Goal: Task Accomplishment & Management: Manage account settings

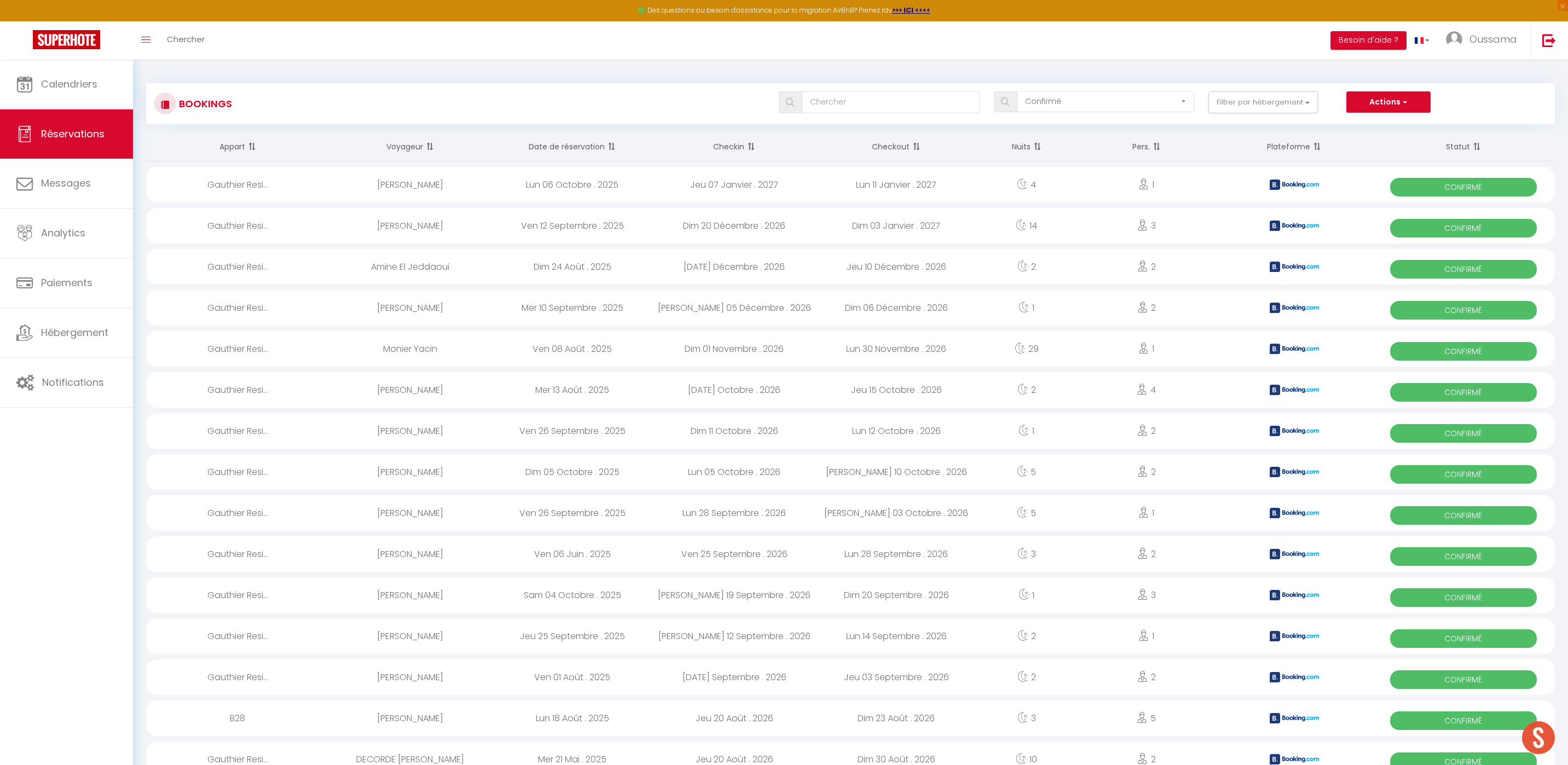
select select "confirmed"
click at [88, 92] on link "Calendriers" at bounding box center [66, 84] width 133 height 49
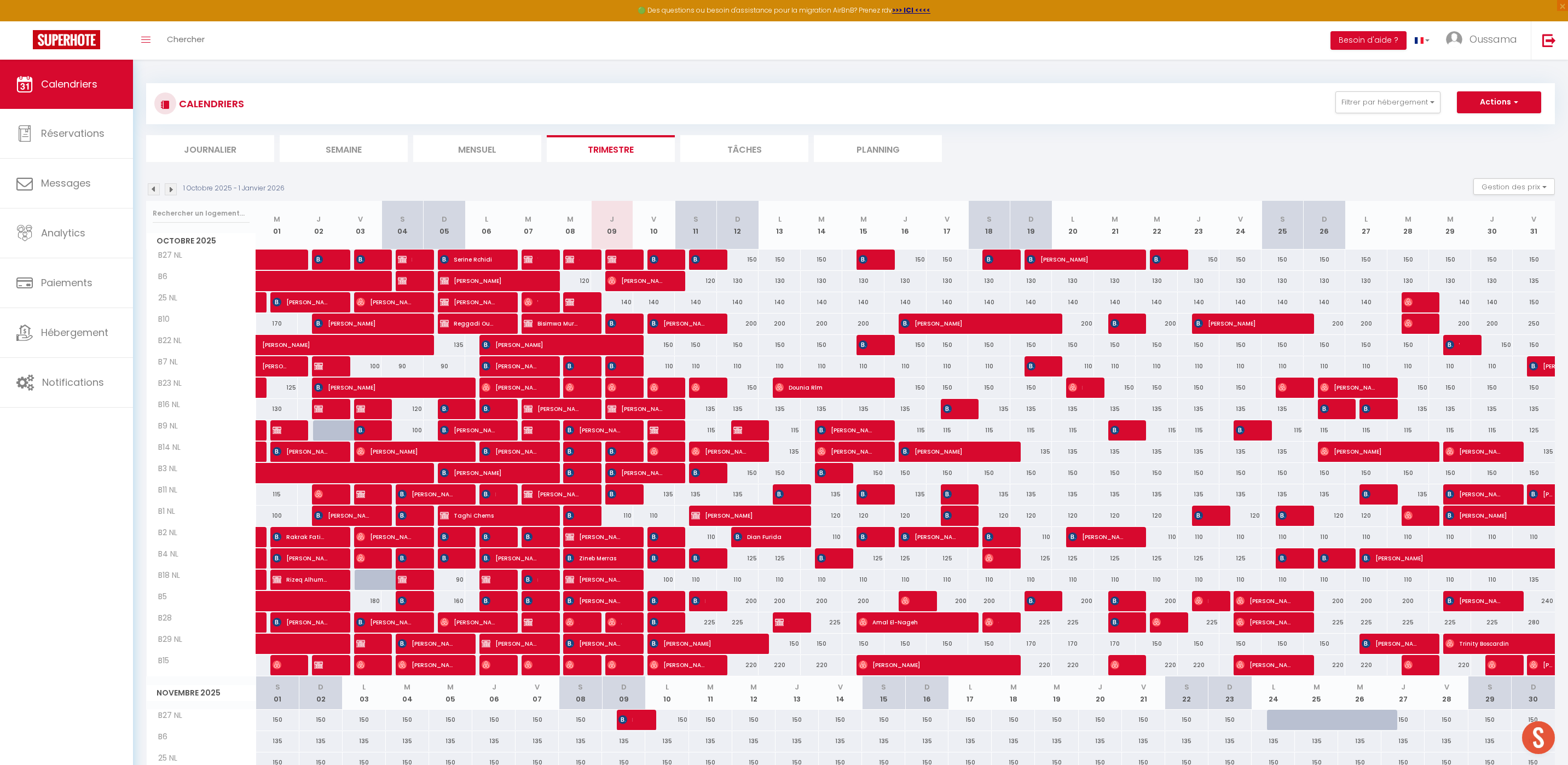
click at [1401, 119] on div "CALENDRIERS Filtrer par hébergement AGADIR [GEOGRAPHIC_DATA] studio A2 by TCE […" at bounding box center [850, 104] width 1409 height 41
click at [1394, 105] on button "Filtrer par hébergement" at bounding box center [1388, 102] width 105 height 22
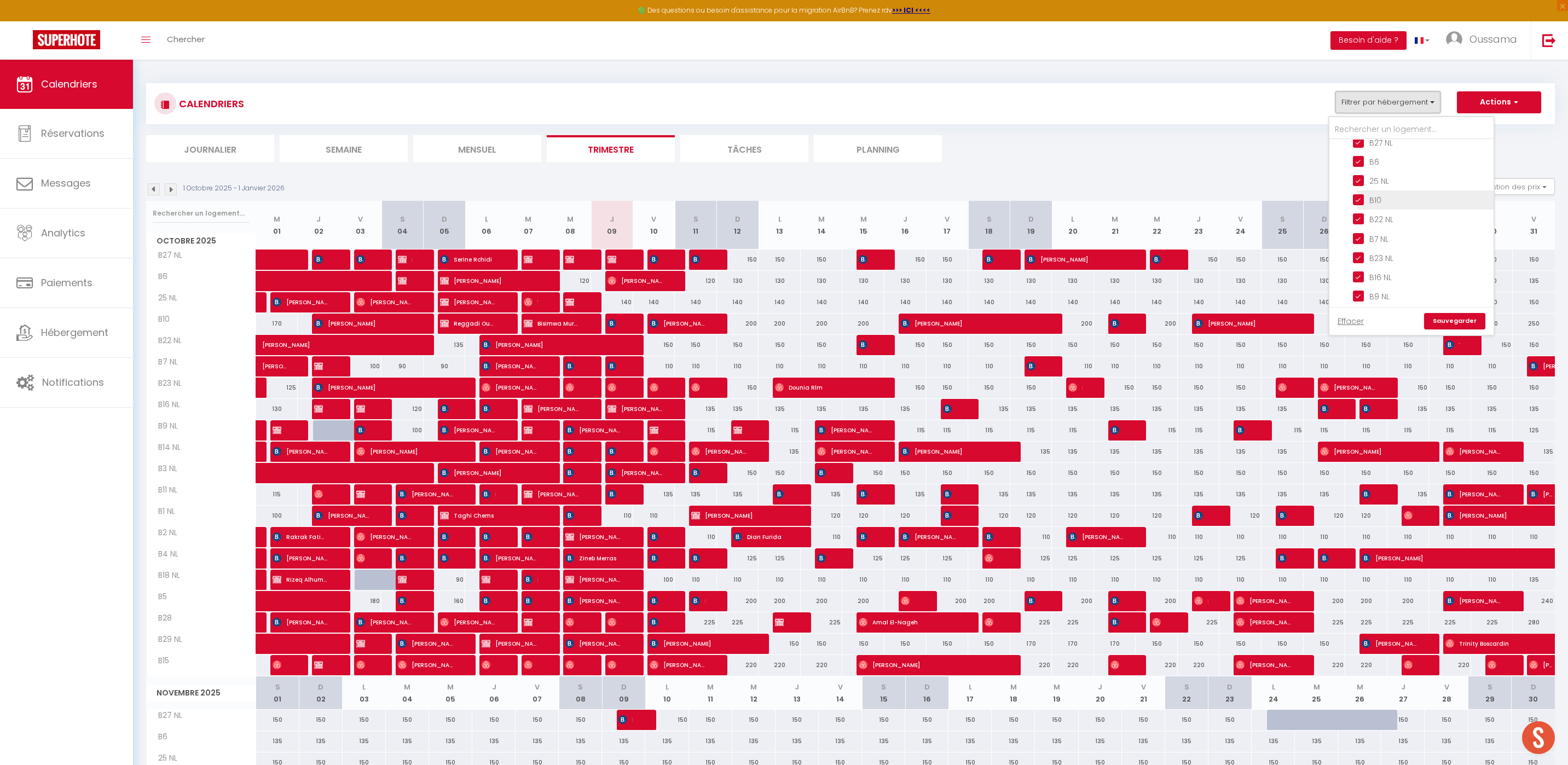
scroll to position [349, 0]
click at [1346, 213] on input "CASABLANCA BEL AZUR" at bounding box center [1422, 216] width 164 height 11
checkbox input "false"
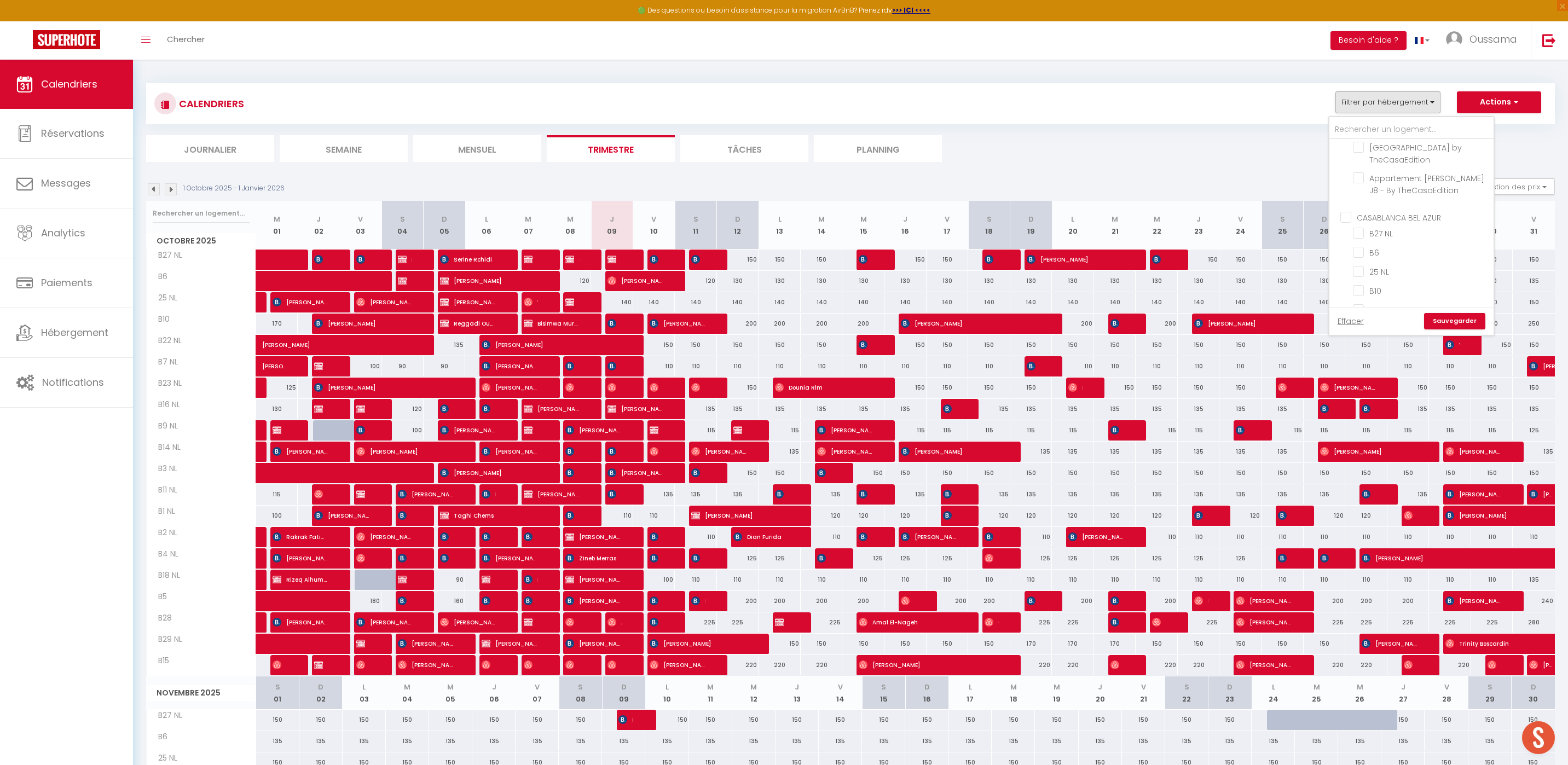
checkbox input "false"
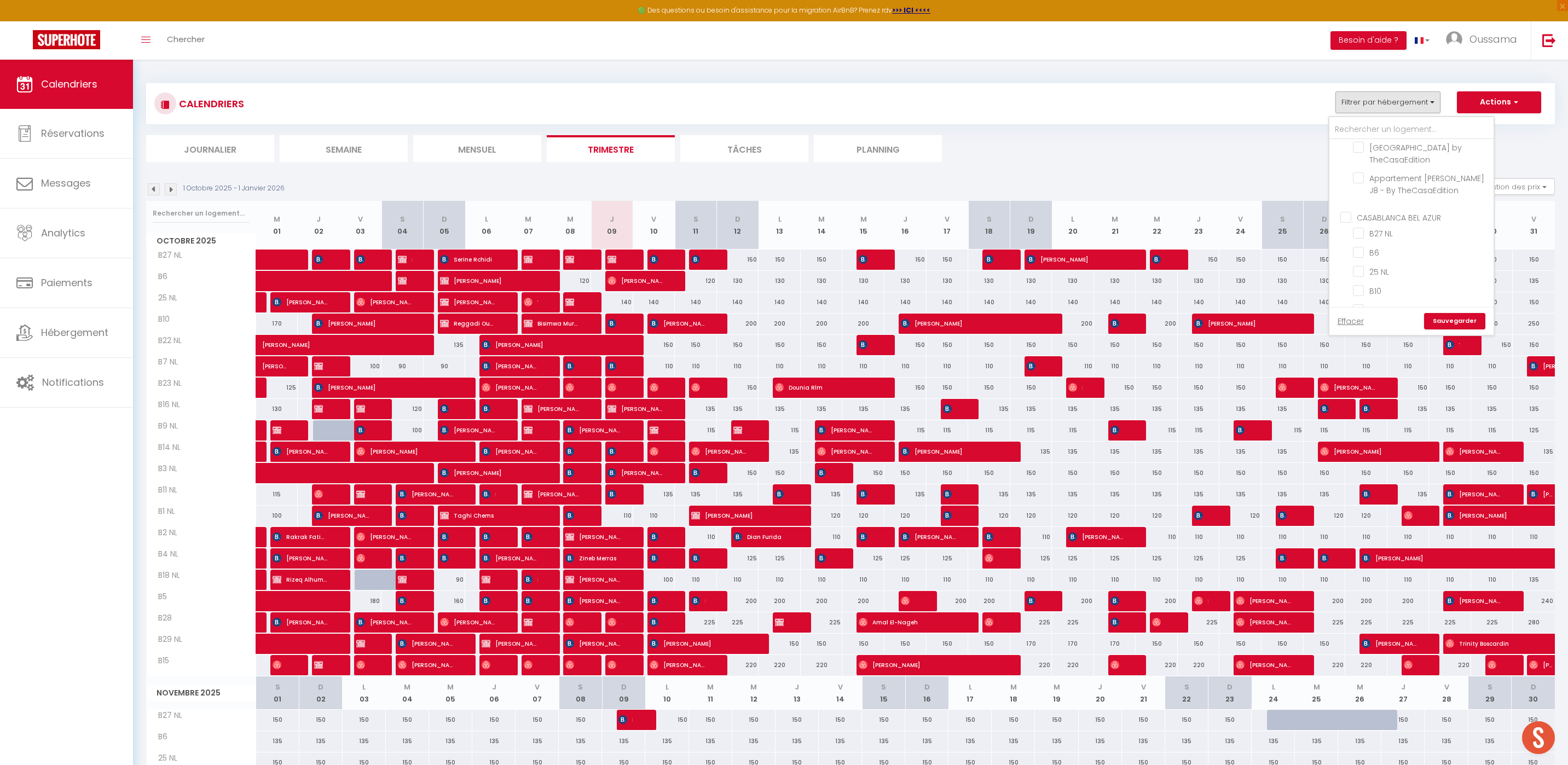
checkbox input "false"
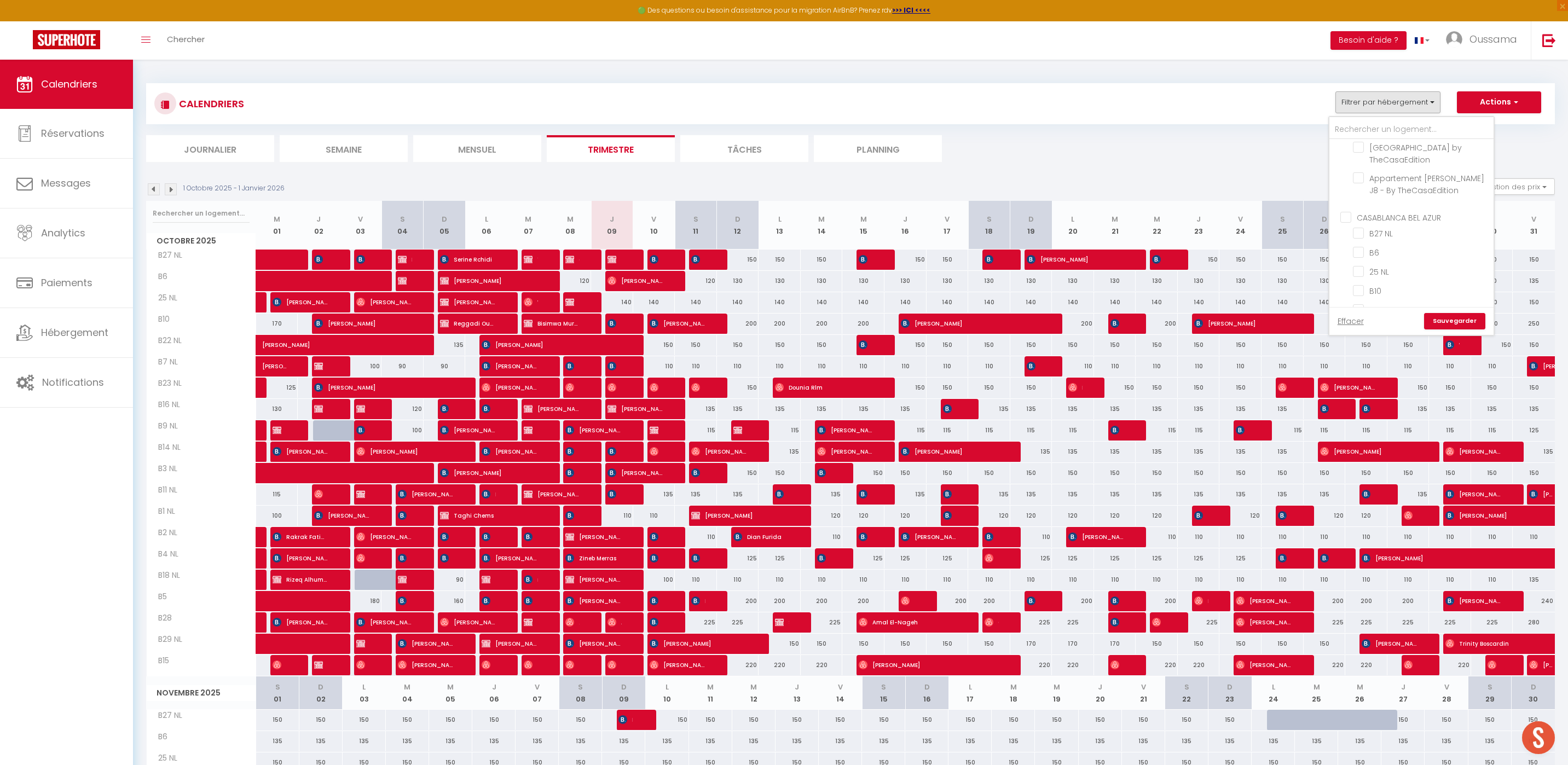
checkbox input "false"
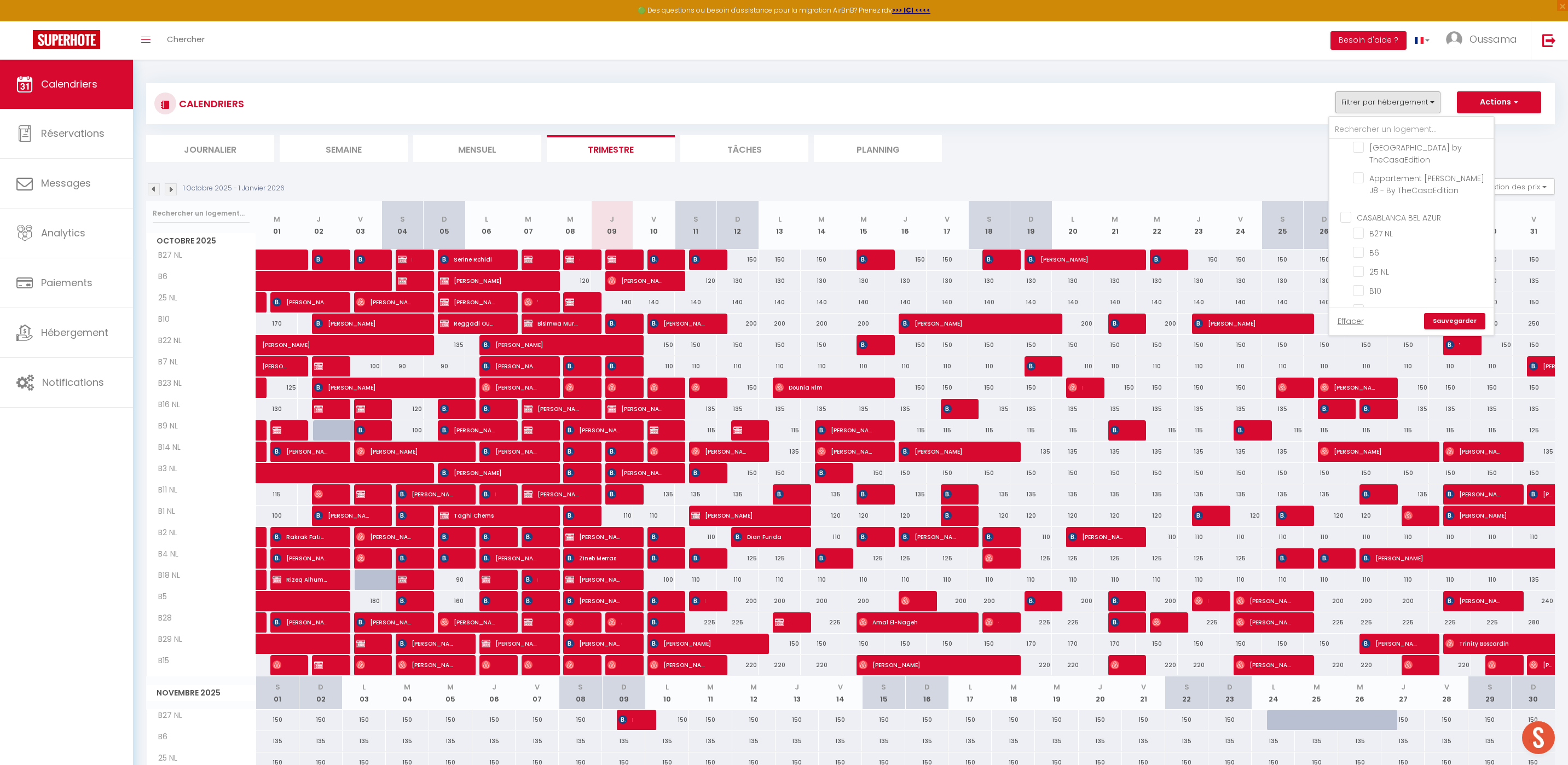
checkbox input "false"
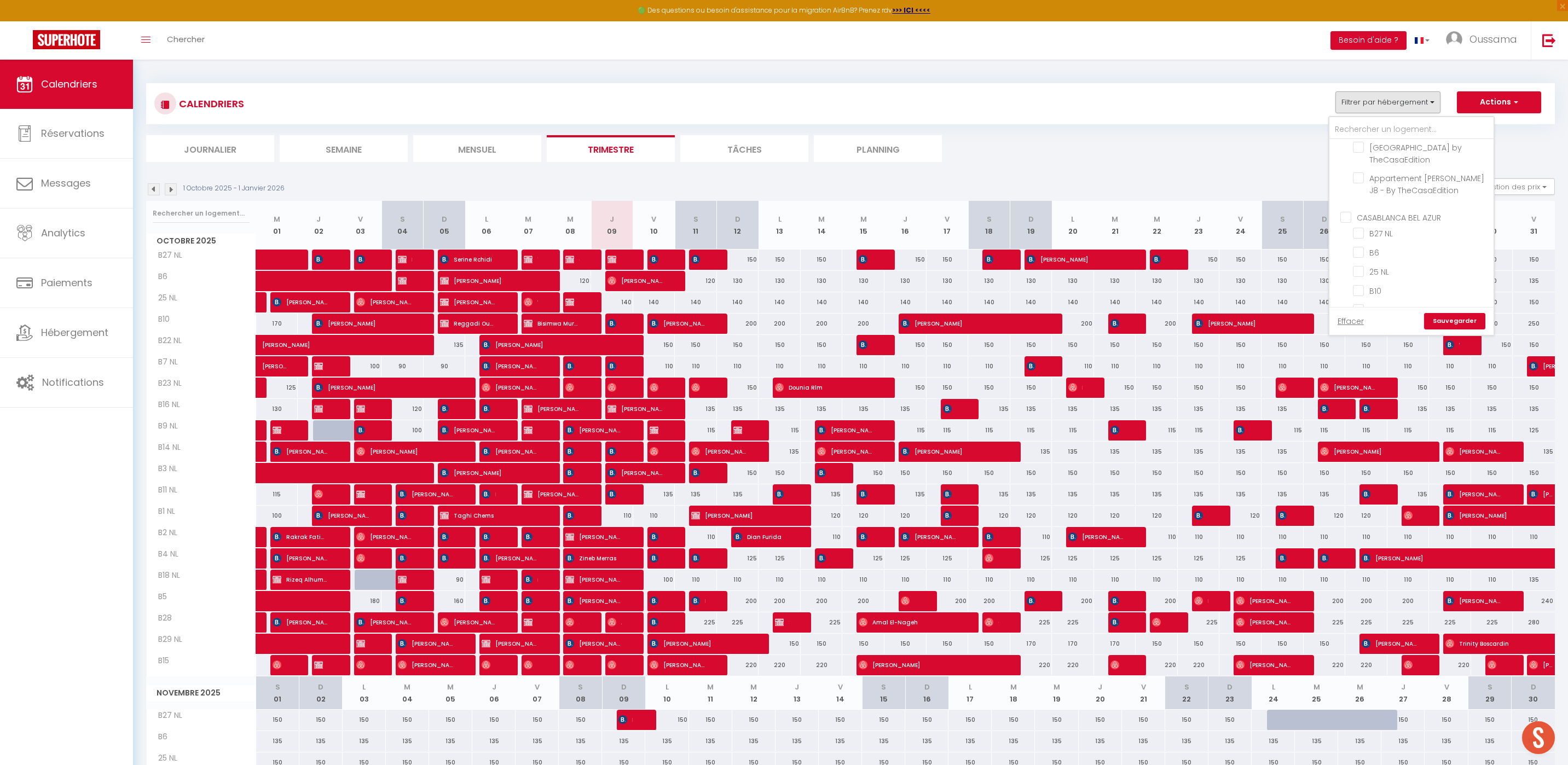
checkbox input "false"
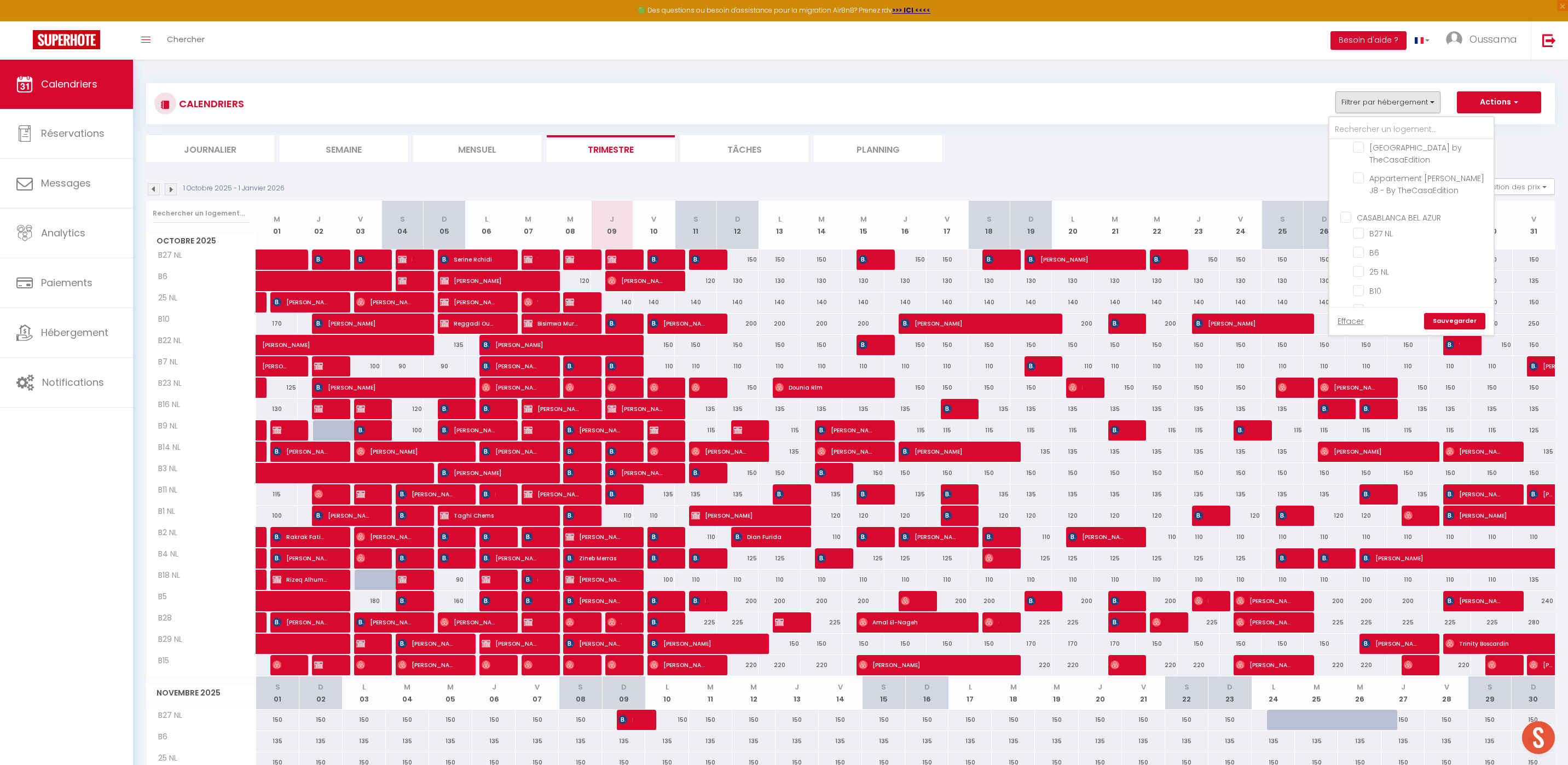
checkbox input "false"
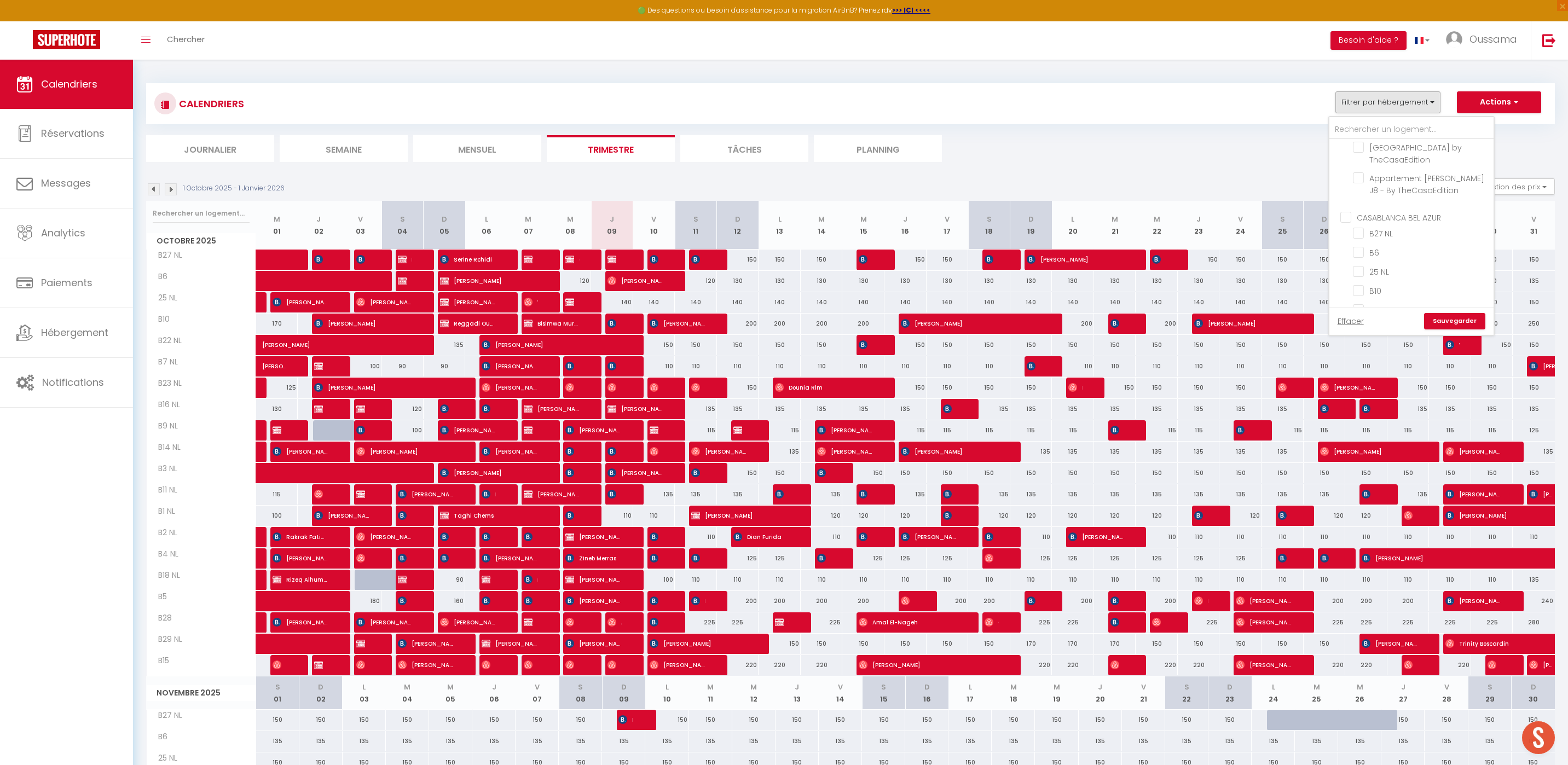
checkbox input "false"
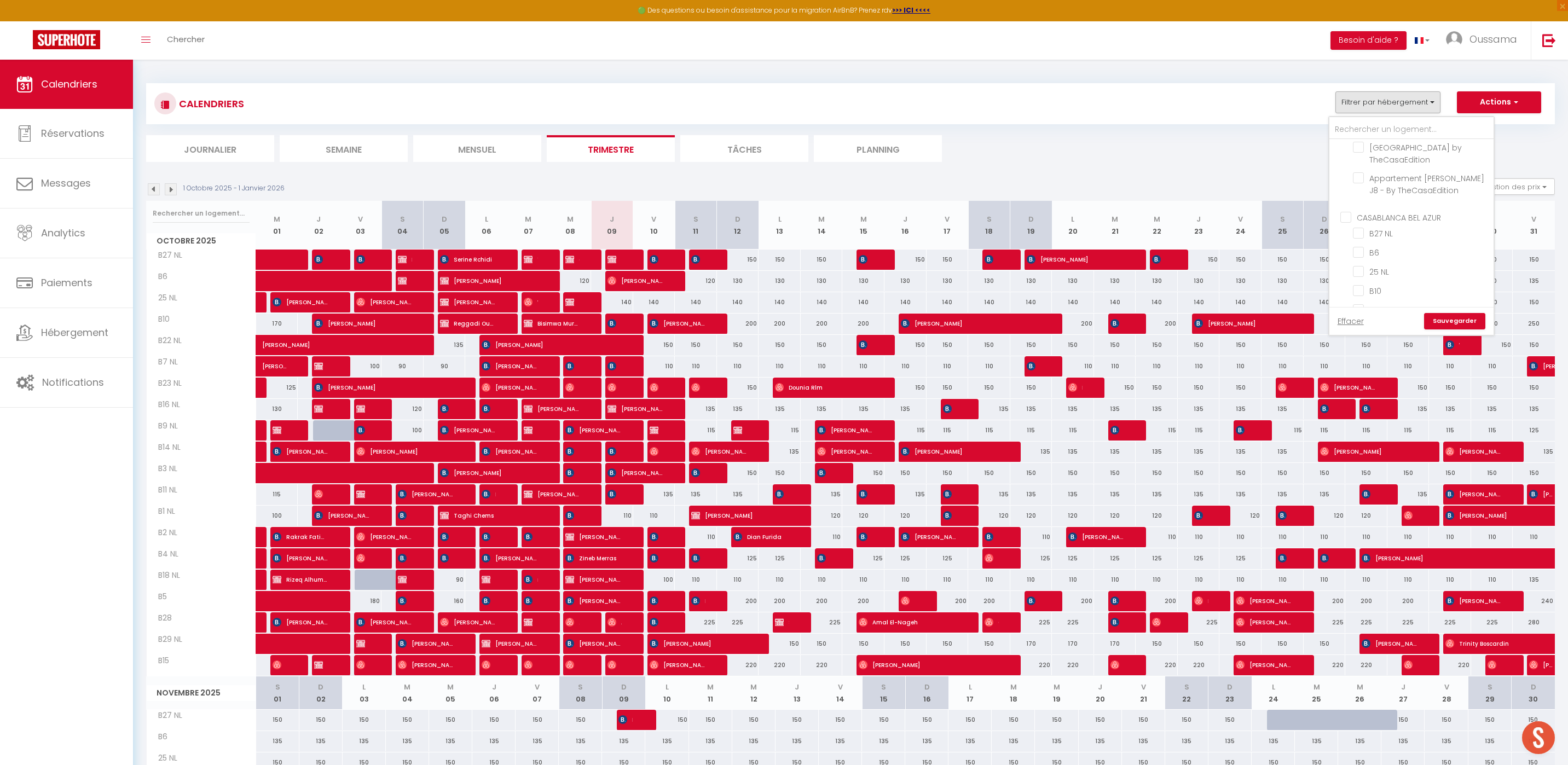
checkbox input "false"
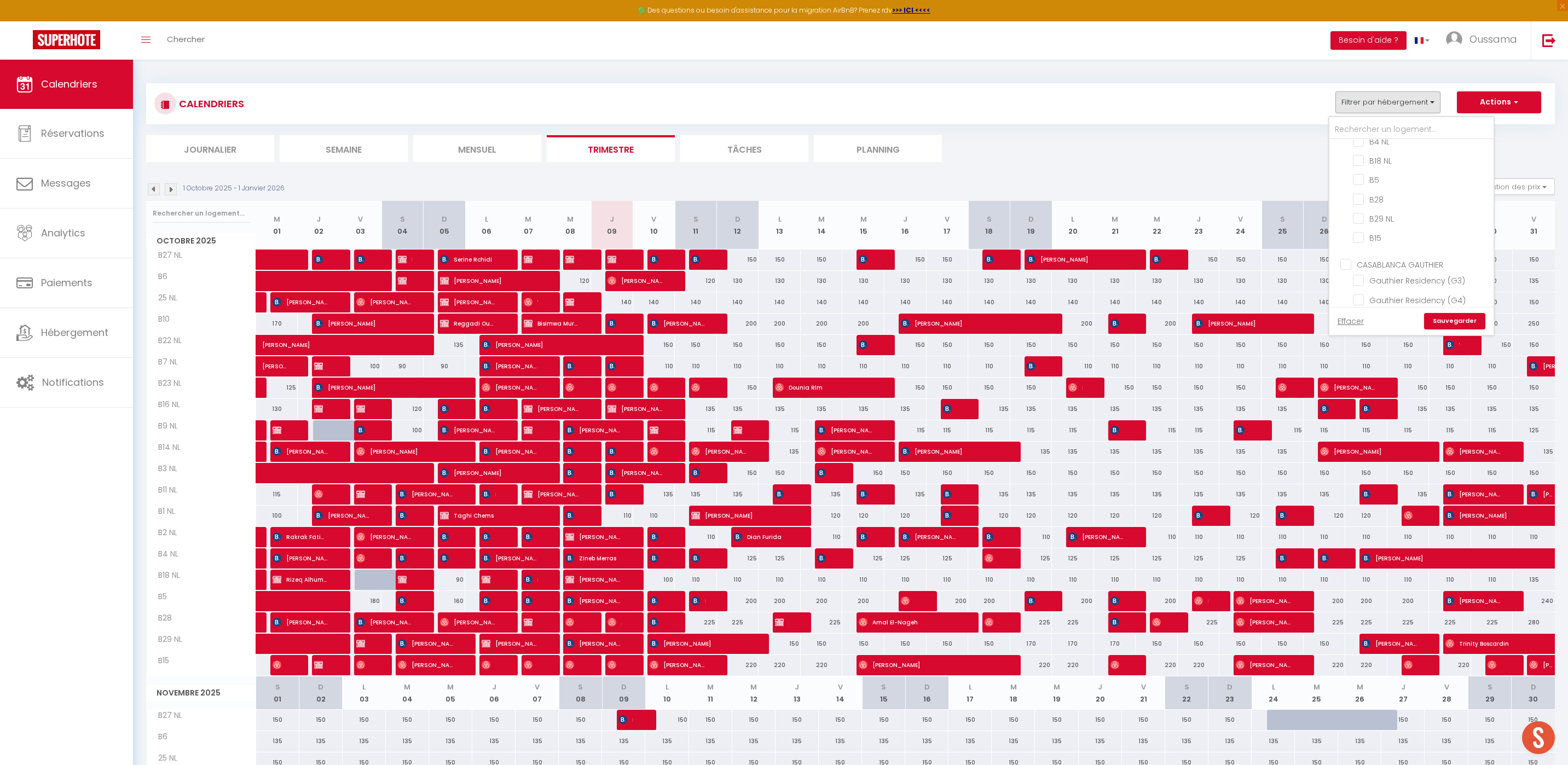
click at [1352, 258] on input "CASABLANCA GAUTHIER" at bounding box center [1422, 263] width 164 height 11
checkbox input "true"
checkbox input "false"
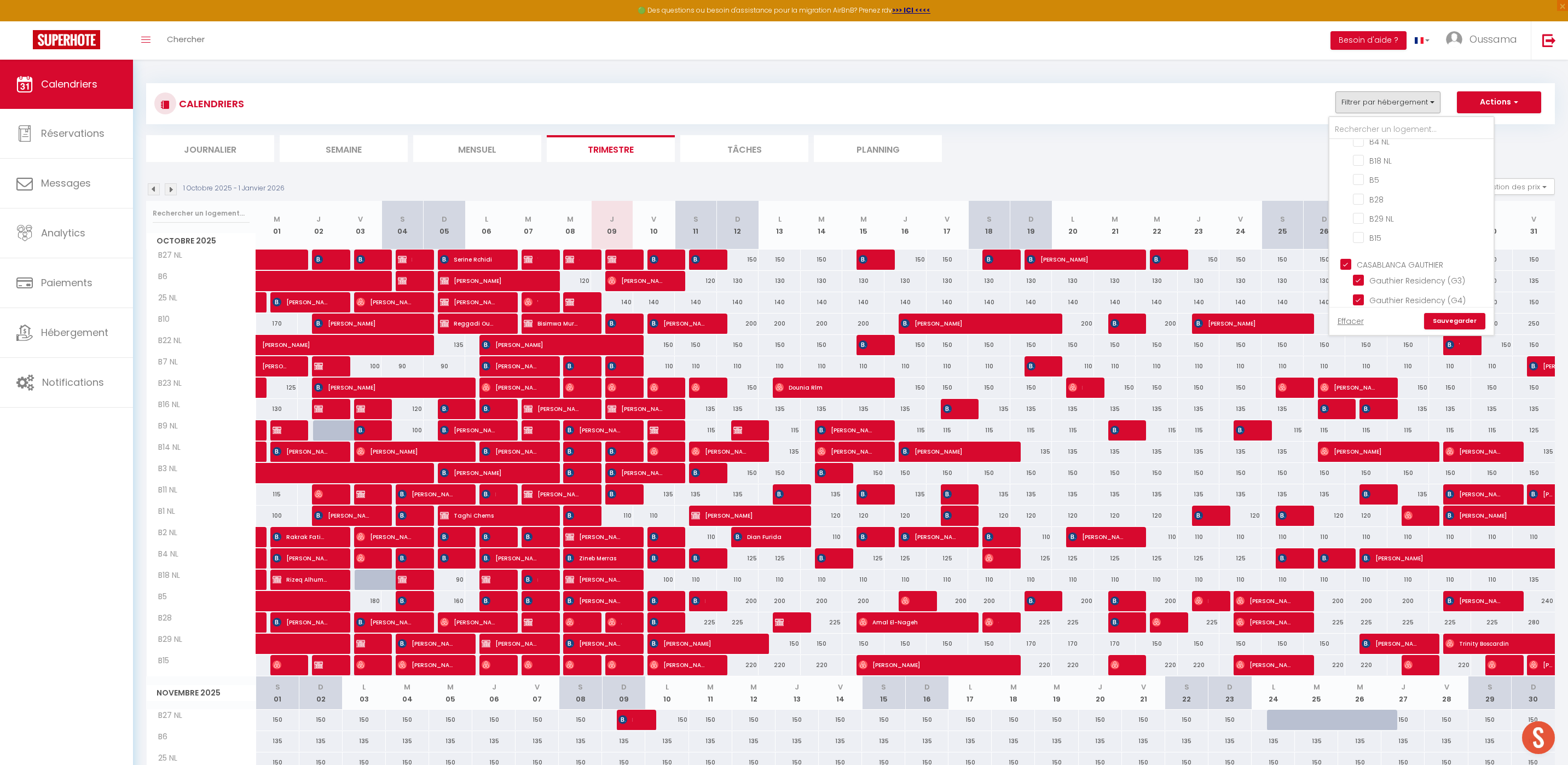
checkbox input "false"
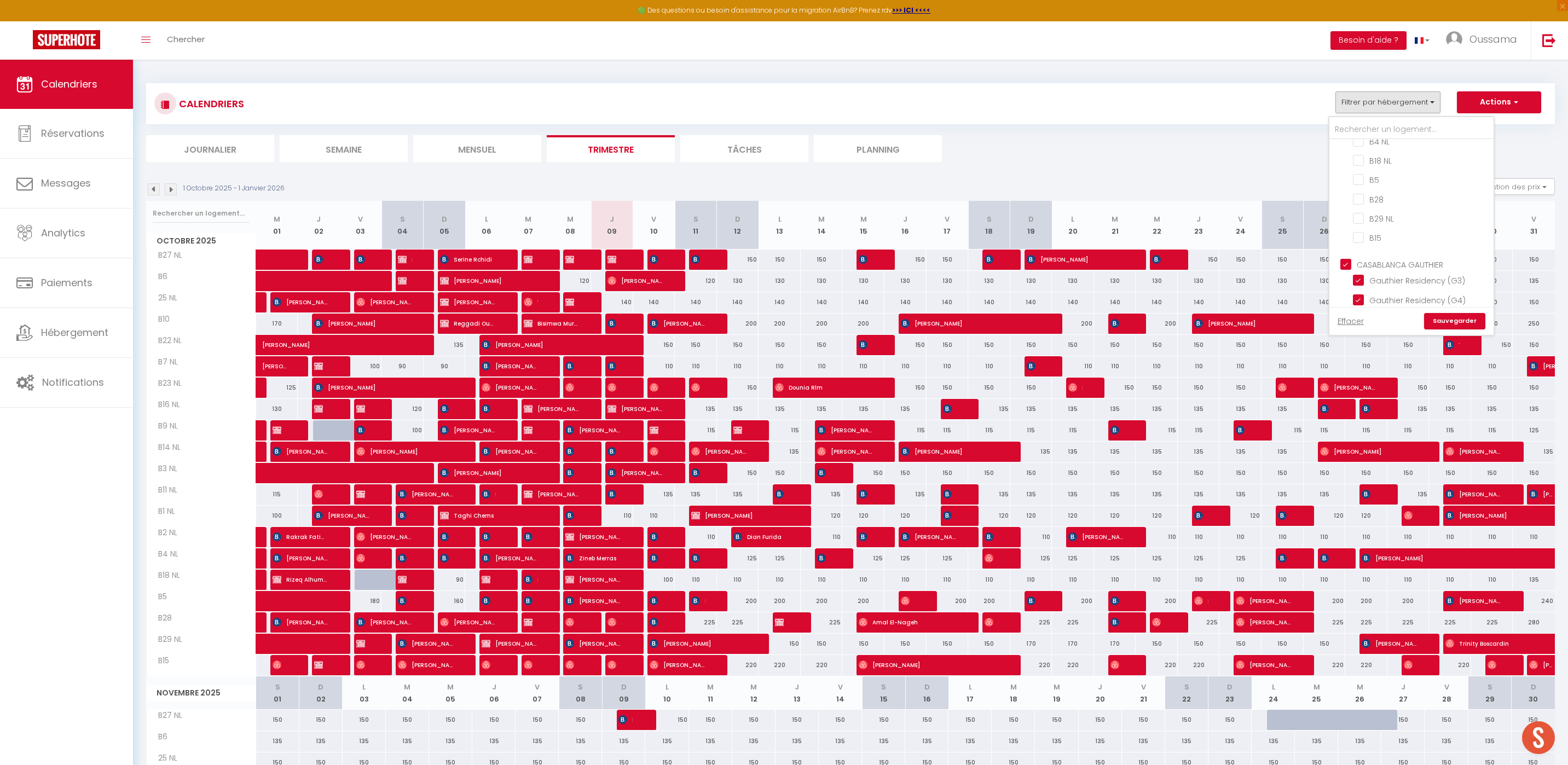
checkbox input "false"
checkbox input "true"
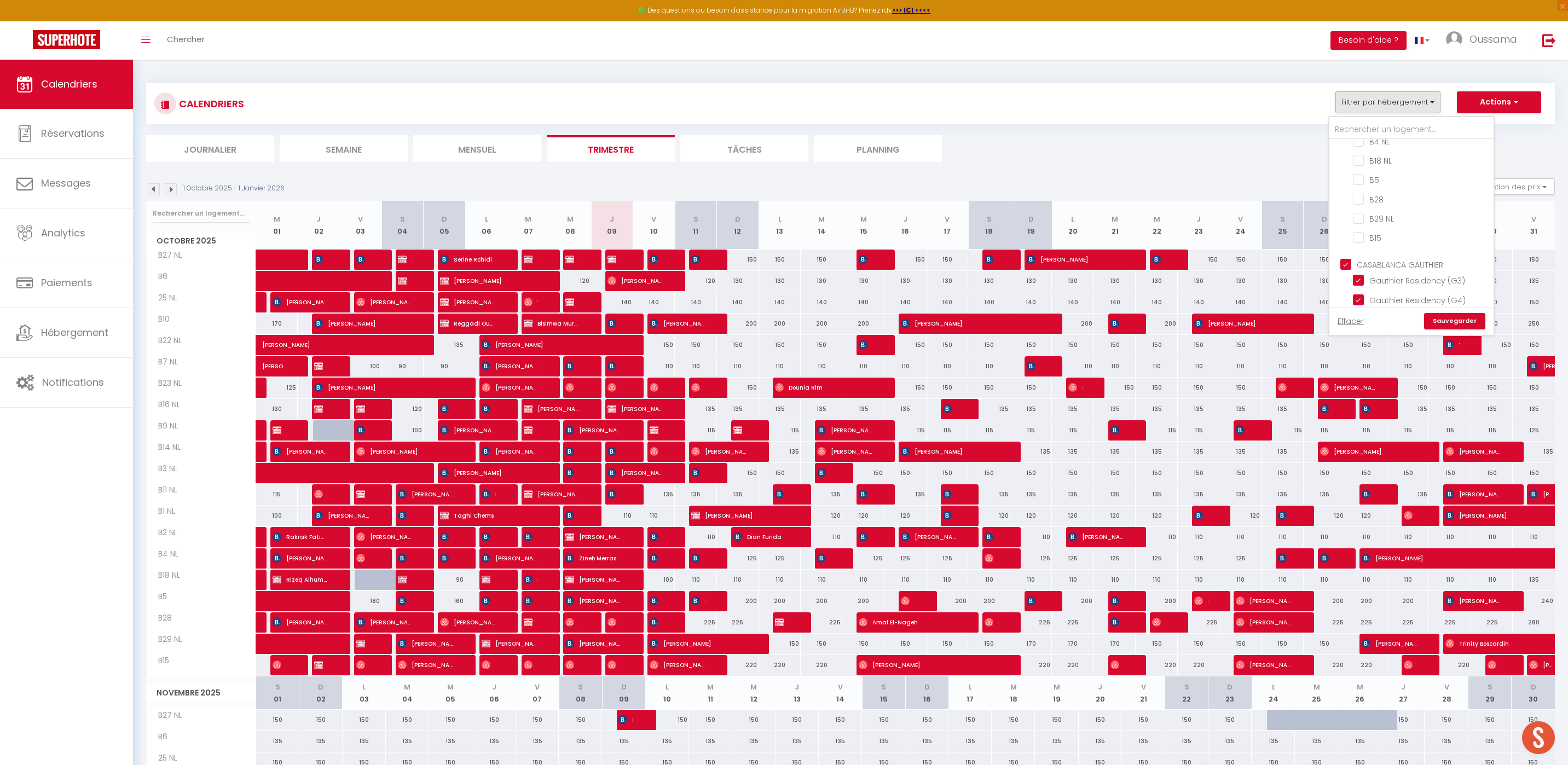
checkbox input "true"
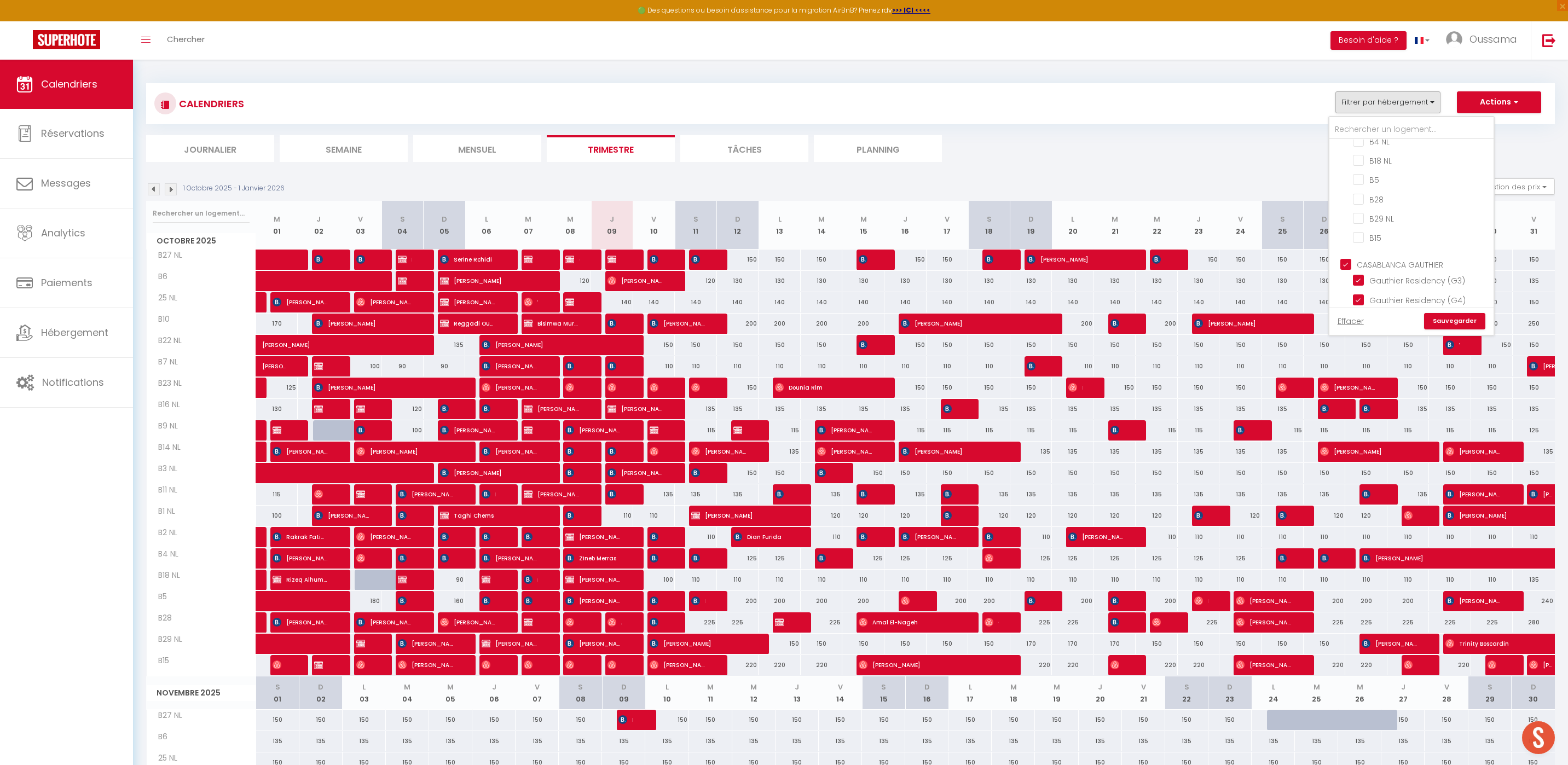
checkbox input "true"
checkbox input "false"
click at [1460, 319] on link "Sauvegarder" at bounding box center [1454, 321] width 61 height 16
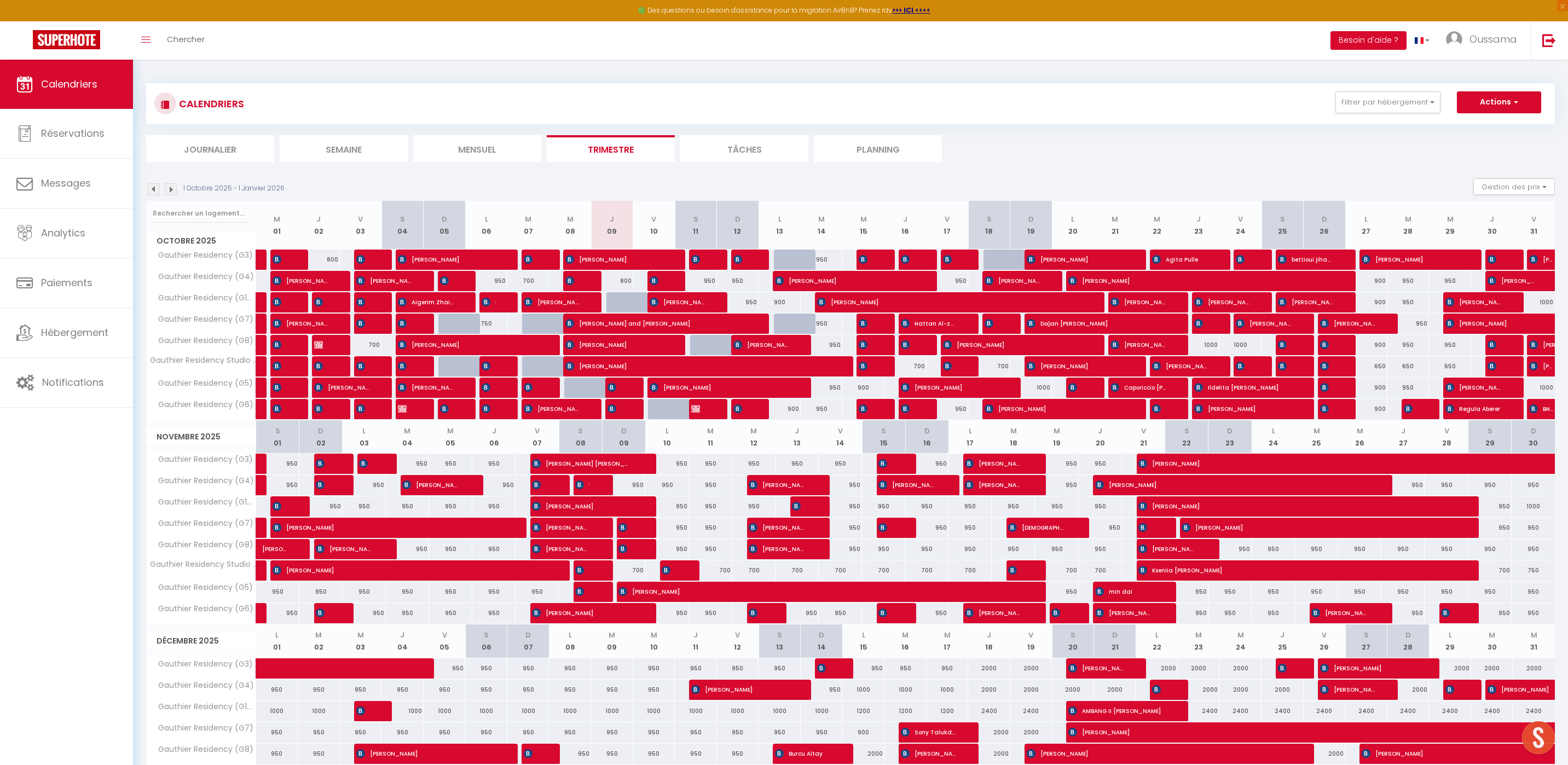
click at [439, 149] on li "Mensuel" at bounding box center [477, 148] width 128 height 27
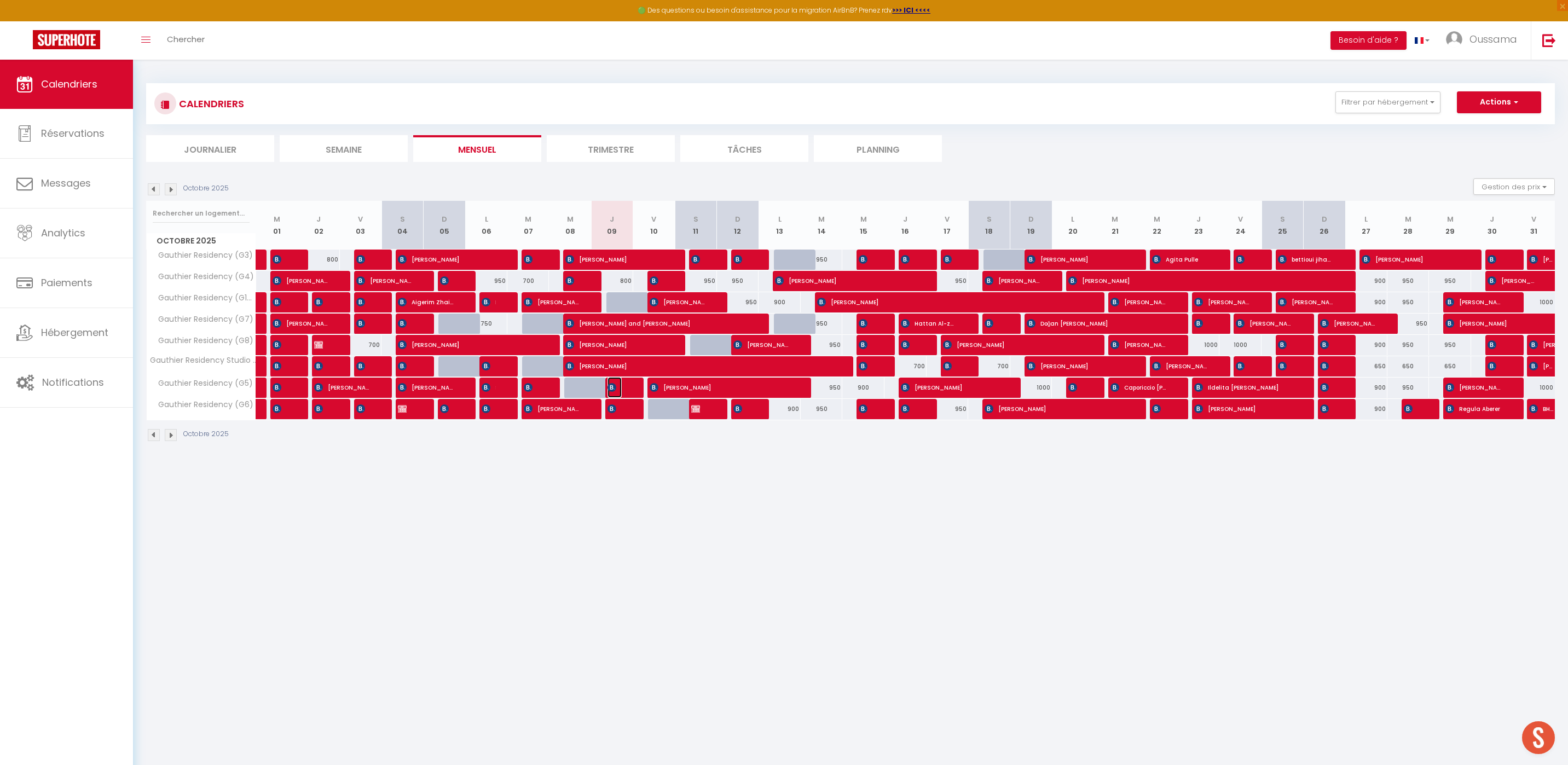
click at [612, 387] on img at bounding box center [612, 387] width 9 height 9
select select "OK"
select select "0"
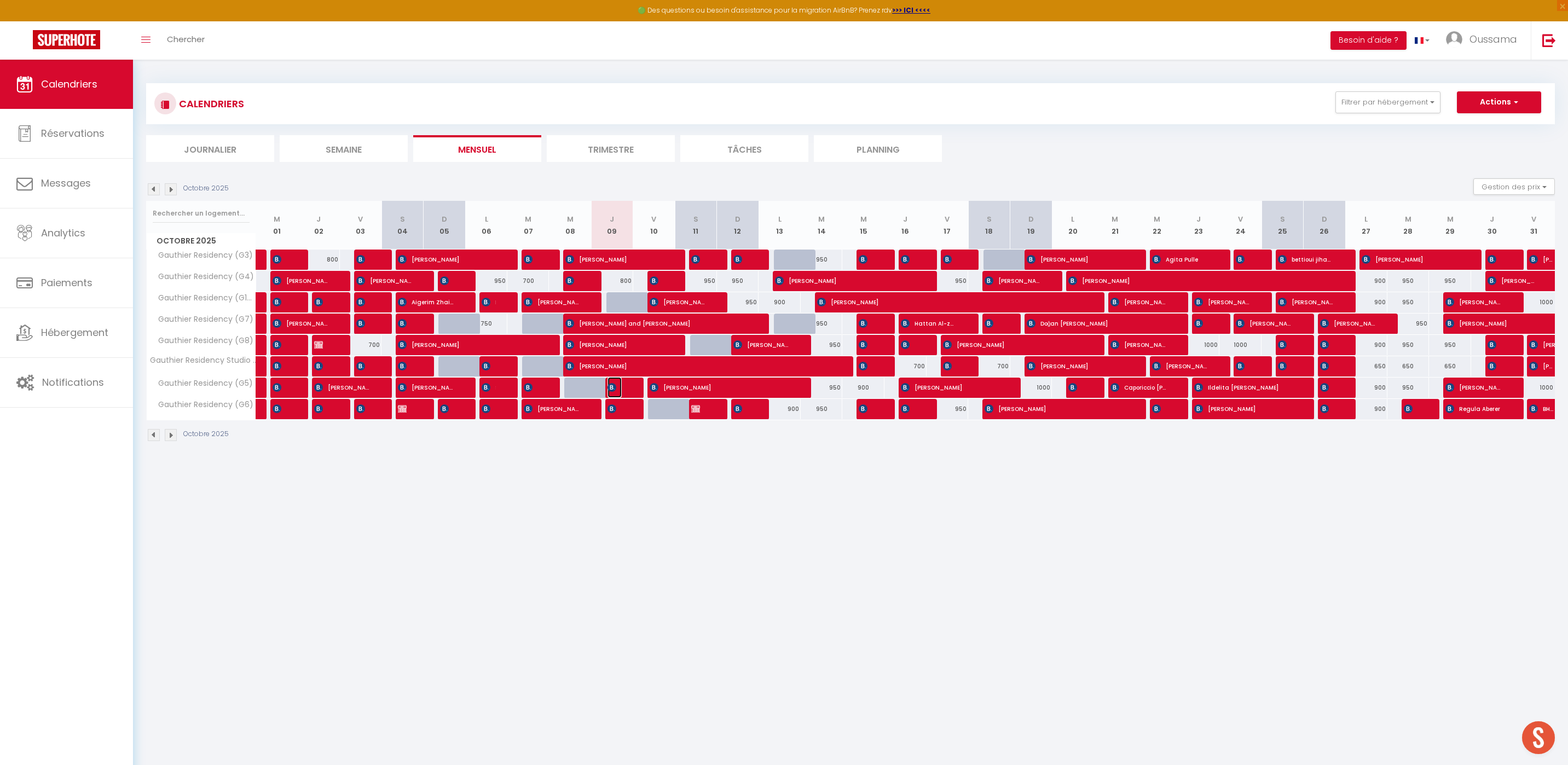
select select "1"
select select
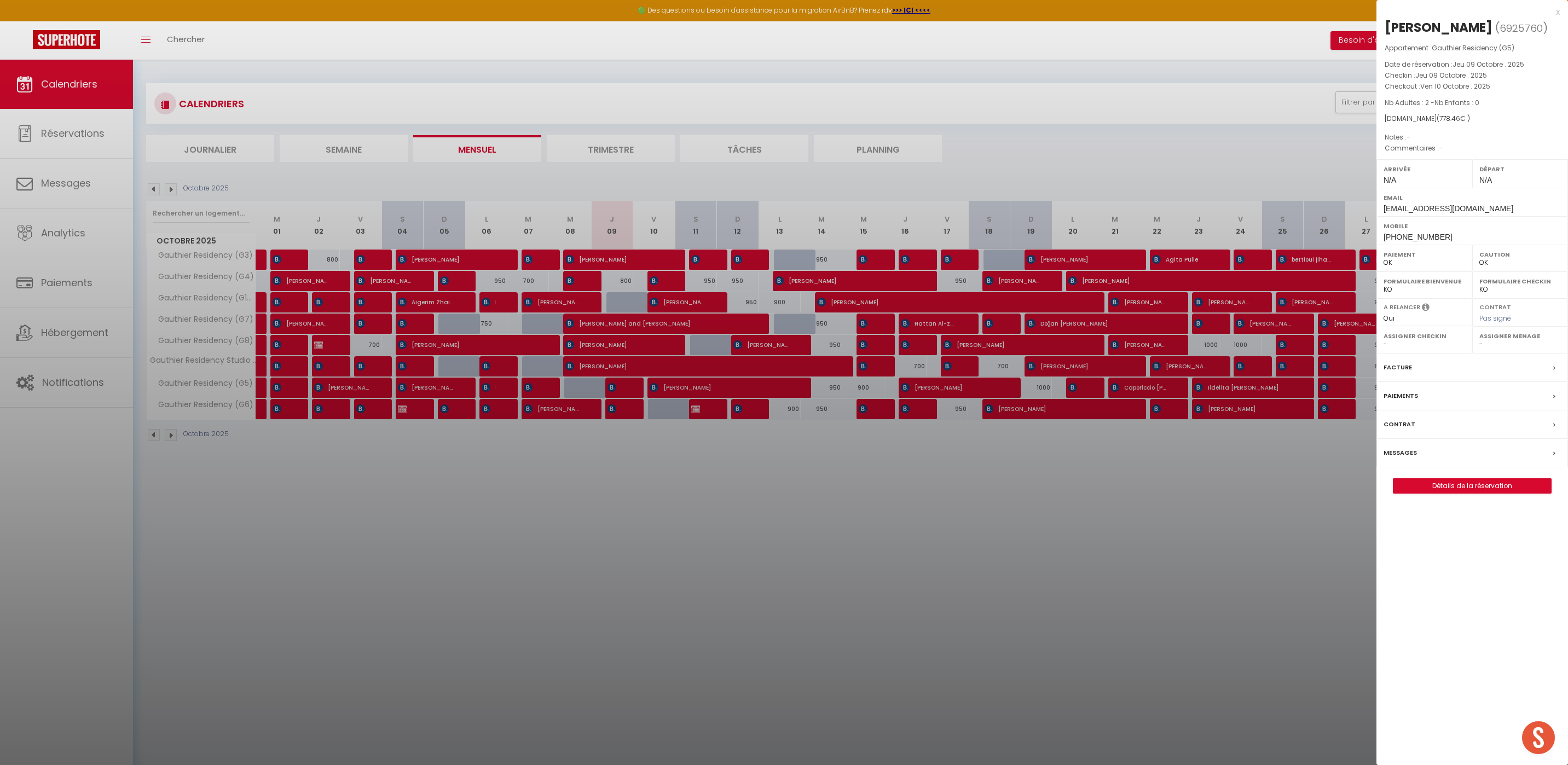
click at [1004, 446] on div at bounding box center [784, 382] width 1568 height 765
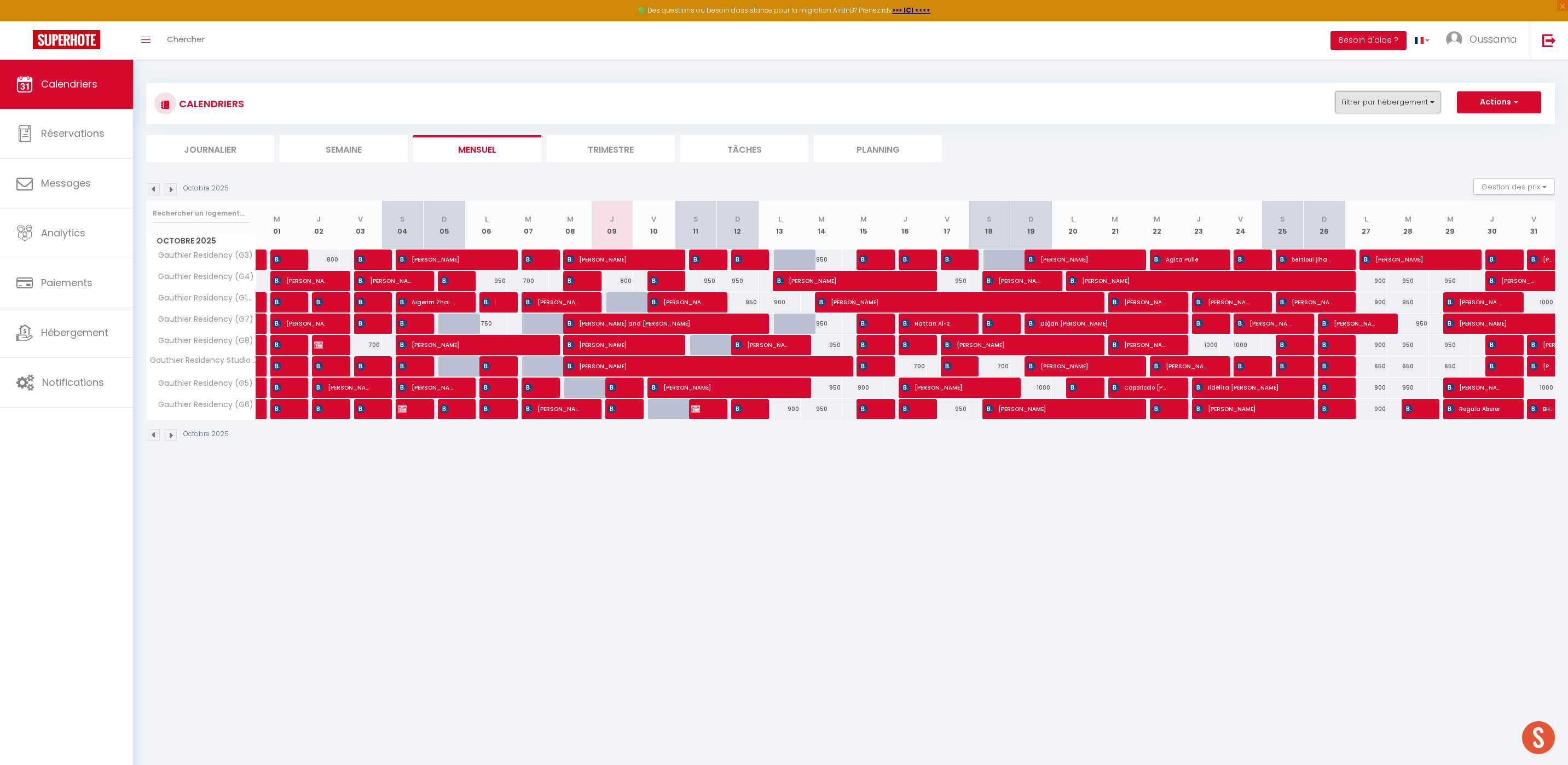
click at [1423, 99] on button "Filtrer par hébergement" at bounding box center [1388, 102] width 105 height 22
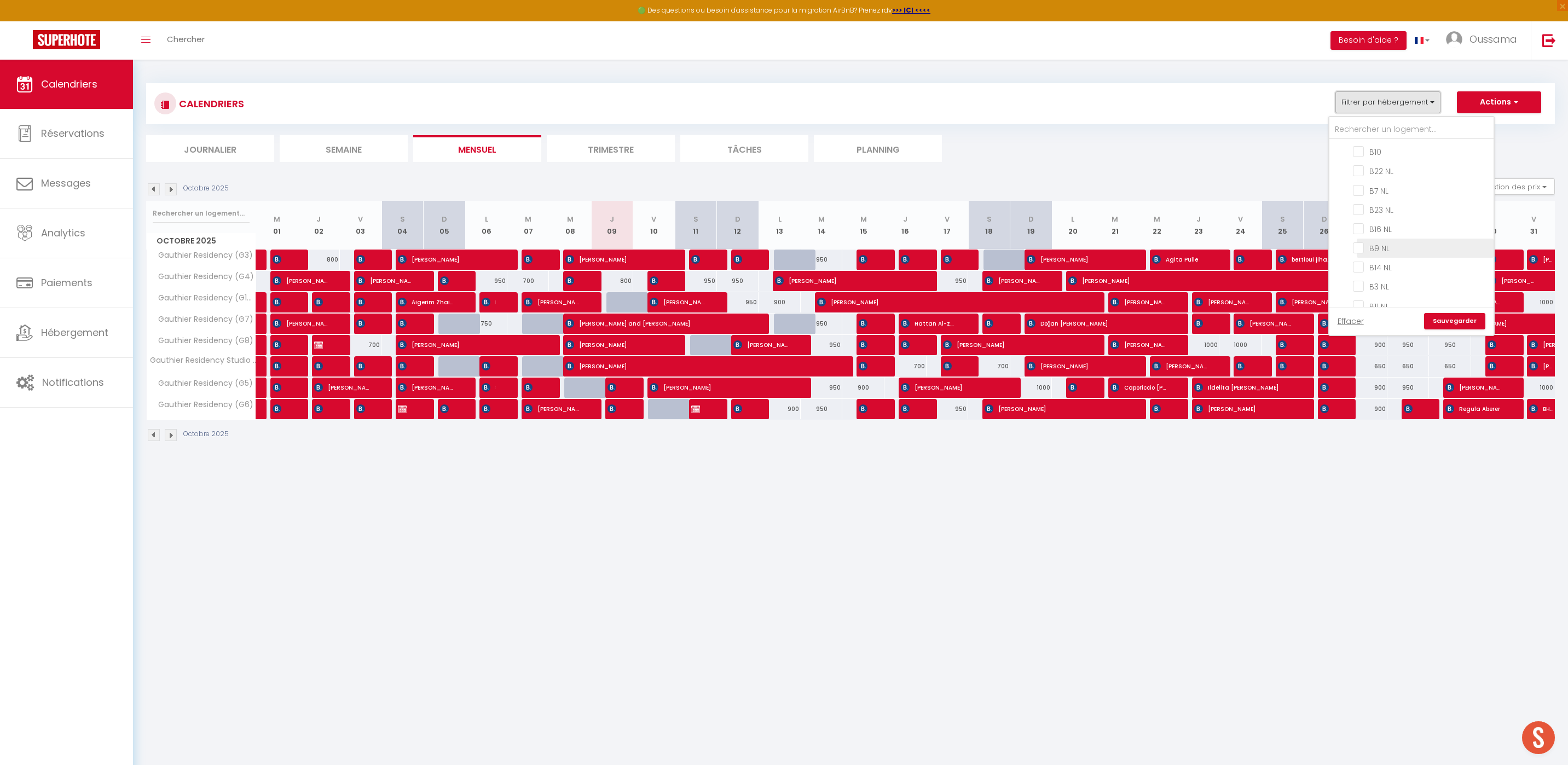
scroll to position [488, 0]
click at [1365, 263] on input "B14 NL" at bounding box center [1420, 266] width 136 height 11
checkbox input "true"
click at [1442, 324] on link "Sauvegarder" at bounding box center [1454, 321] width 61 height 16
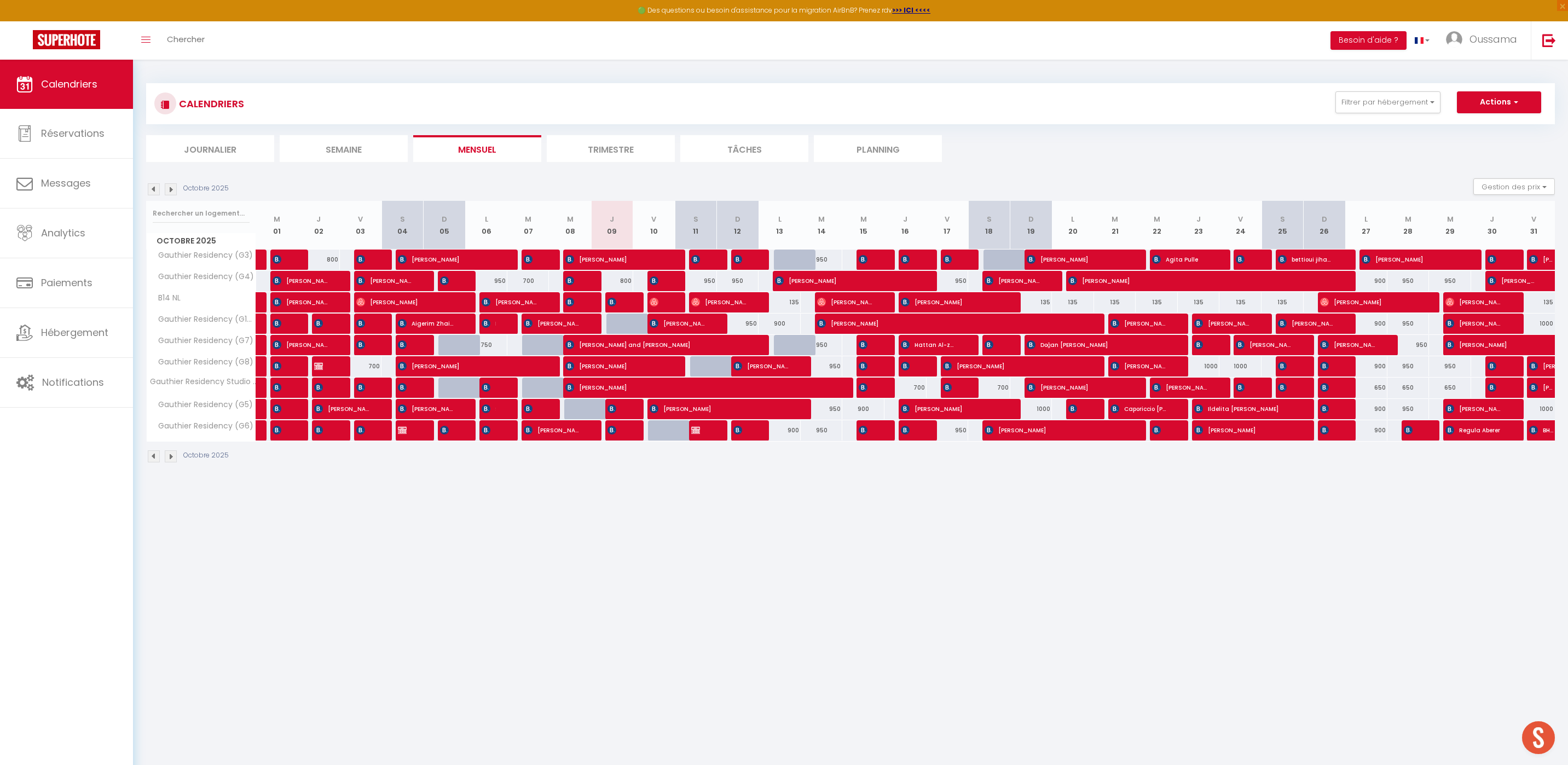
click at [629, 156] on li "Trimestre" at bounding box center [610, 148] width 128 height 27
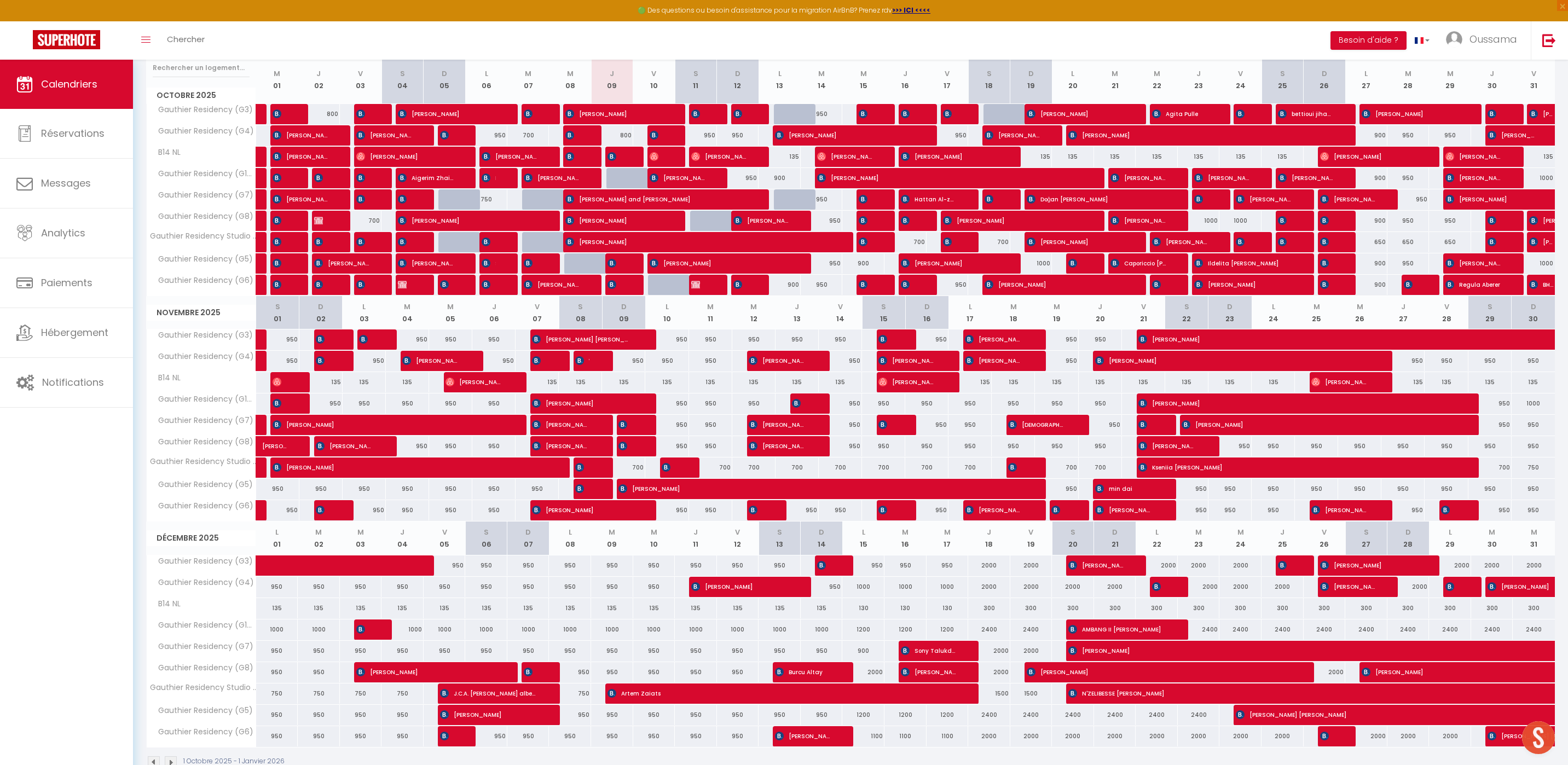
scroll to position [173, 0]
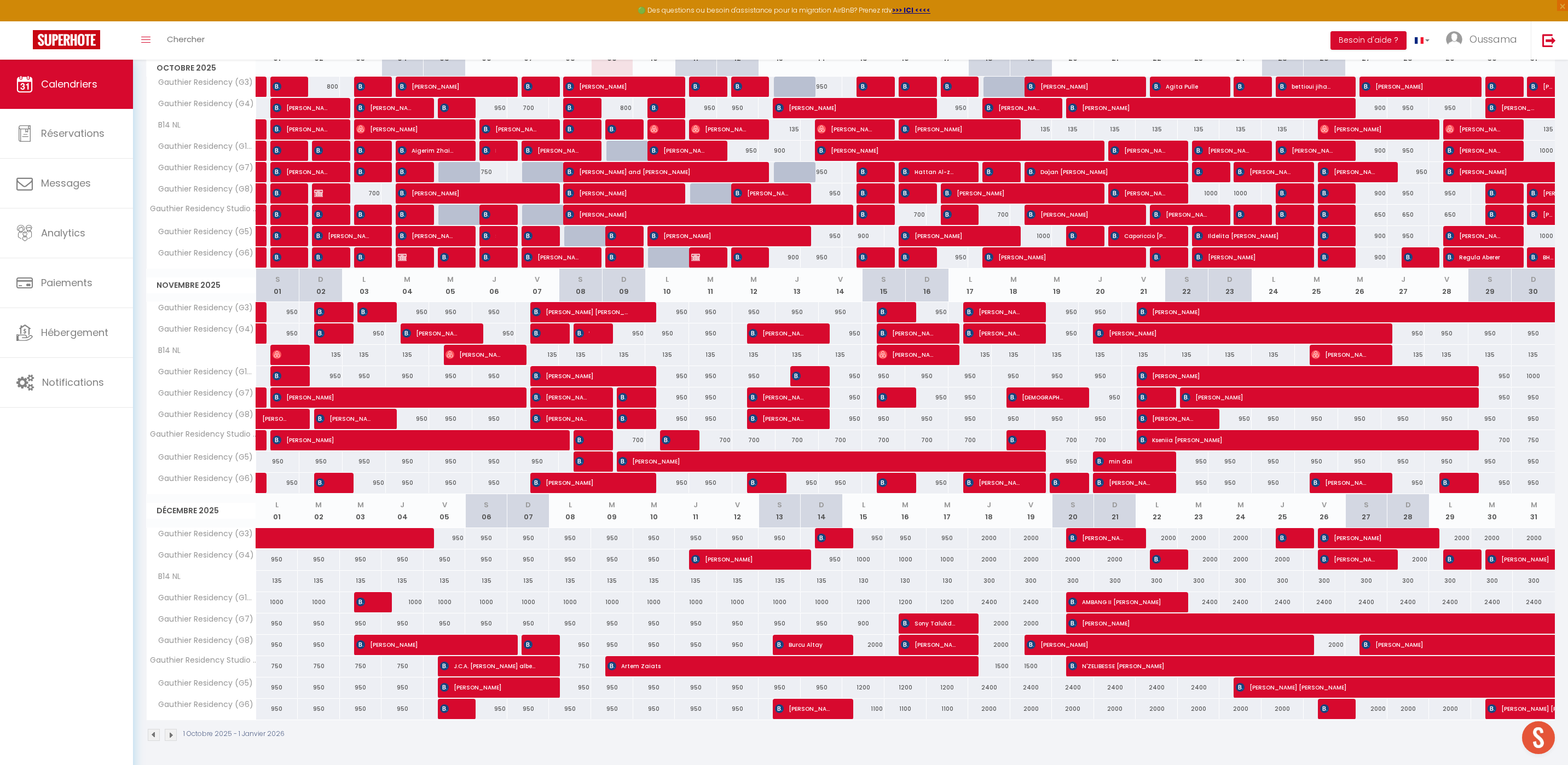
click at [354, 355] on div "135" at bounding box center [363, 354] width 43 height 20
type input "135"
type input "Lun 03 Novembre 2025"
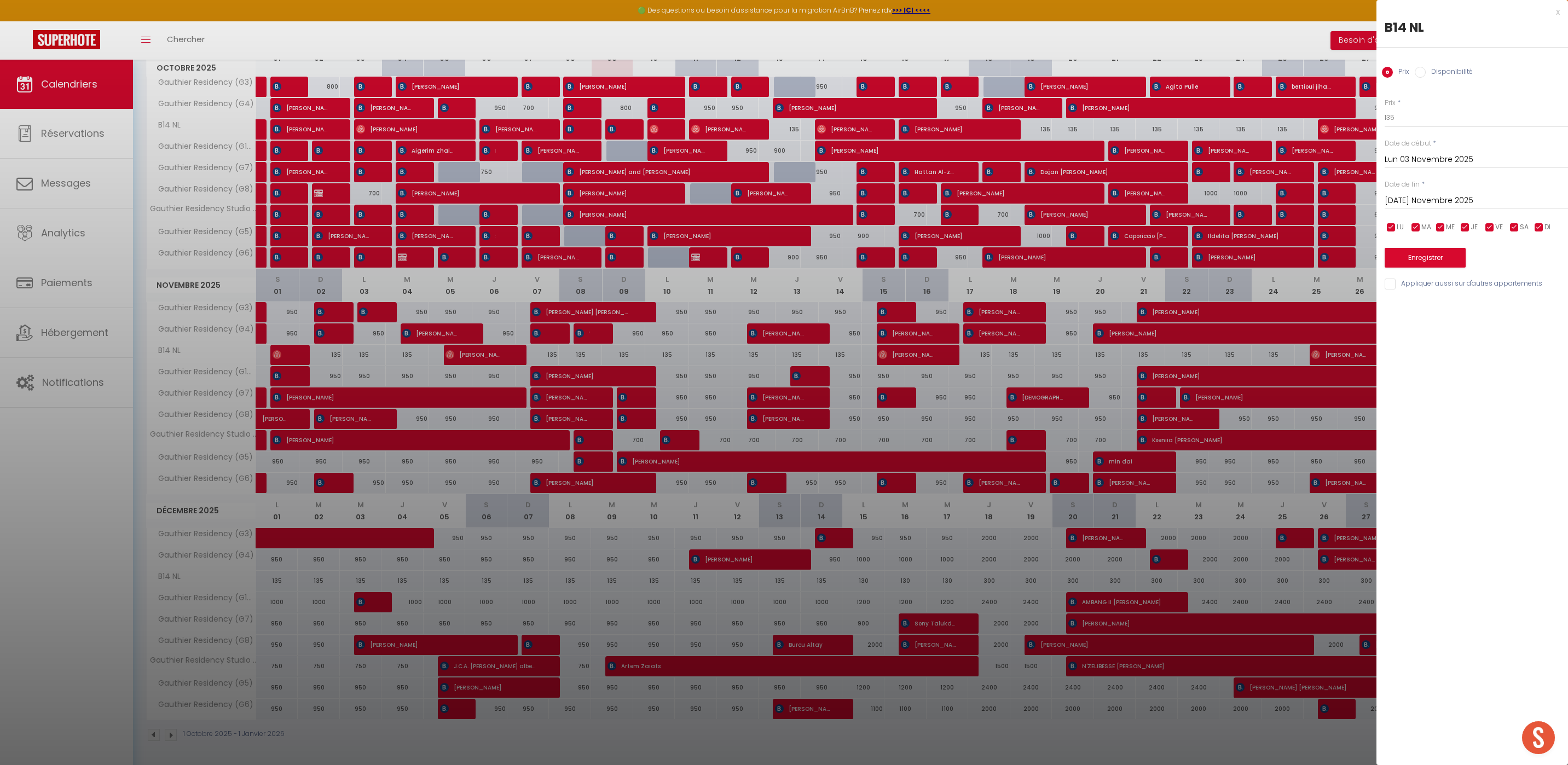
click at [1422, 204] on input "[DATE] Novembre 2025" at bounding box center [1476, 200] width 183 height 14
click at [1461, 283] on span "5" at bounding box center [1467, 285] width 24 height 22
type input "Mer 05 Novembre 2025"
click at [1138, 45] on div at bounding box center [784, 382] width 1568 height 765
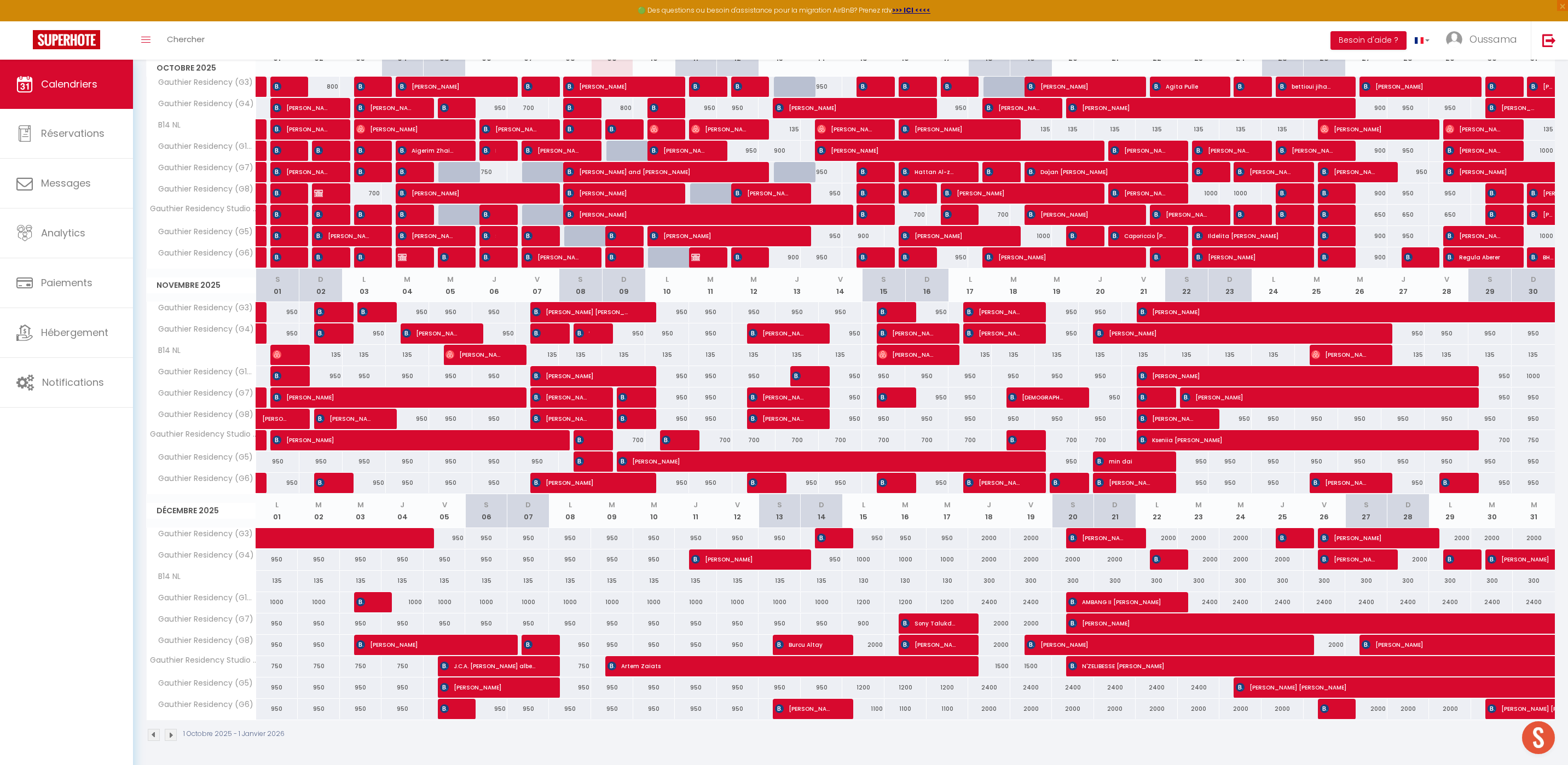
click at [175, 736] on img at bounding box center [171, 734] width 12 height 12
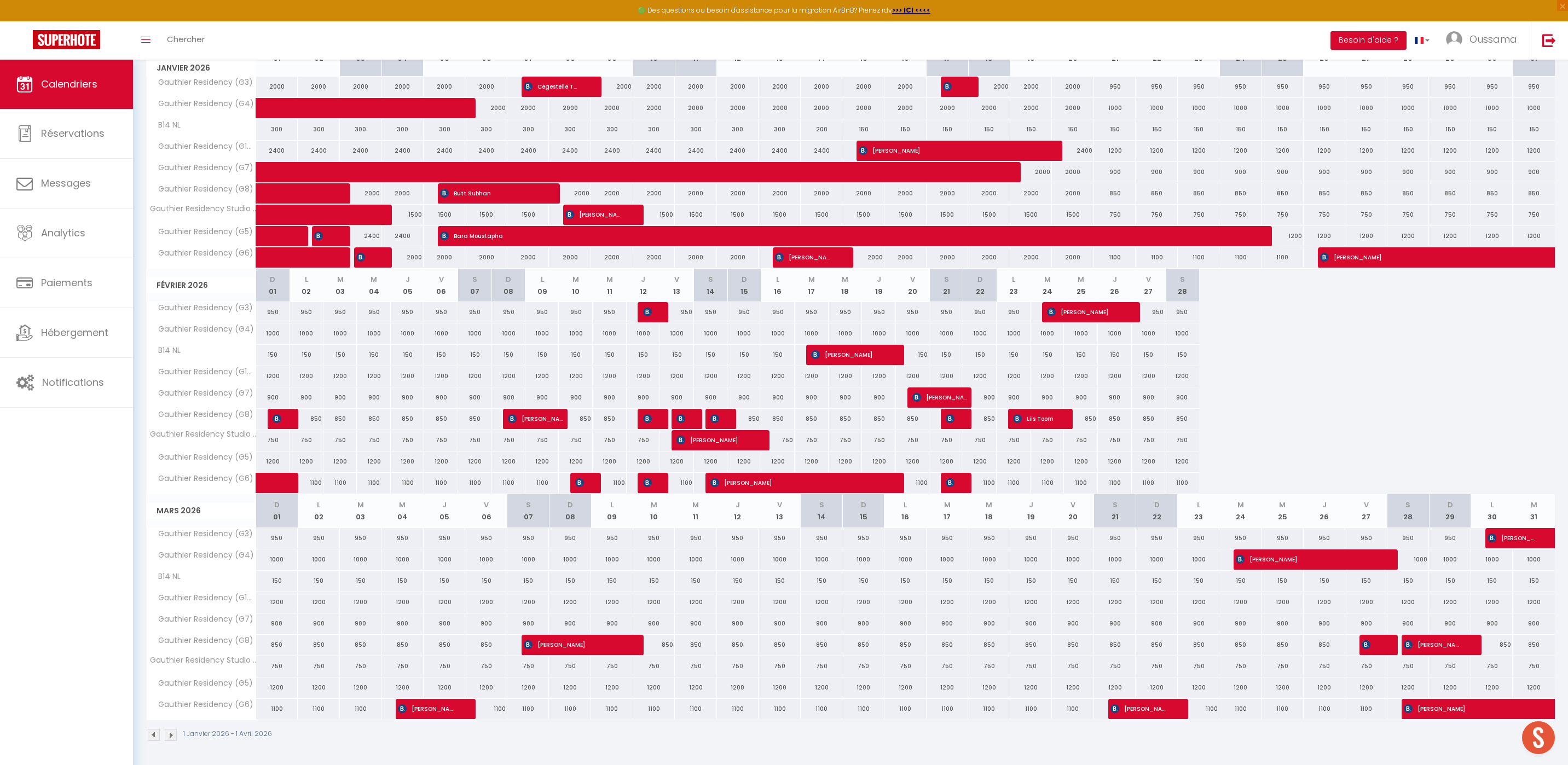
click at [172, 732] on img at bounding box center [171, 734] width 12 height 12
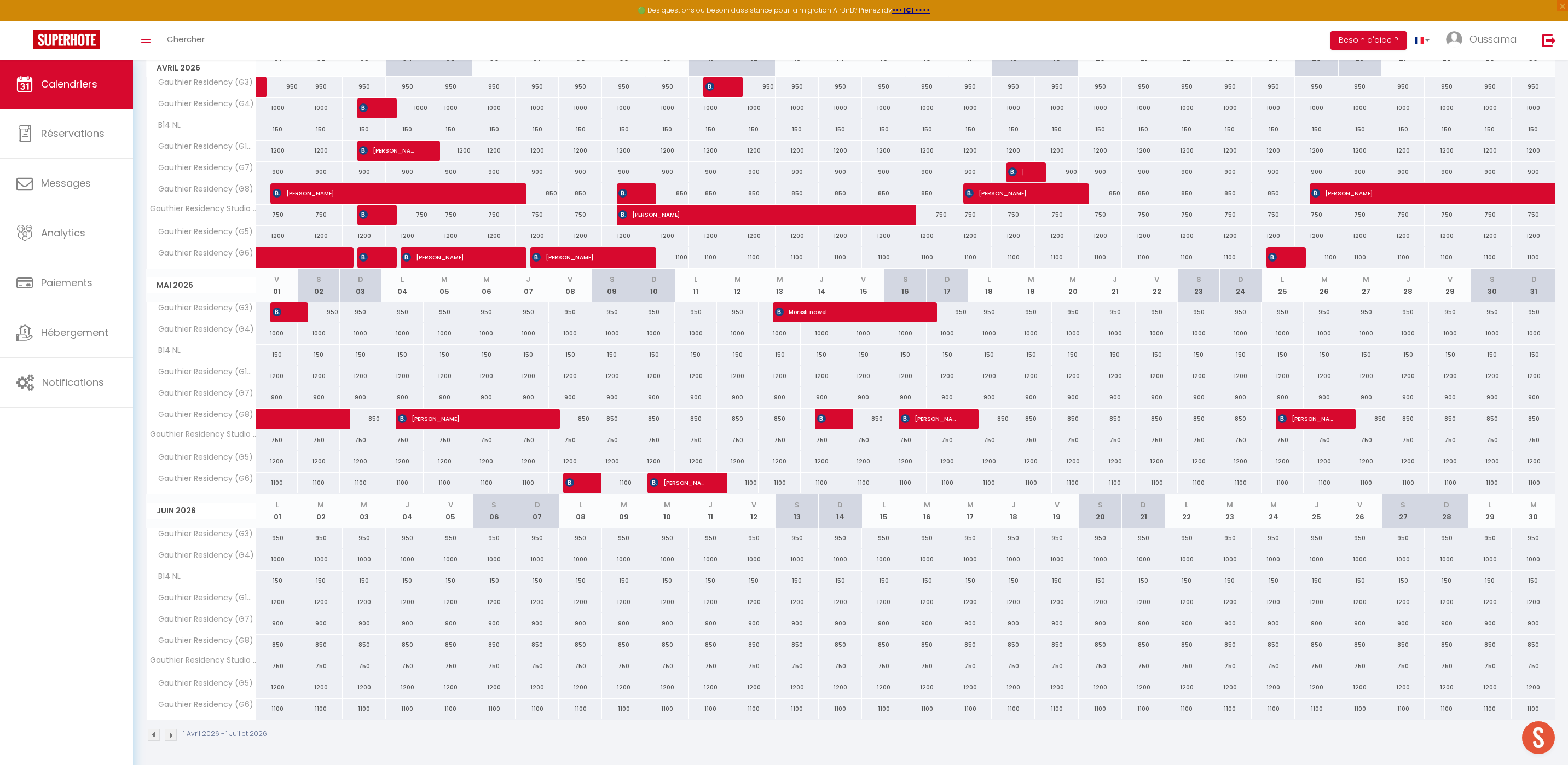
click at [168, 736] on img at bounding box center [171, 734] width 12 height 12
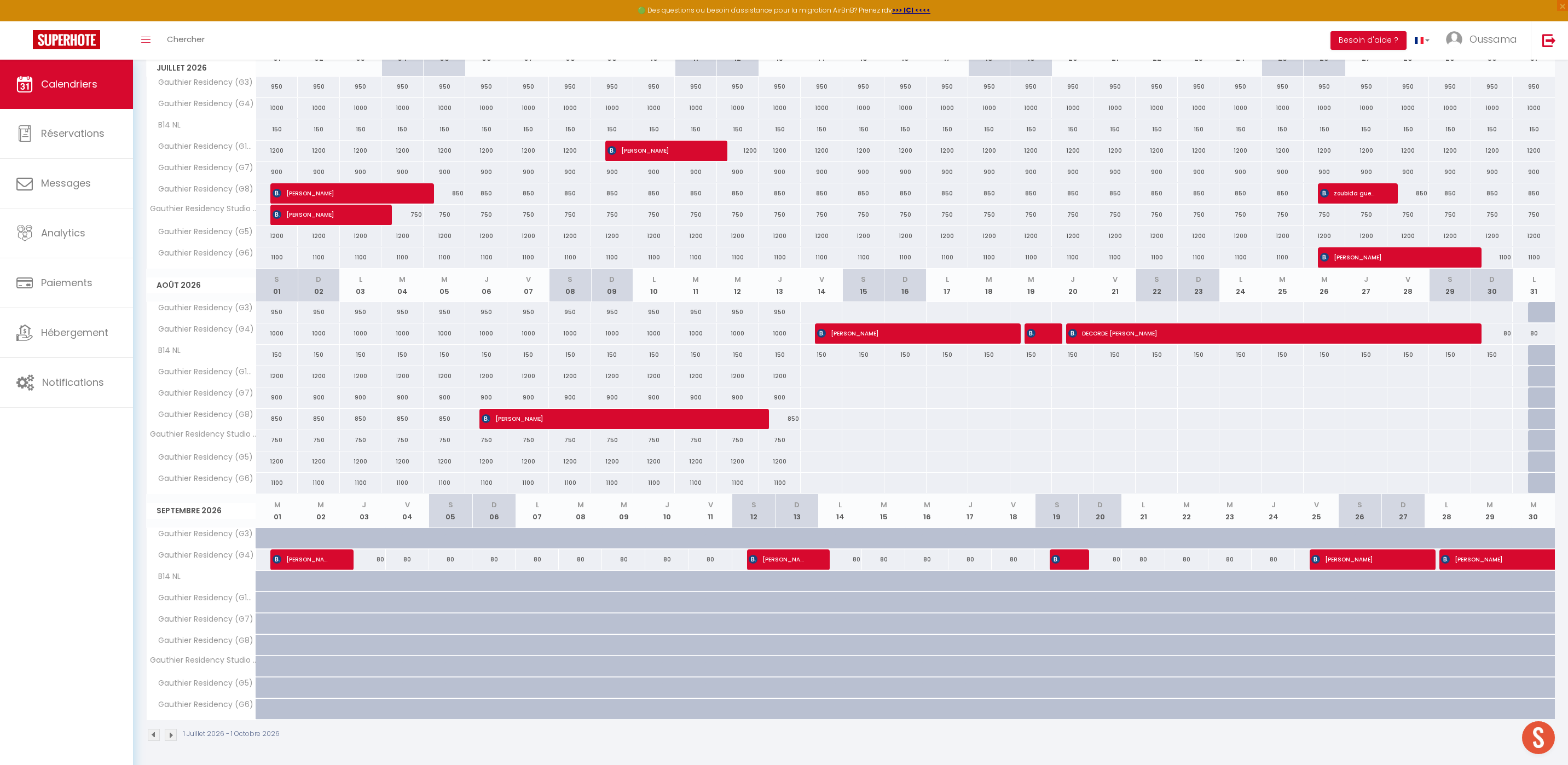
click at [154, 735] on img at bounding box center [154, 734] width 12 height 12
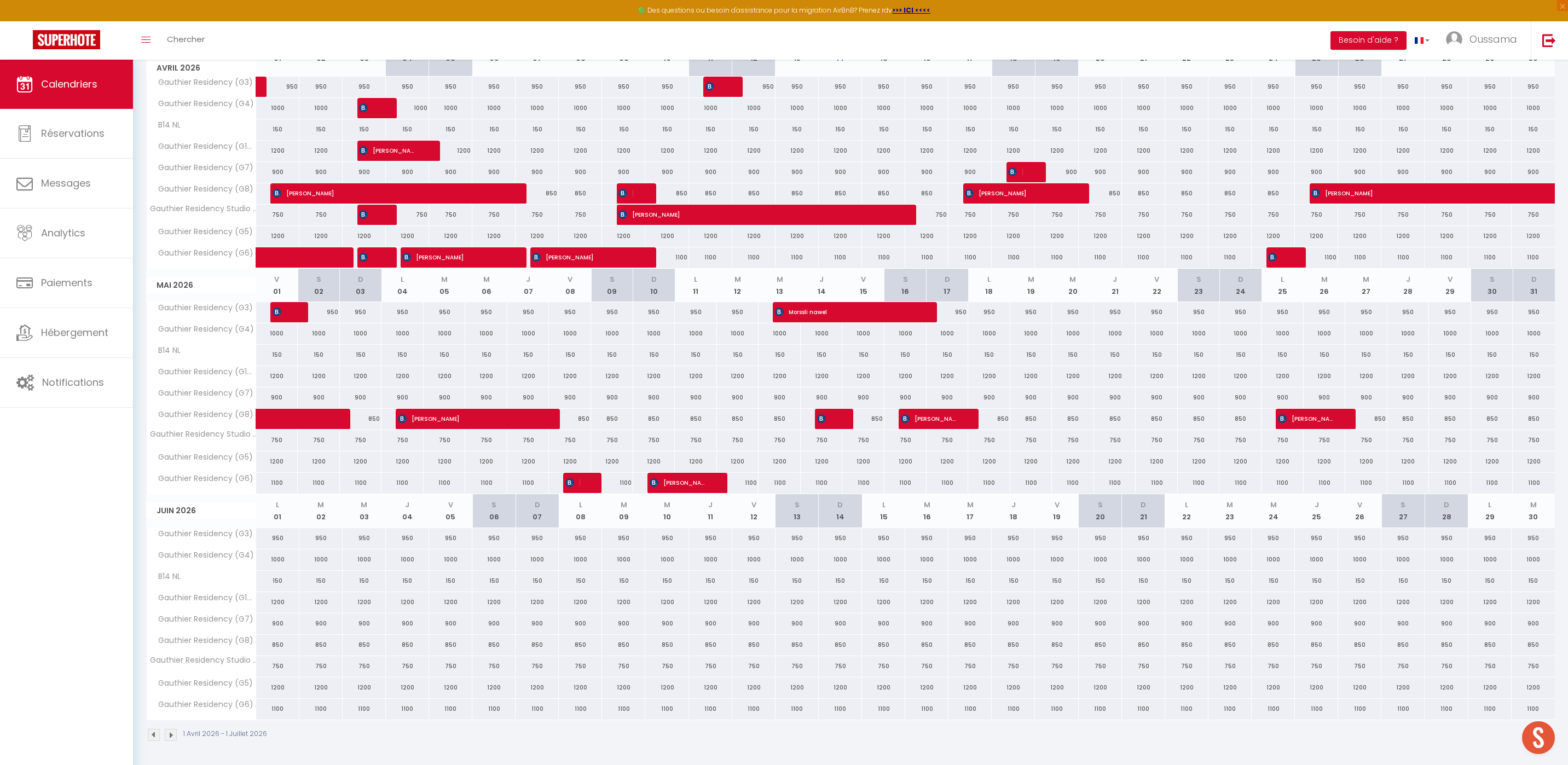
click at [155, 735] on img at bounding box center [154, 734] width 12 height 12
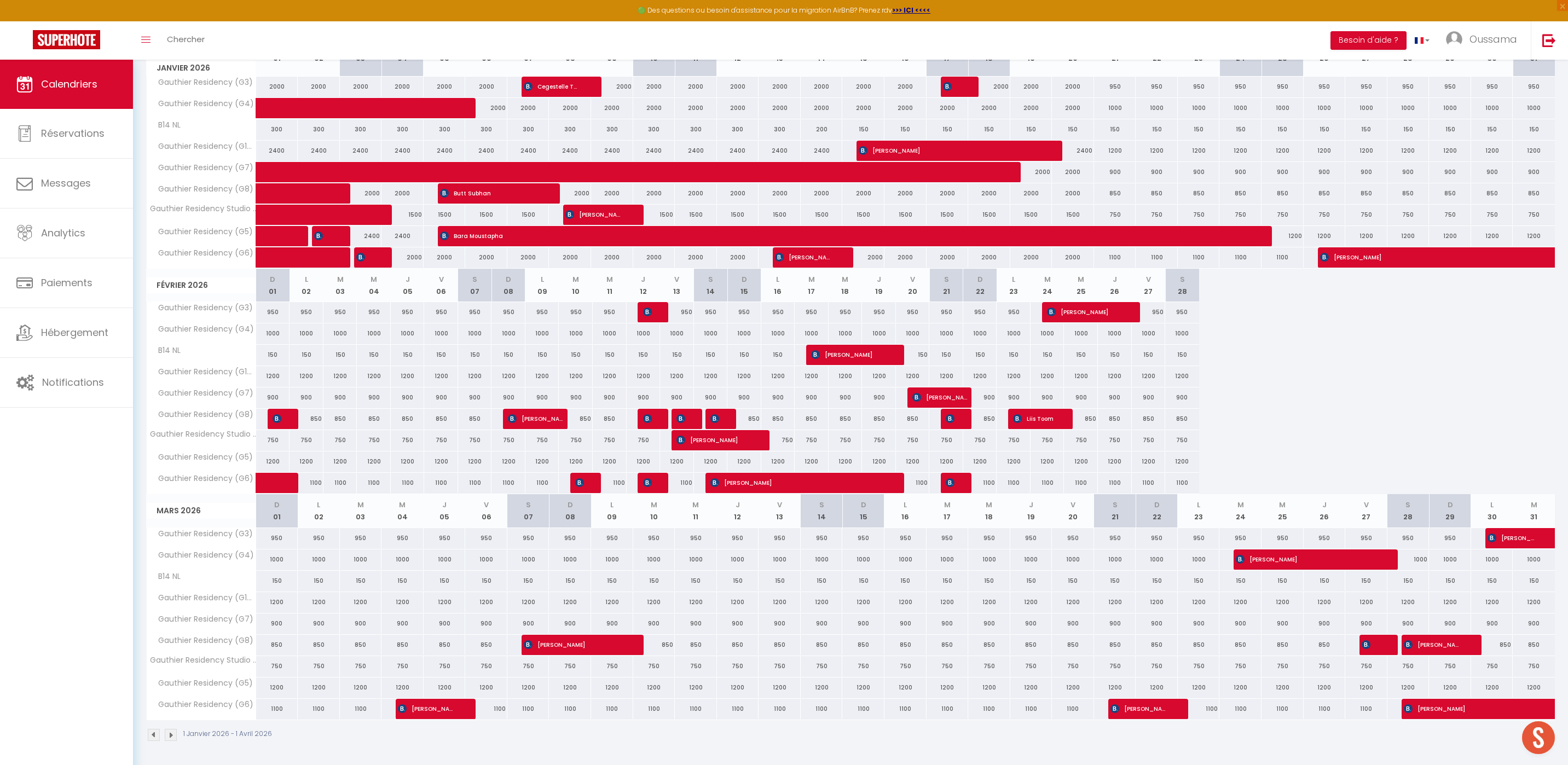
click at [156, 735] on img at bounding box center [154, 734] width 12 height 12
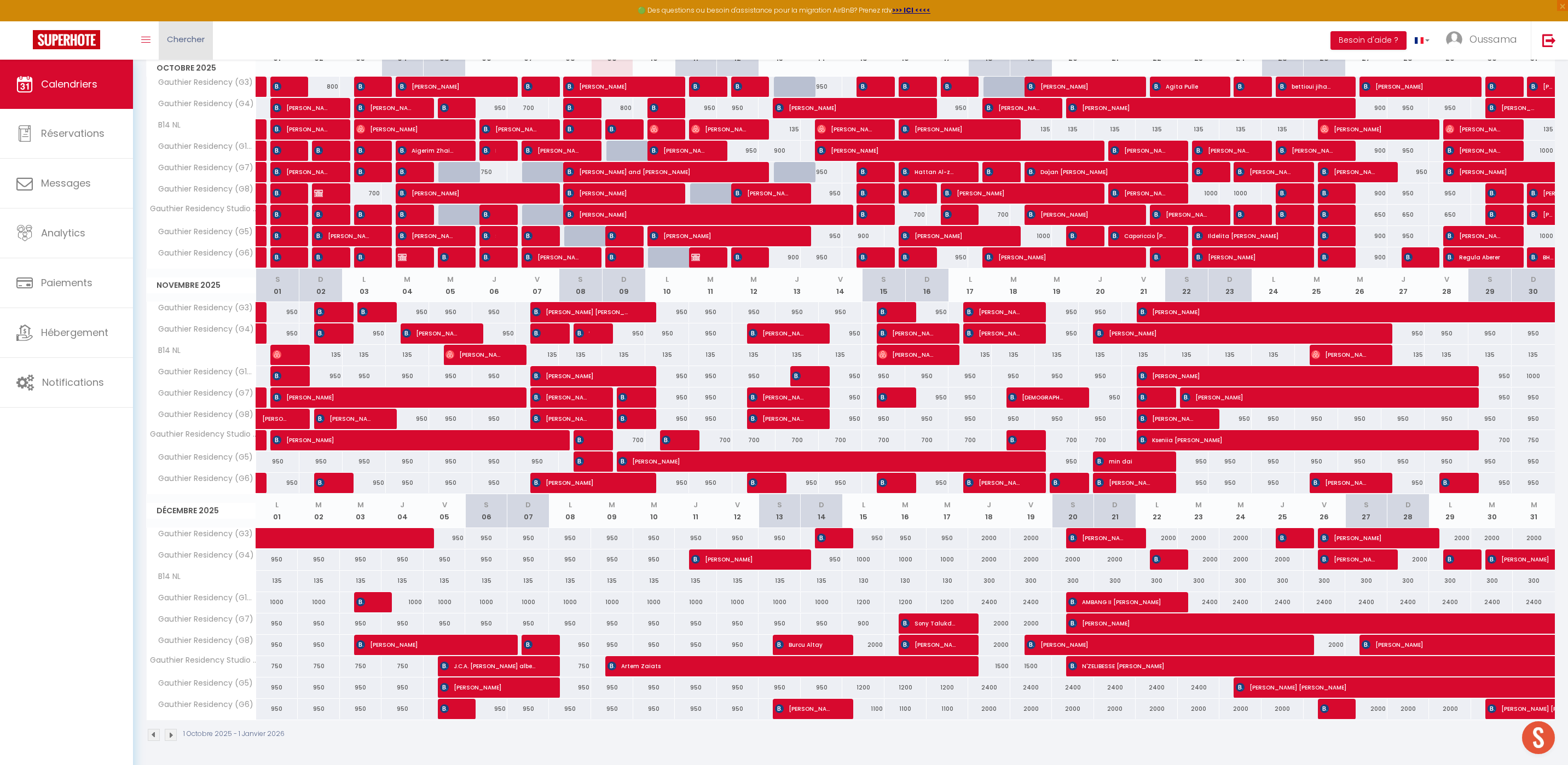
click at [167, 41] on span "Chercher" at bounding box center [185, 39] width 38 height 11
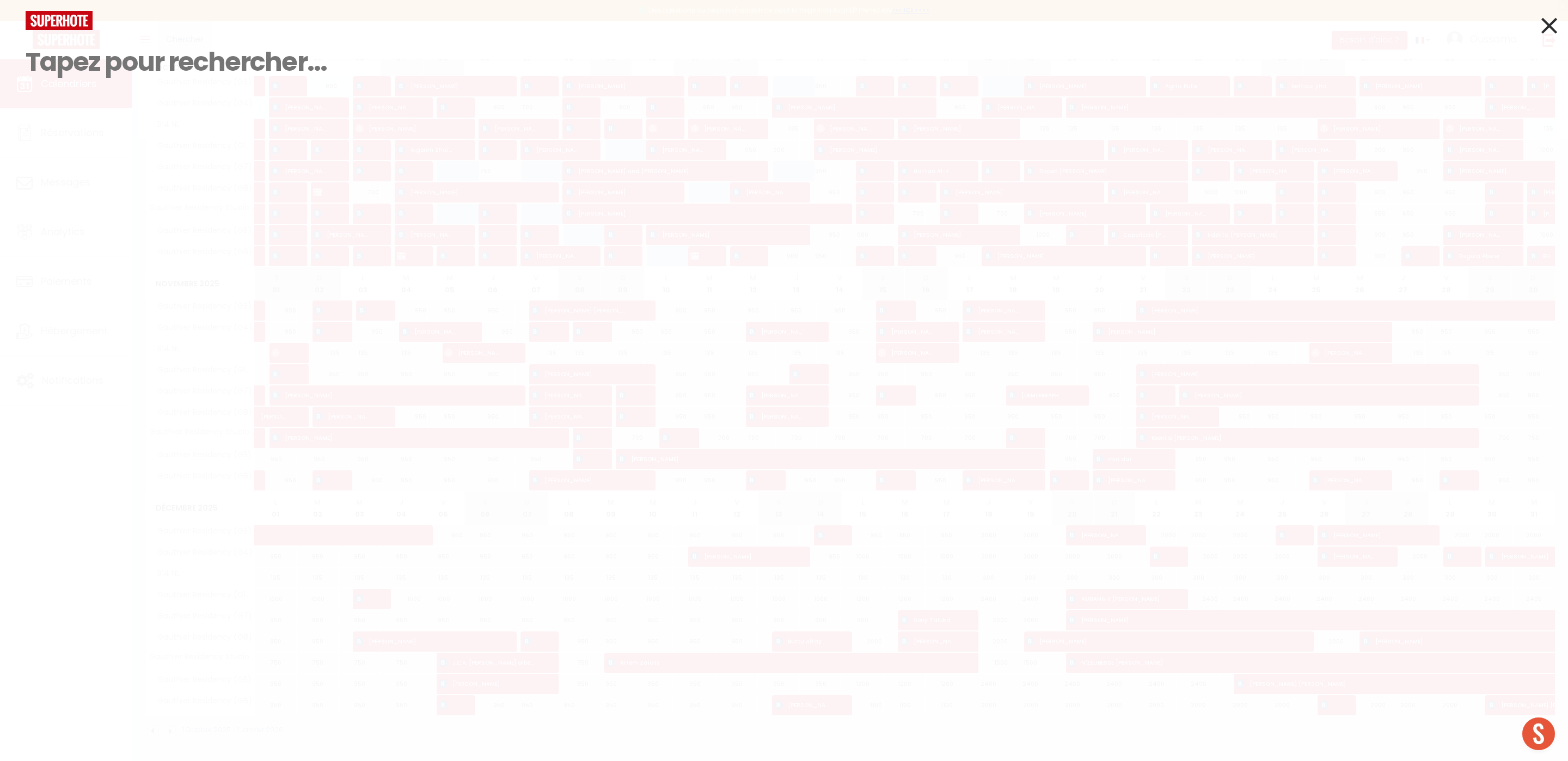
paste input "[PERSON_NAME]"
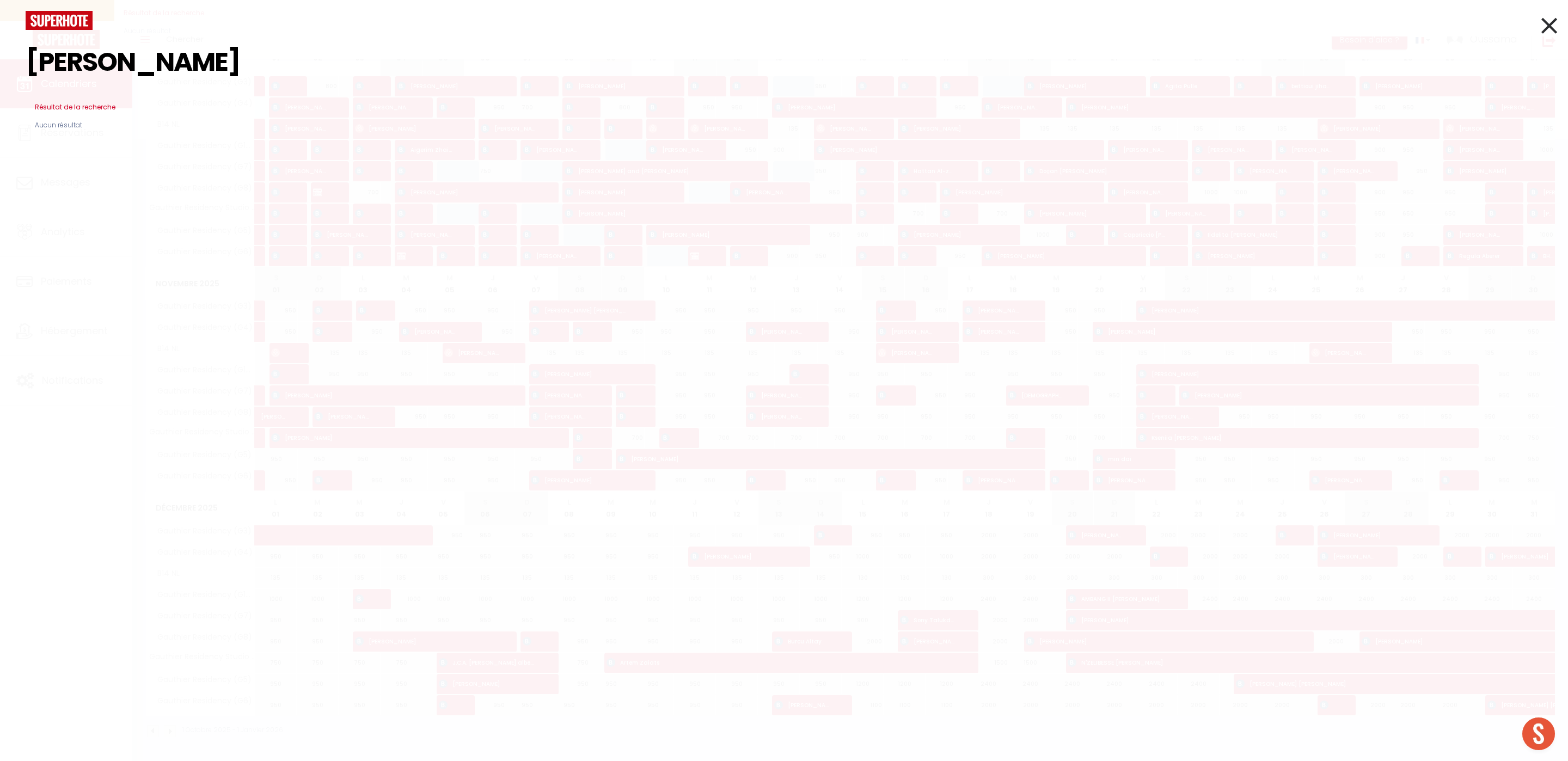
drag, startPoint x: 171, startPoint y: 69, endPoint x: 0, endPoint y: 69, distance: 171.0
click at [0, 69] on div "[PERSON_NAME] Résultat de la recherche Id Appart Voyageur Checkin Checkout Nuit…" at bounding box center [784, 380] width 1568 height 761
click at [83, 75] on div "Leila Résultat de la recherche Id Appart Voyageur Checkin Checkout Nuits Pers. …" at bounding box center [784, 208] width 1568 height 761
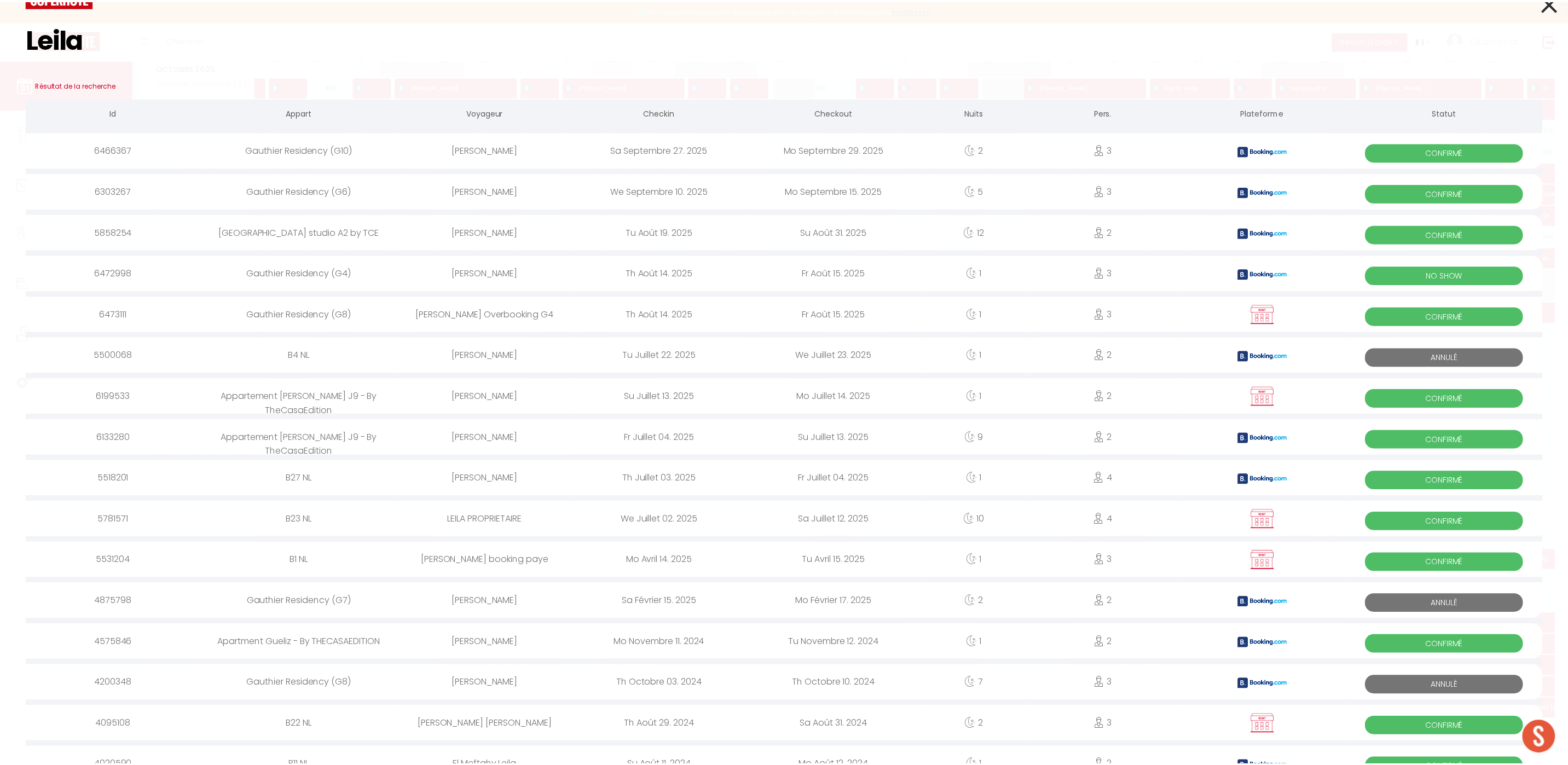
scroll to position [0, 0]
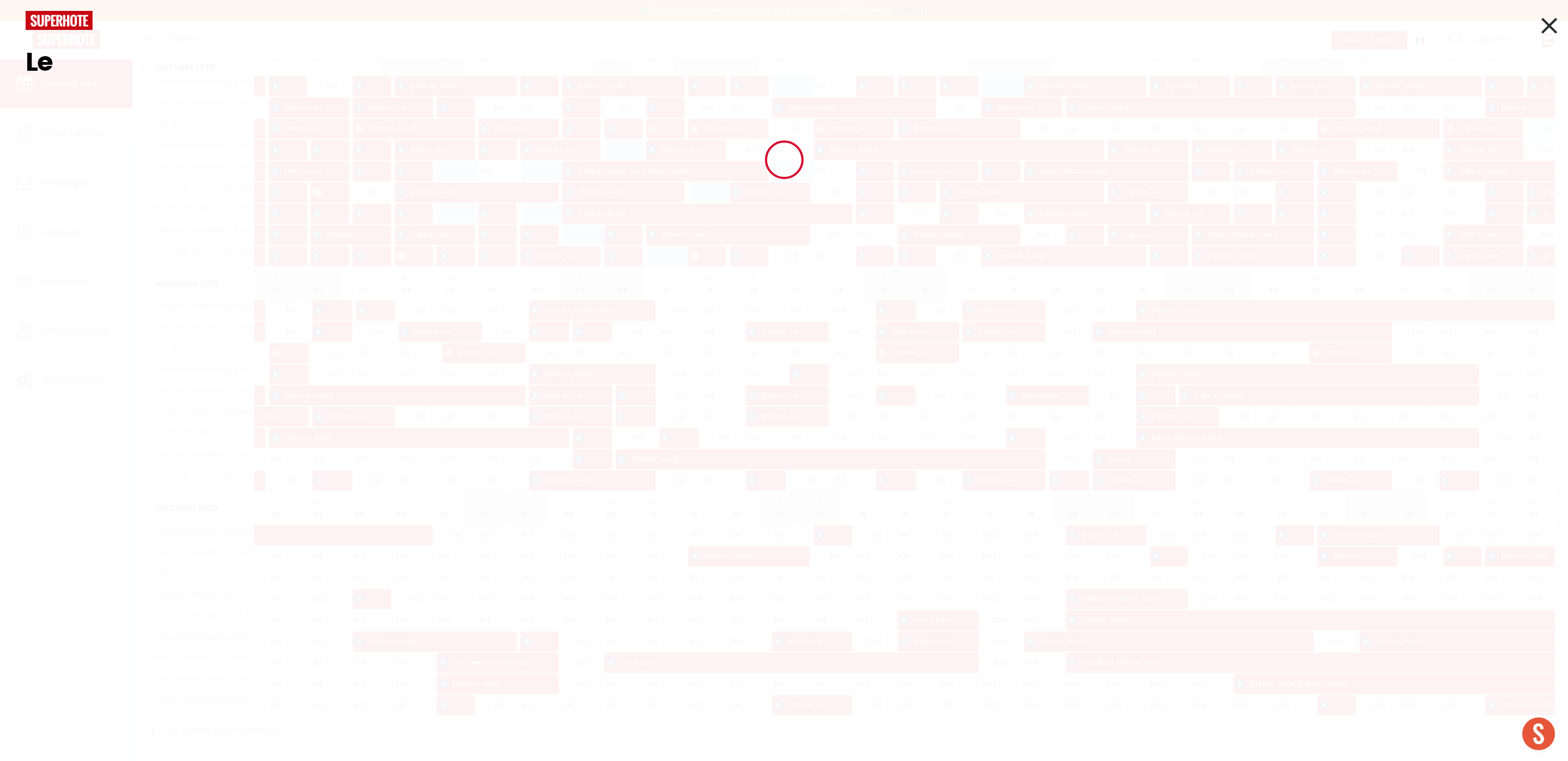
type input "L"
click at [1557, 24] on div "Résultat de la recherche Id Appart Voyageur Checkin Checkout Nuits Pers. Platef…" at bounding box center [784, 380] width 1568 height 761
click at [1549, 28] on icon at bounding box center [1549, 25] width 15 height 27
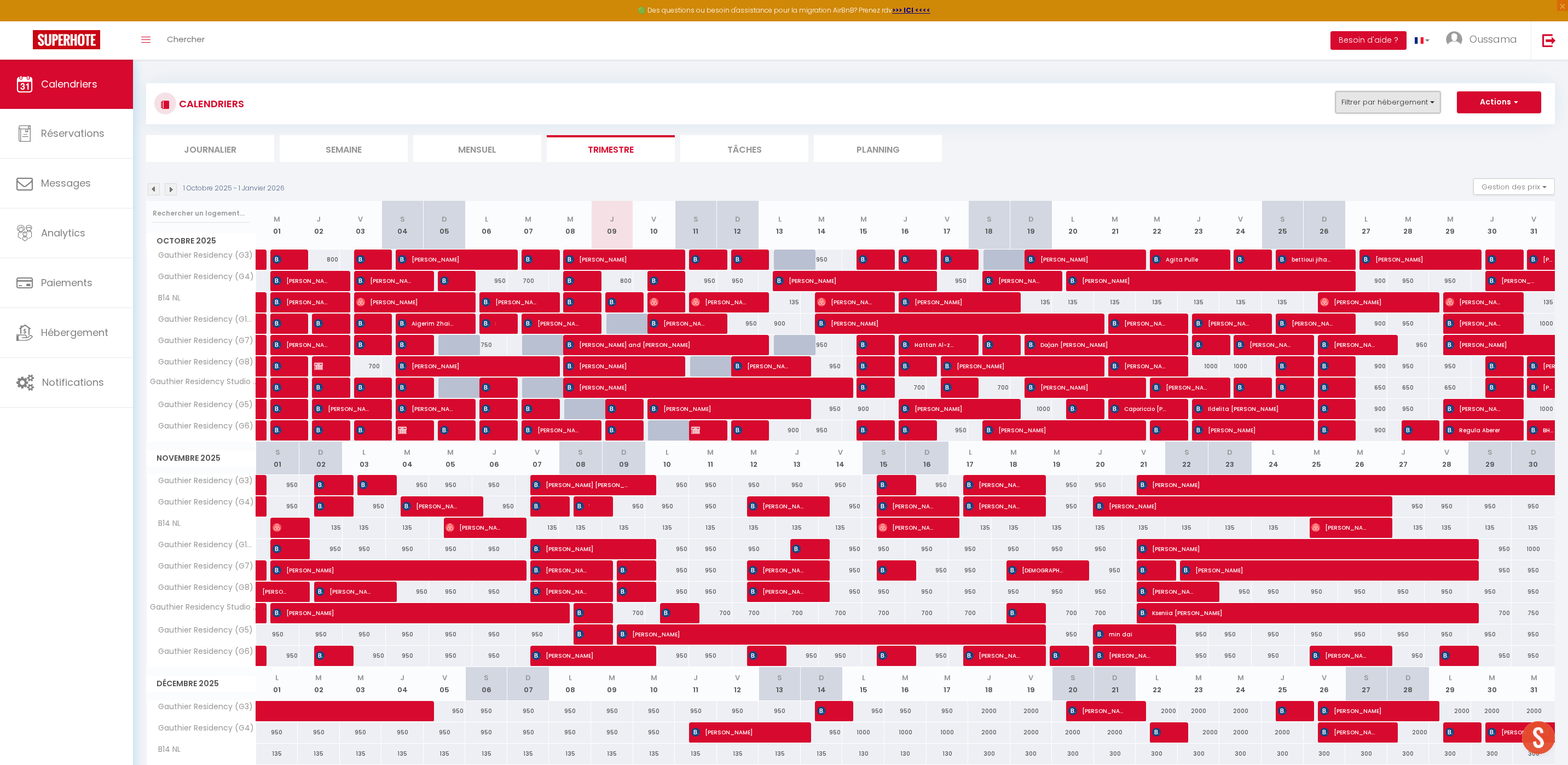
click at [1416, 101] on button "Filtrer par hébergement" at bounding box center [1388, 102] width 105 height 22
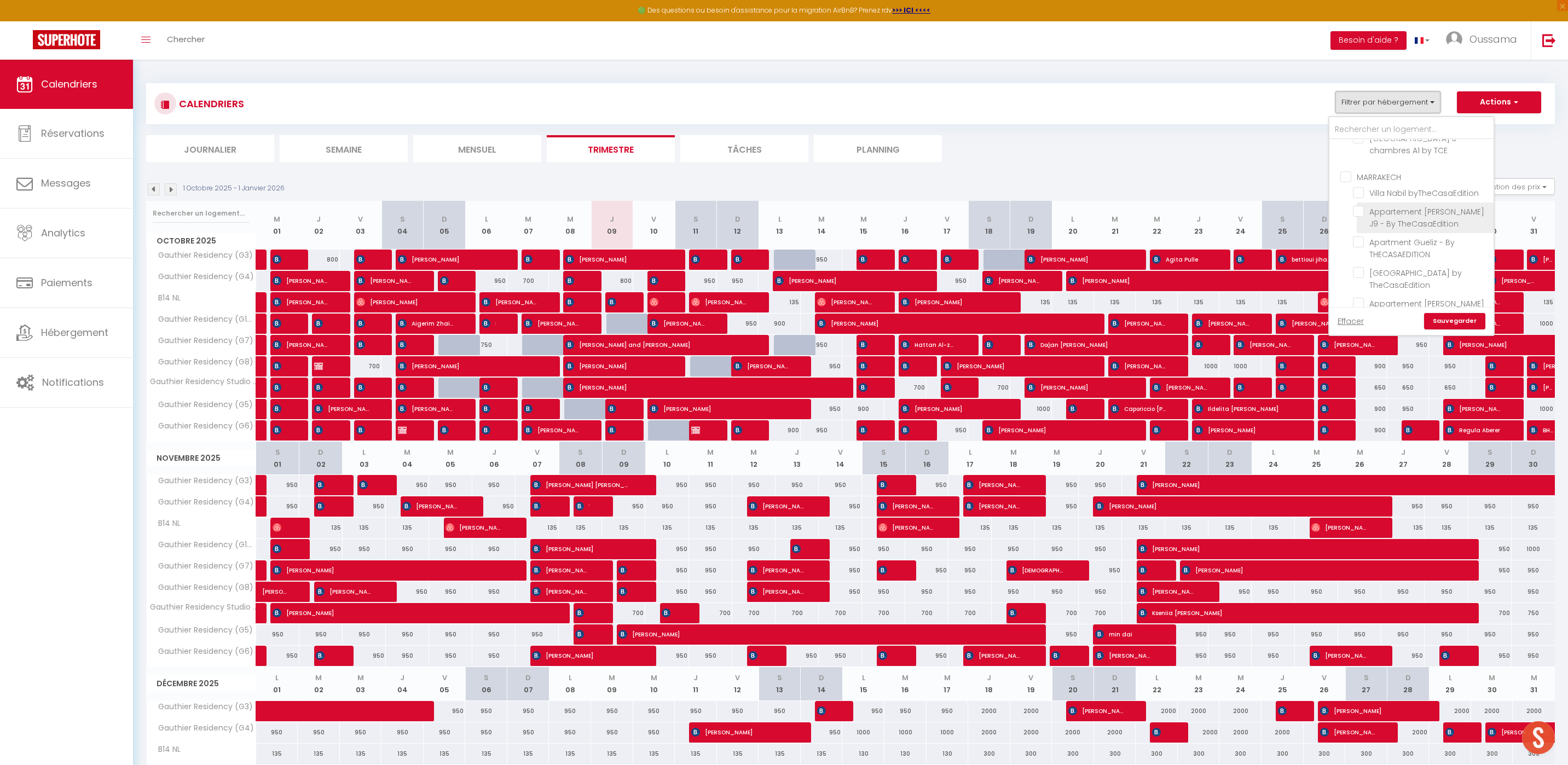
scroll to position [412, 0]
click at [1360, 264] on input "B14 NL" at bounding box center [1420, 269] width 136 height 11
checkbox input "false"
click at [1361, 206] on input "B11 NL" at bounding box center [1420, 211] width 136 height 11
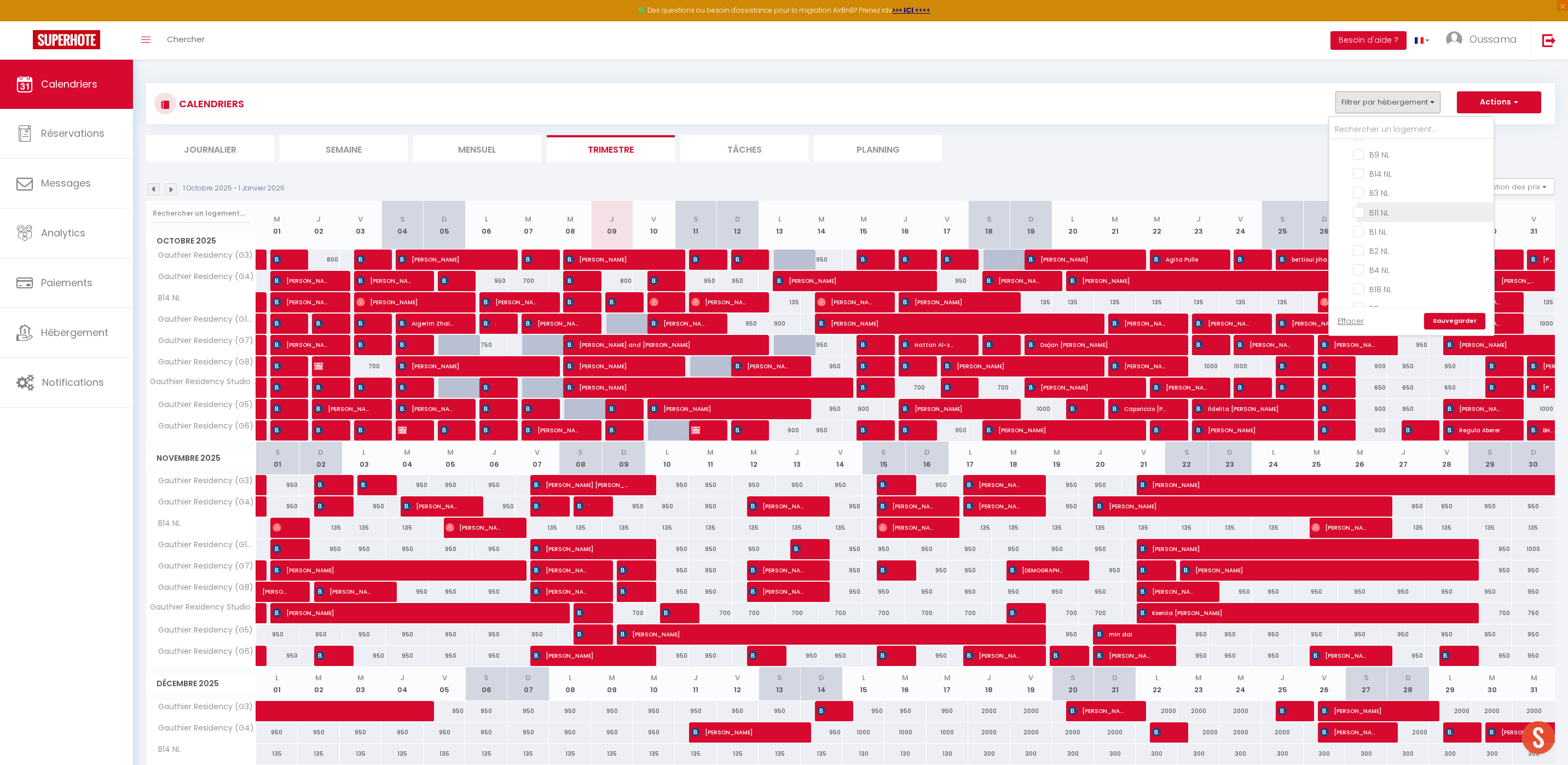
checkbox input "true"
click at [1450, 321] on link "Sauvegarder" at bounding box center [1454, 321] width 61 height 16
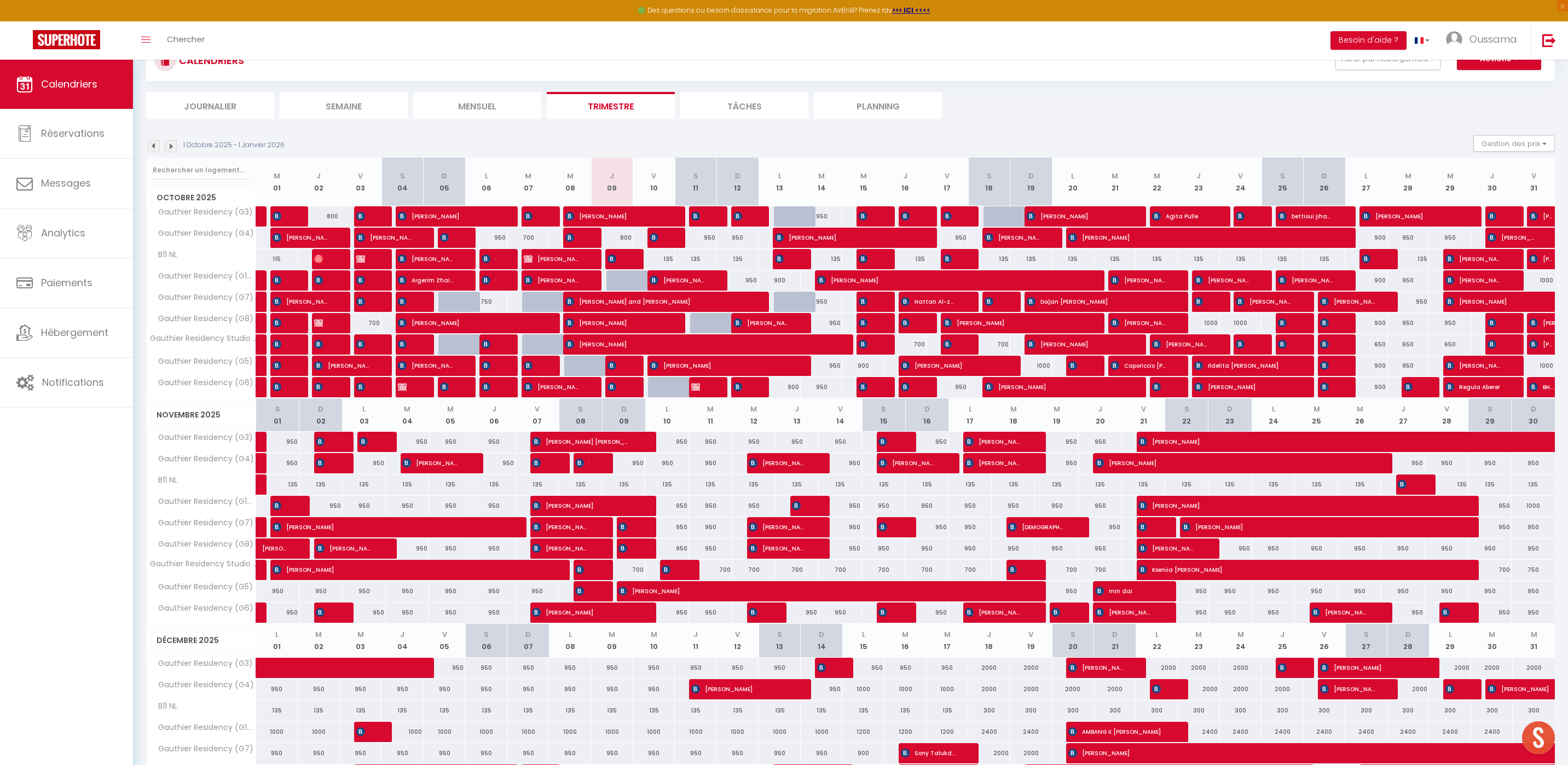
scroll to position [91, 0]
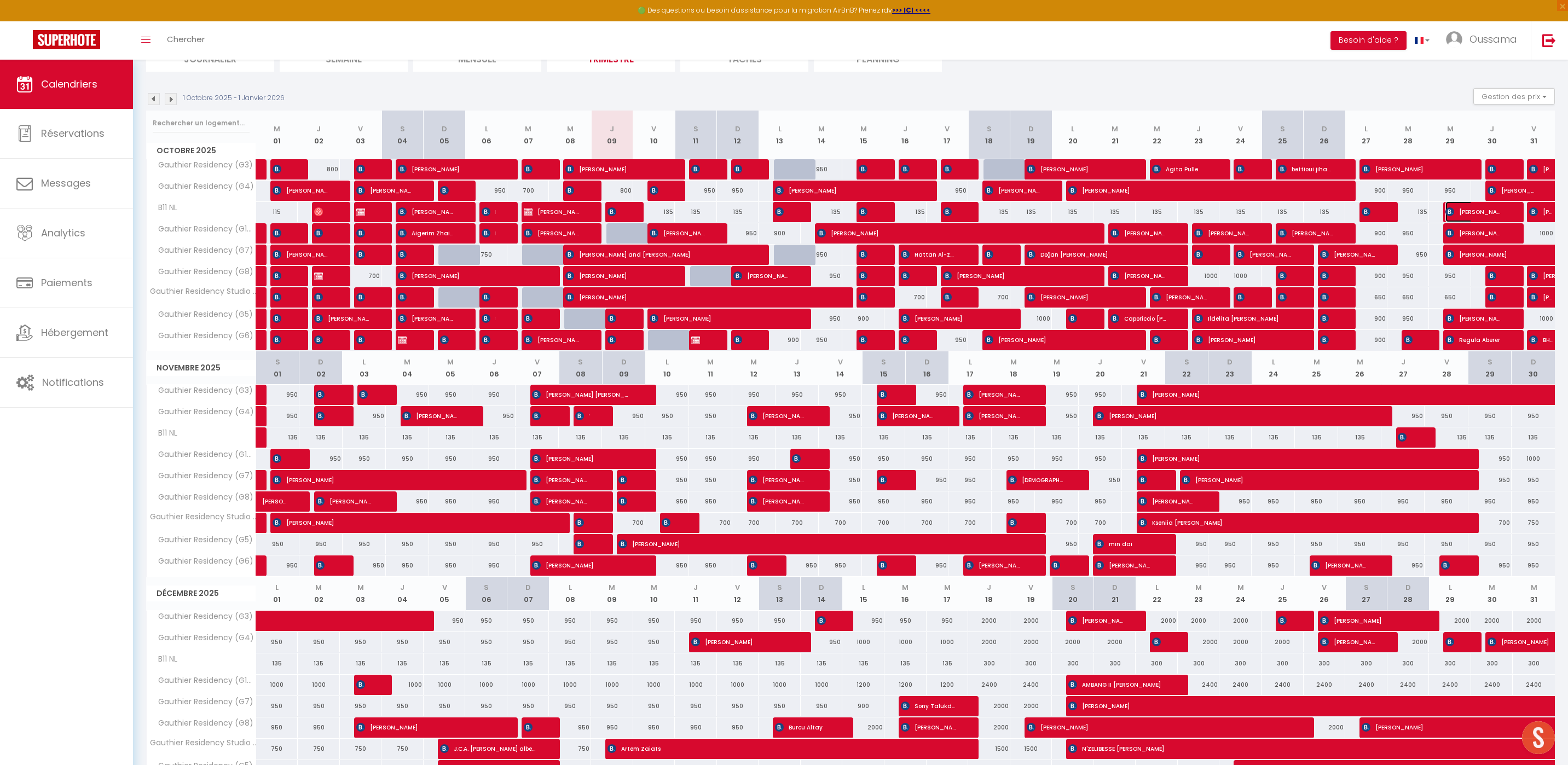
click at [1480, 212] on span "[PERSON_NAME]" at bounding box center [1472, 211] width 56 height 20
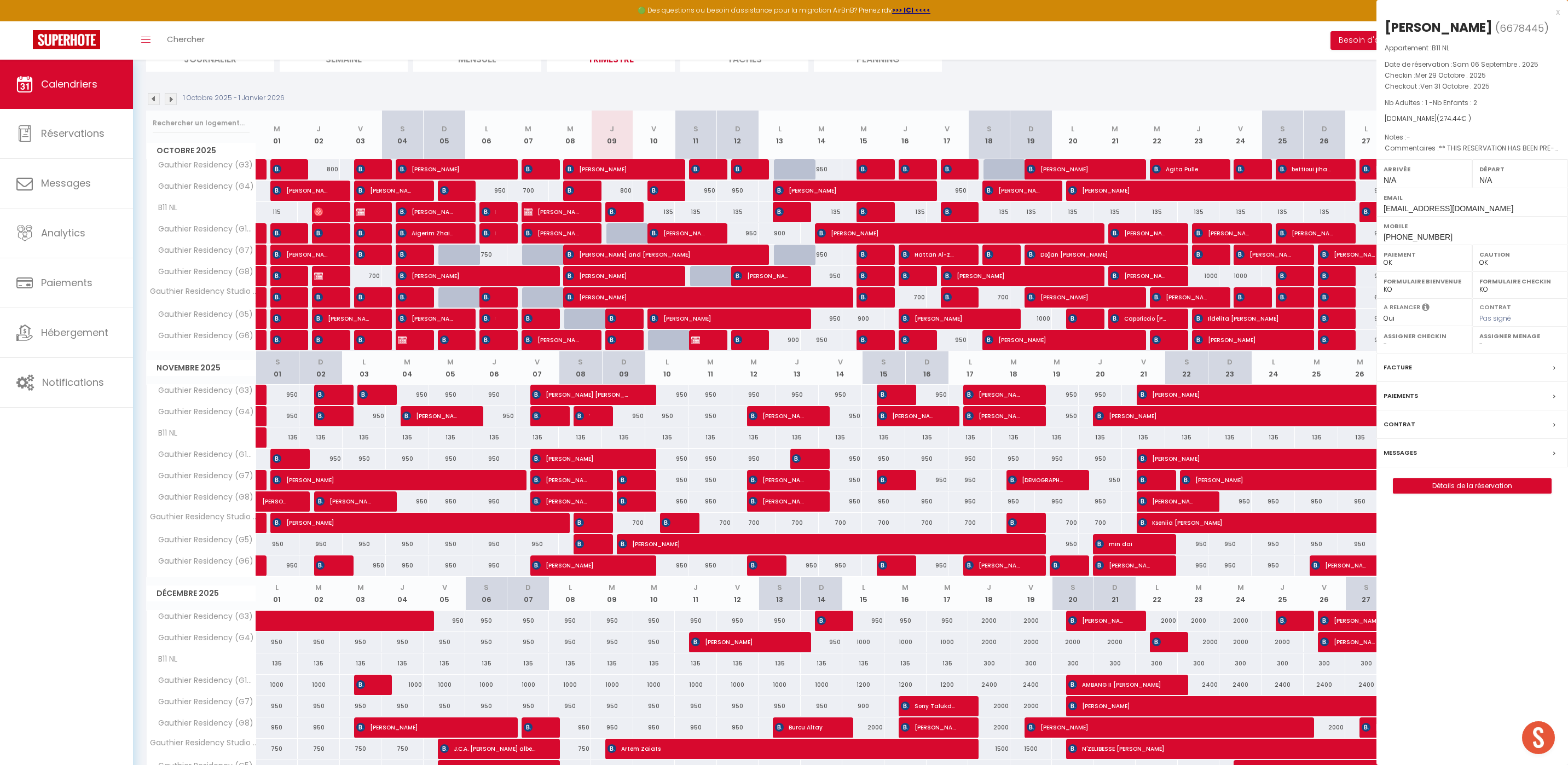
select select "KO"
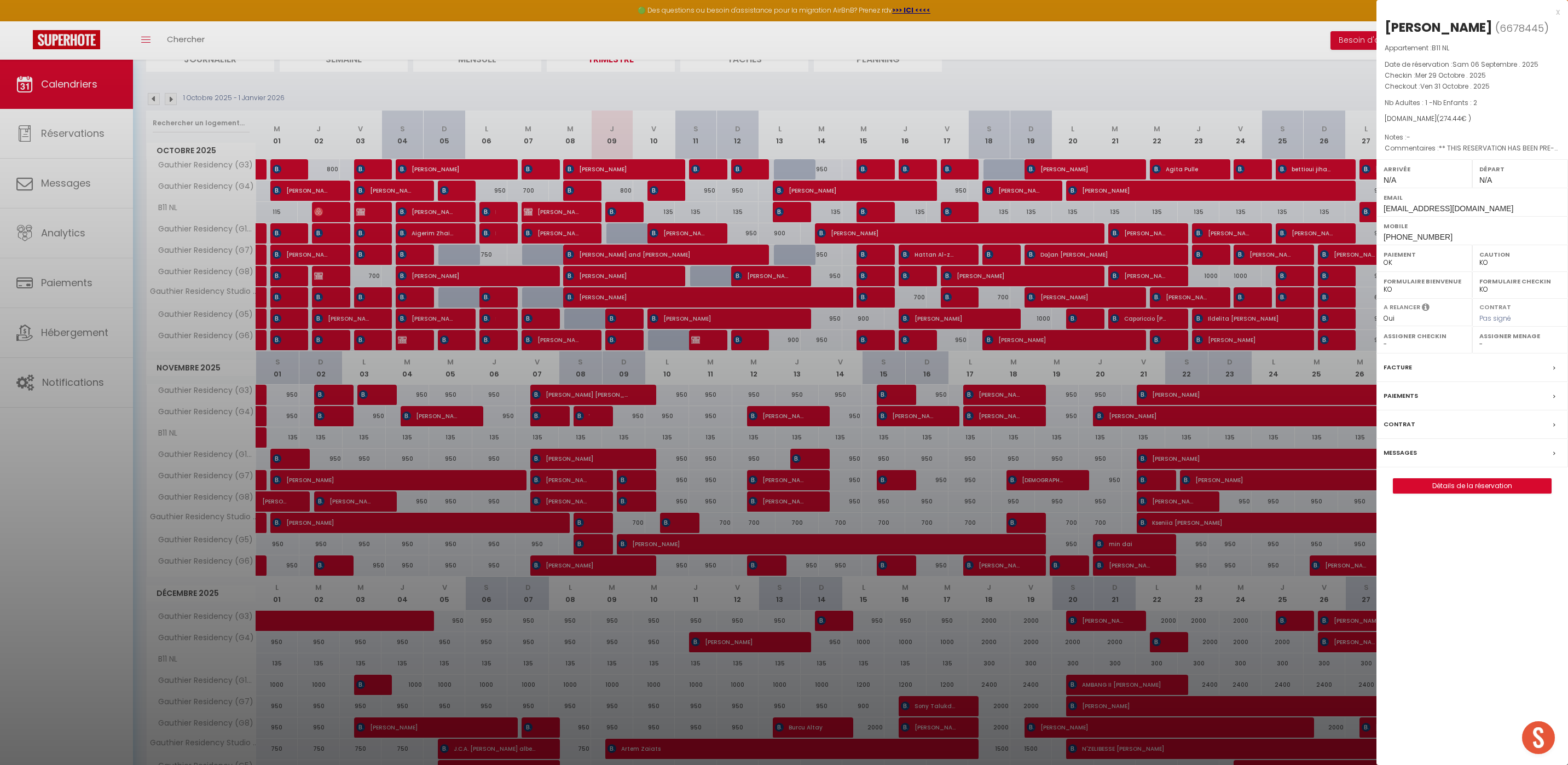
click at [1367, 322] on div at bounding box center [784, 382] width 1568 height 765
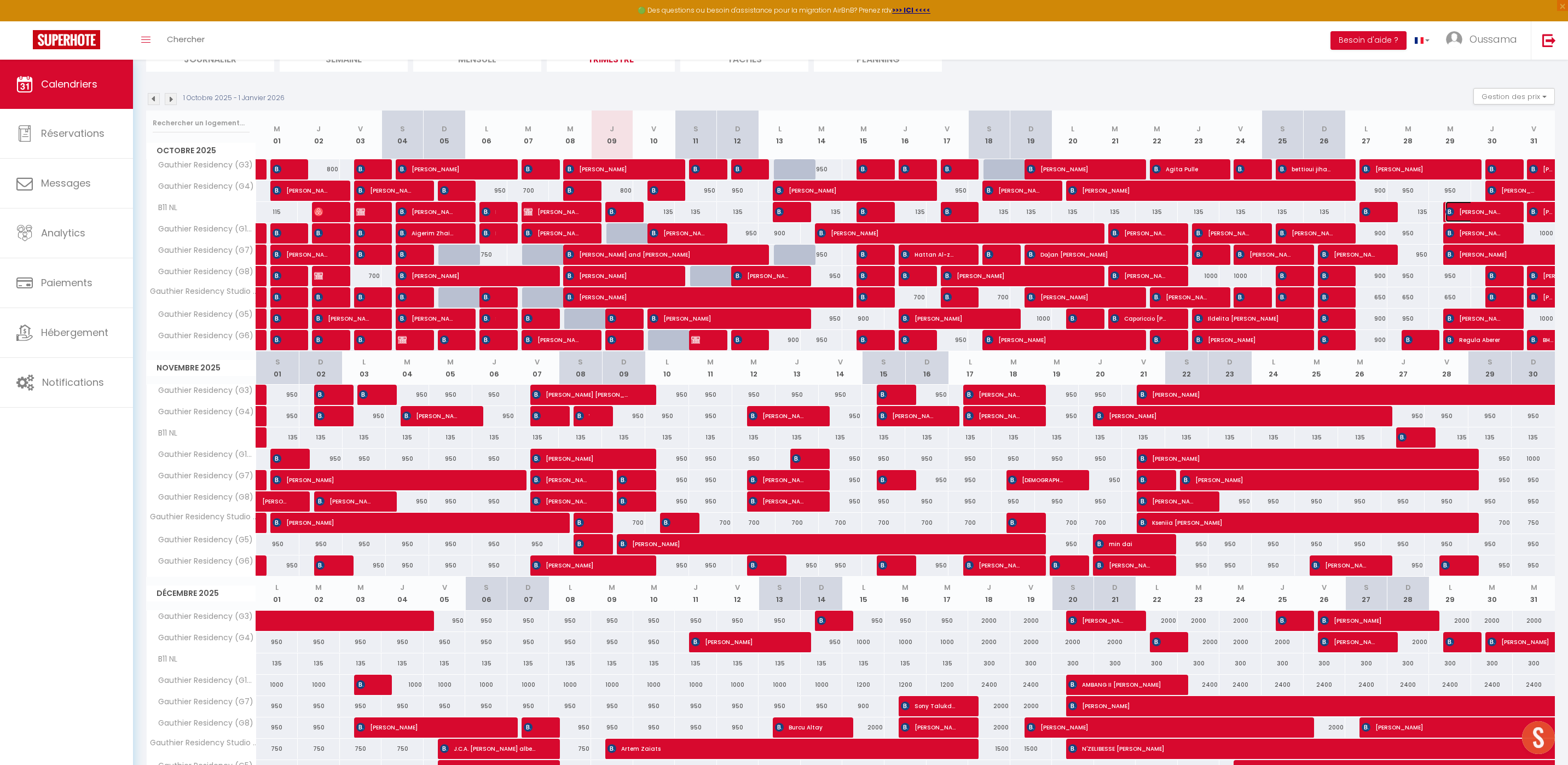
click at [1501, 215] on span "[PERSON_NAME]" at bounding box center [1472, 211] width 56 height 20
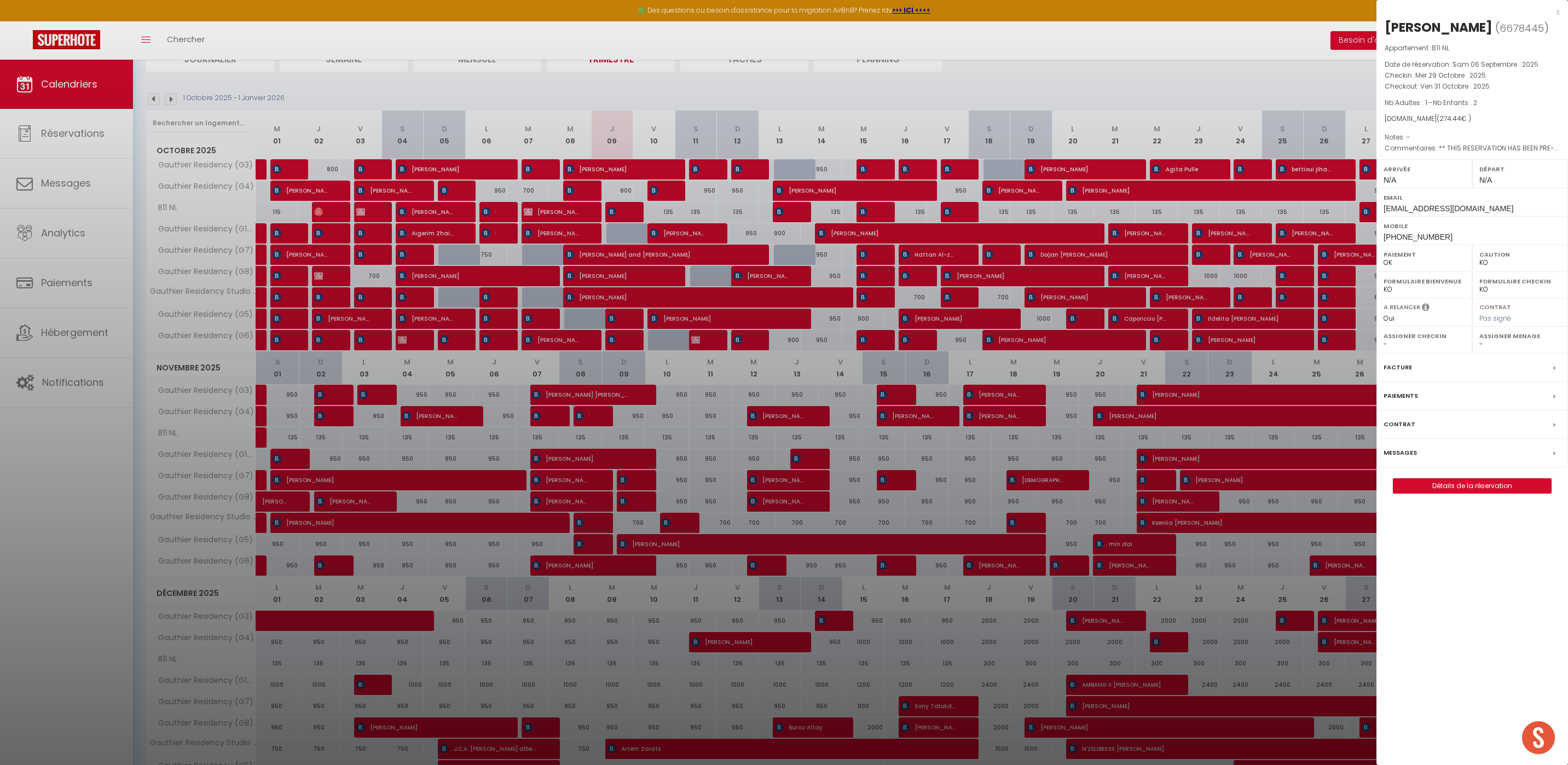
click at [1558, 11] on div "x" at bounding box center [1468, 12] width 183 height 13
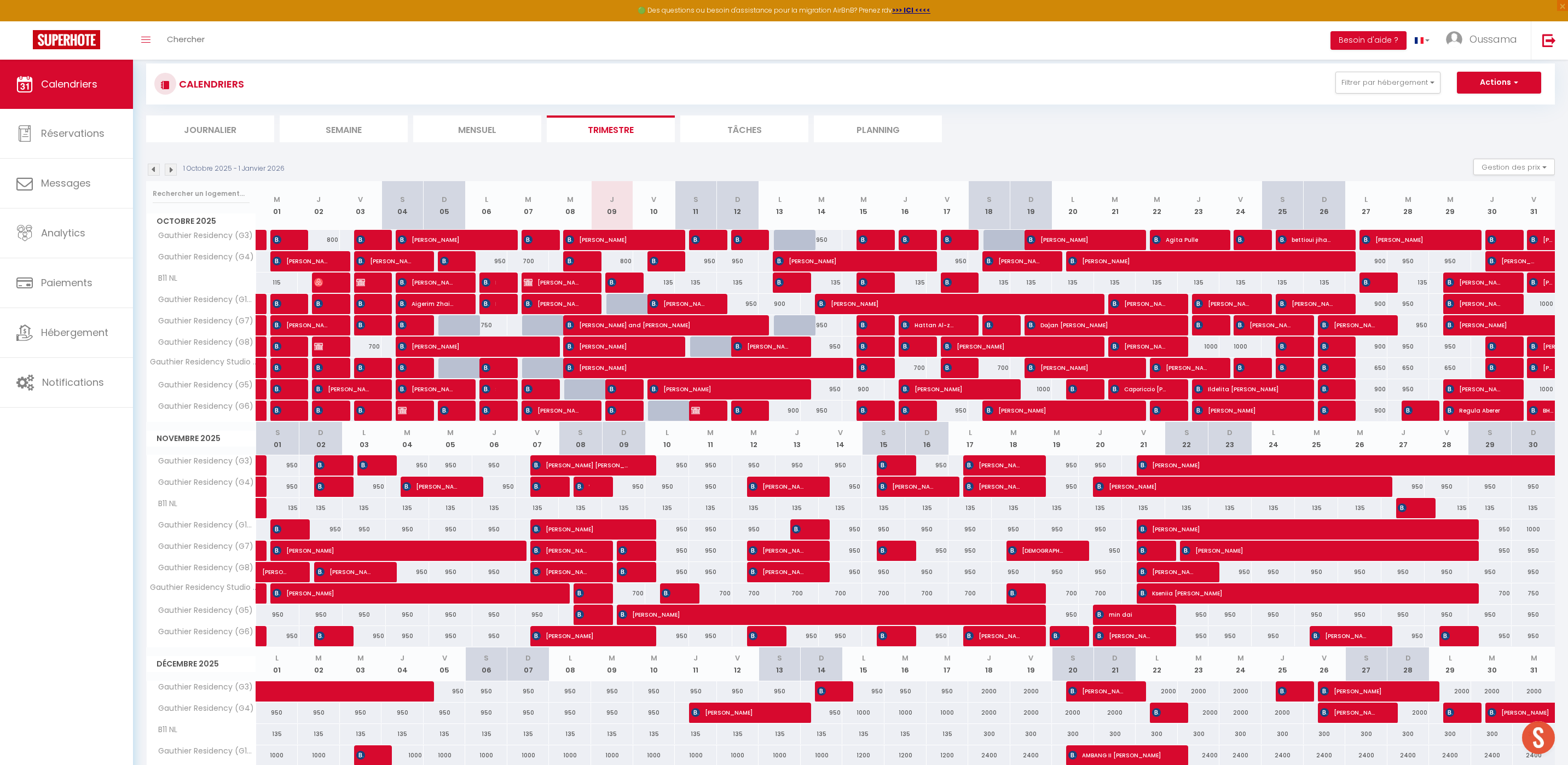
scroll to position [0, 0]
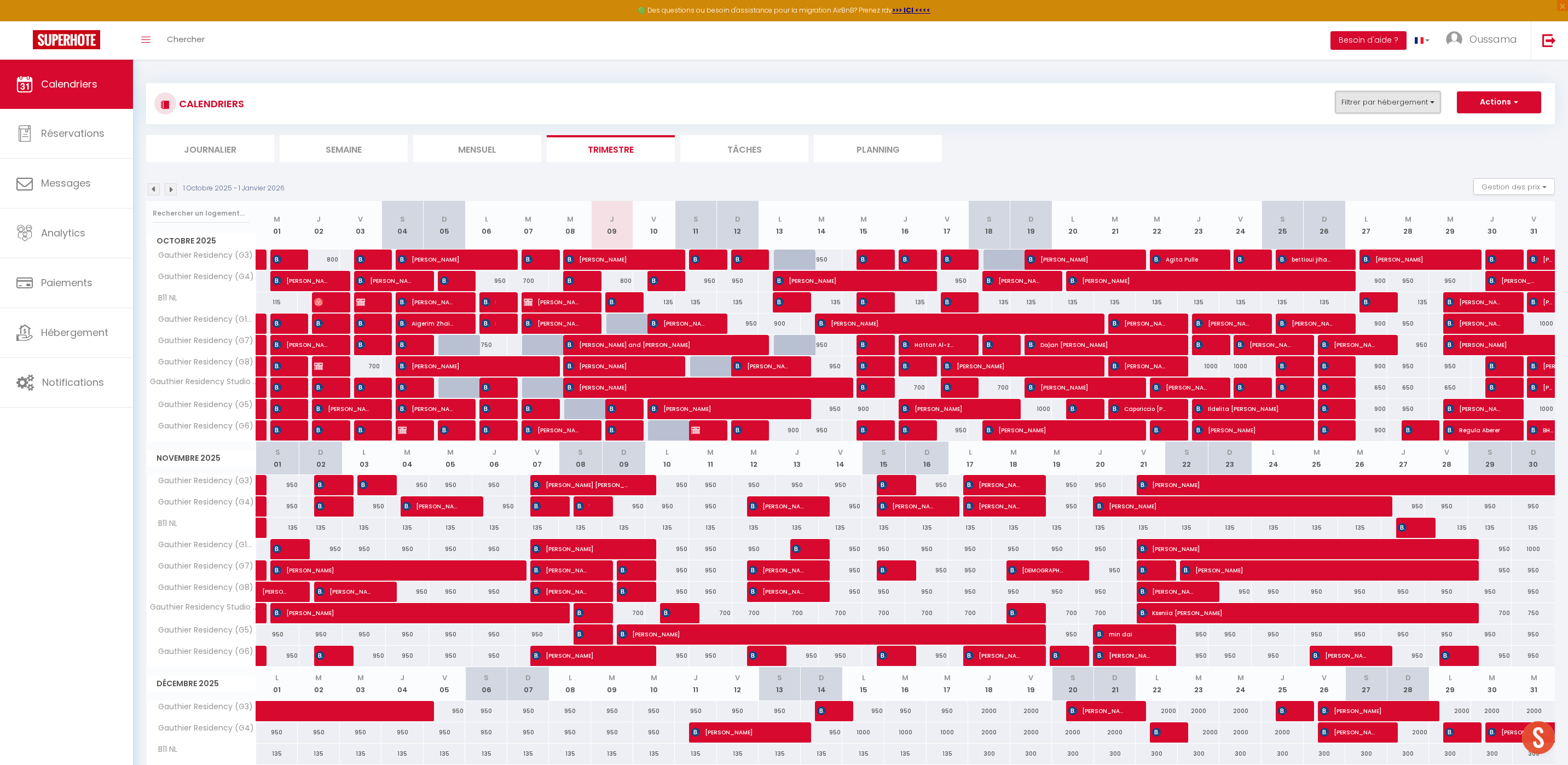
click at [1411, 105] on button "Filtrer par hébergement" at bounding box center [1388, 102] width 105 height 22
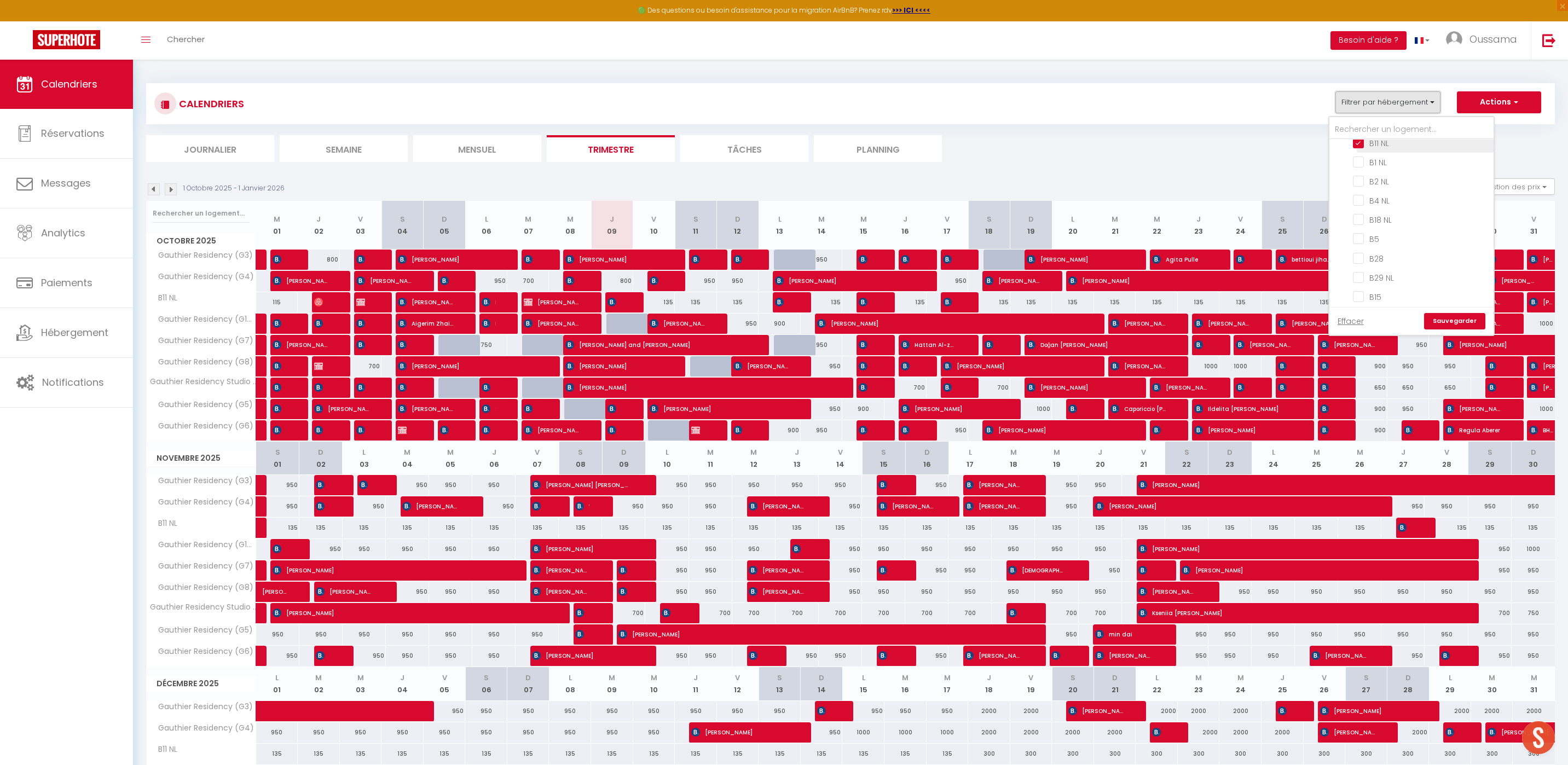
scroll to position [604, 0]
click at [1365, 185] on input "B11 NL" at bounding box center [1420, 189] width 136 height 11
checkbox input "false"
click at [1374, 433] on div "900" at bounding box center [1366, 430] width 42 height 20
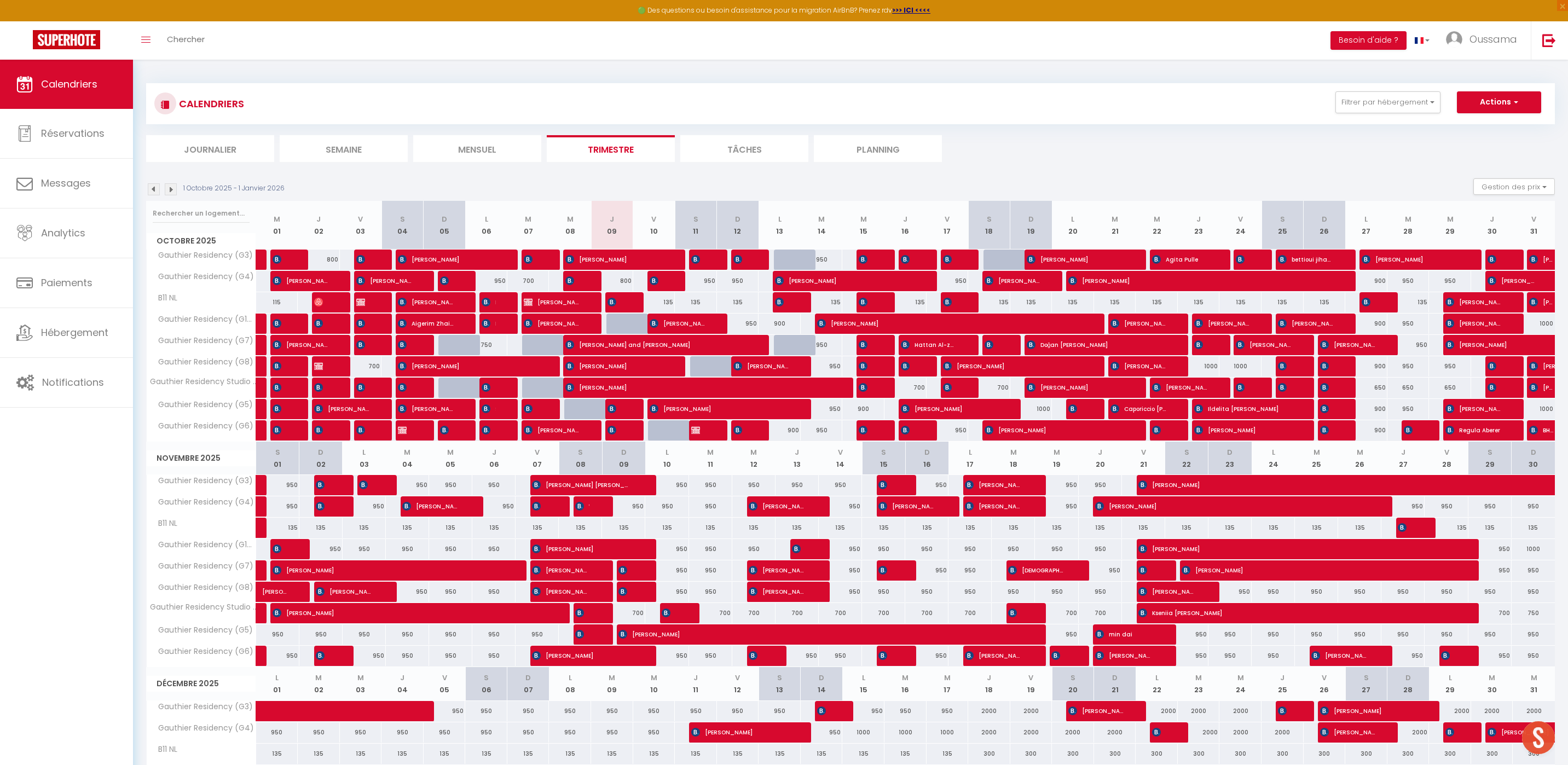
click at [1387, 443] on div at bounding box center [784, 382] width 1568 height 765
click at [1413, 96] on button "Filtrer par hébergement" at bounding box center [1388, 102] width 105 height 22
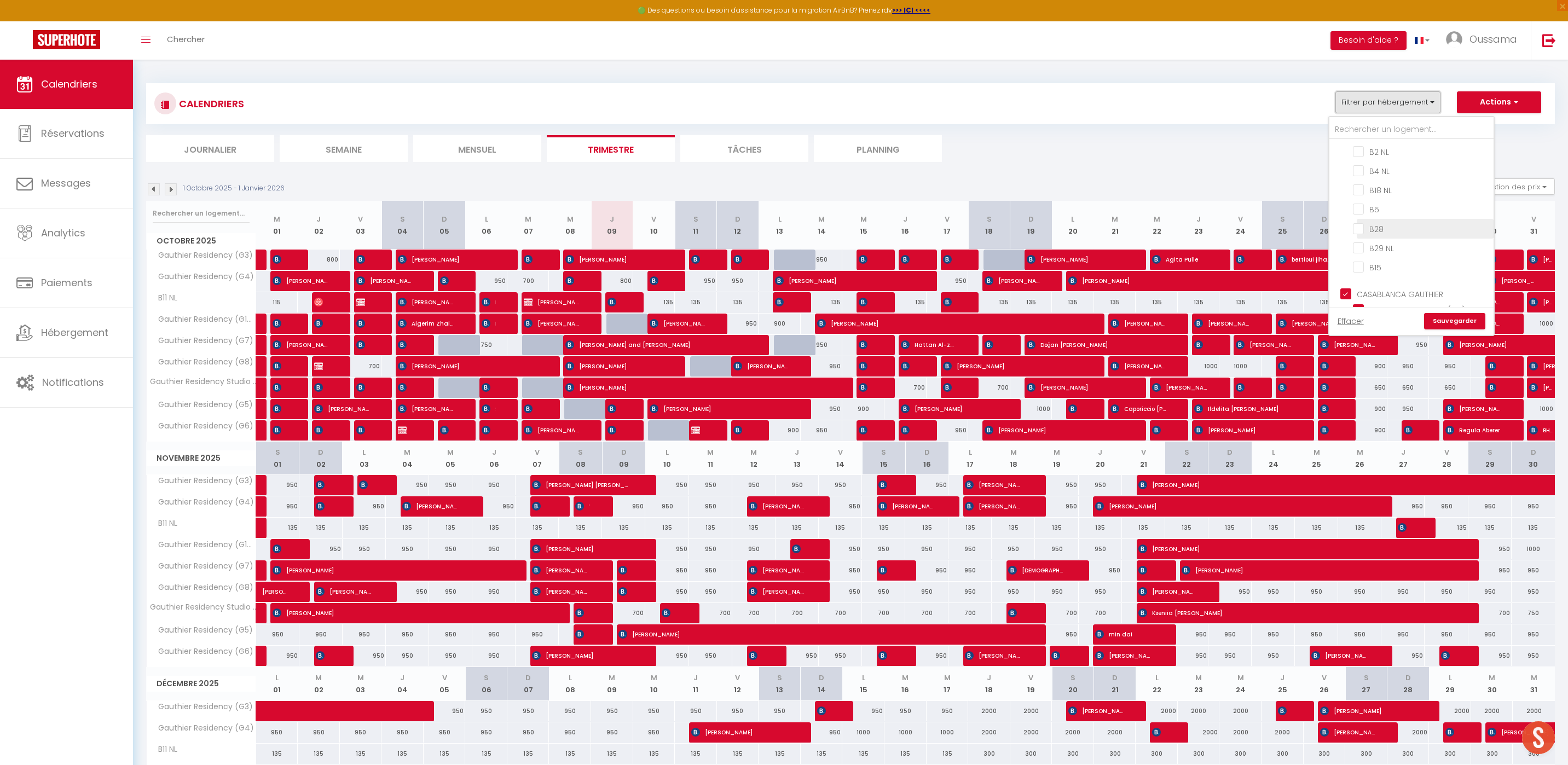
scroll to position [700, 0]
click at [1342, 274] on ul "CASABLANCA [PERSON_NAME] [PERSON_NAME] Residency (G3) [PERSON_NAME] Residency (…" at bounding box center [1410, 358] width 164 height 189
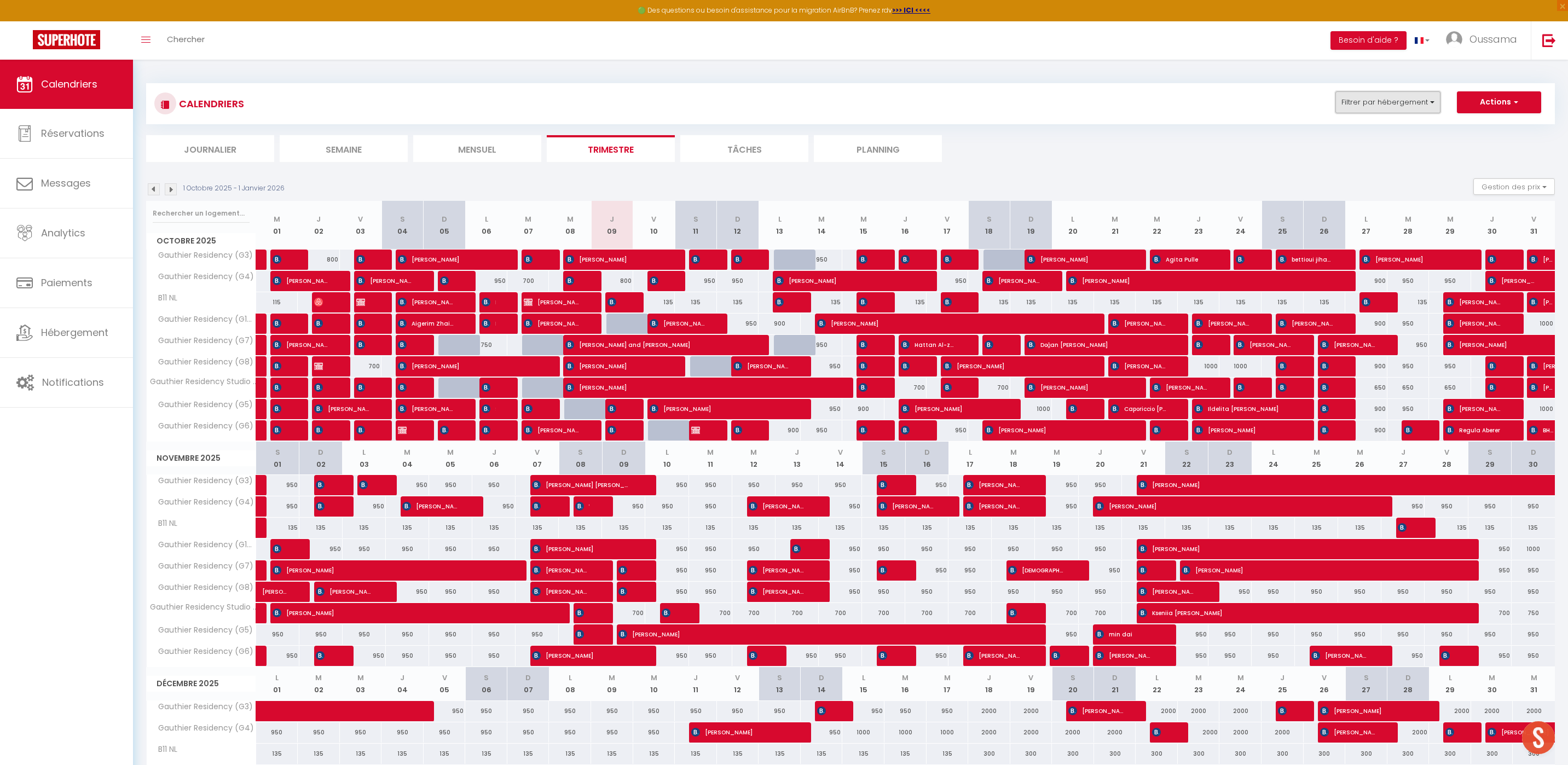
click at [1372, 109] on button "Filtrer par hébergement" at bounding box center [1388, 102] width 105 height 22
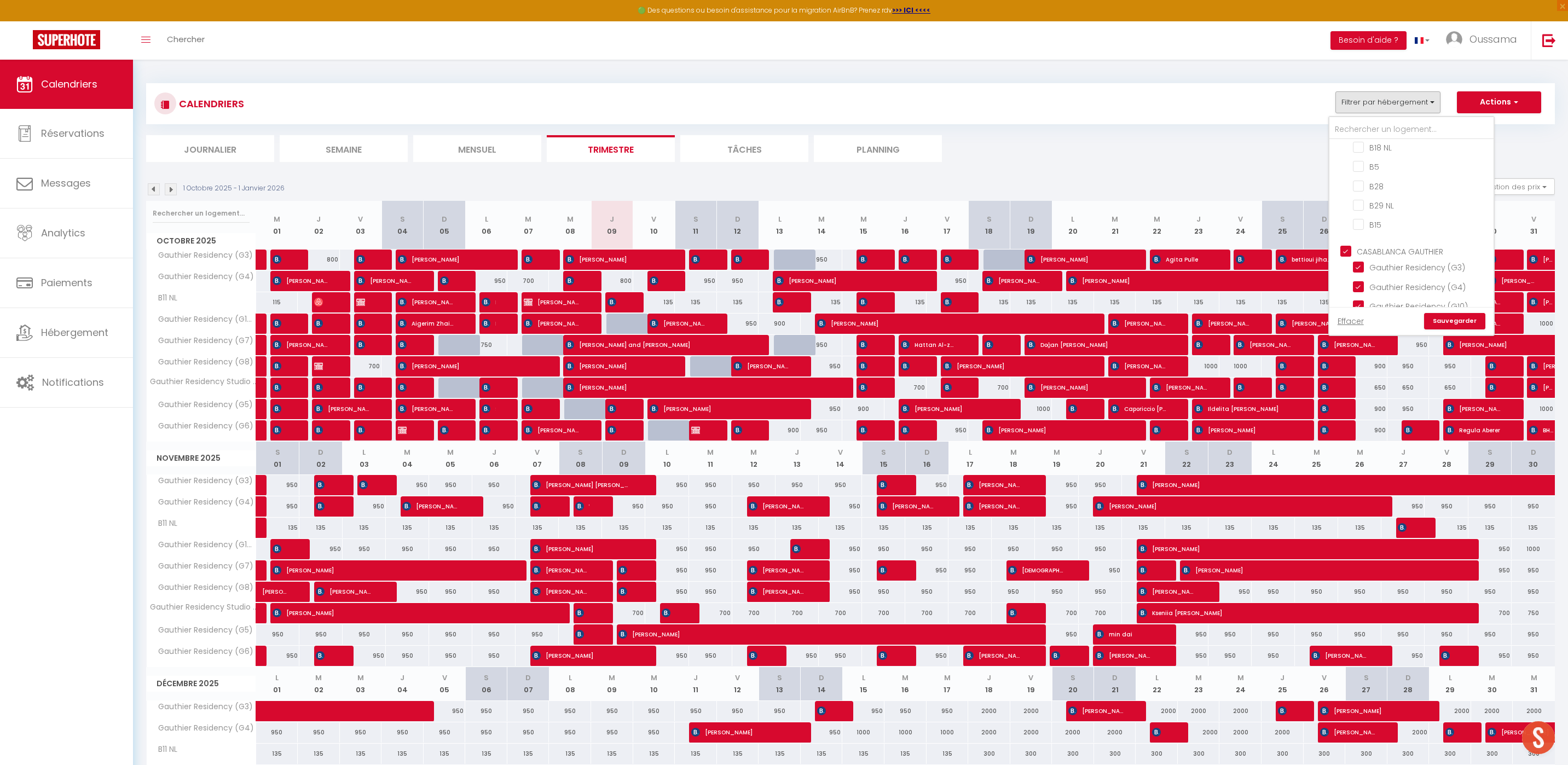
click at [1348, 248] on input "CASABLANCA GAUTHIER" at bounding box center [1422, 250] width 164 height 11
checkbox input "false"
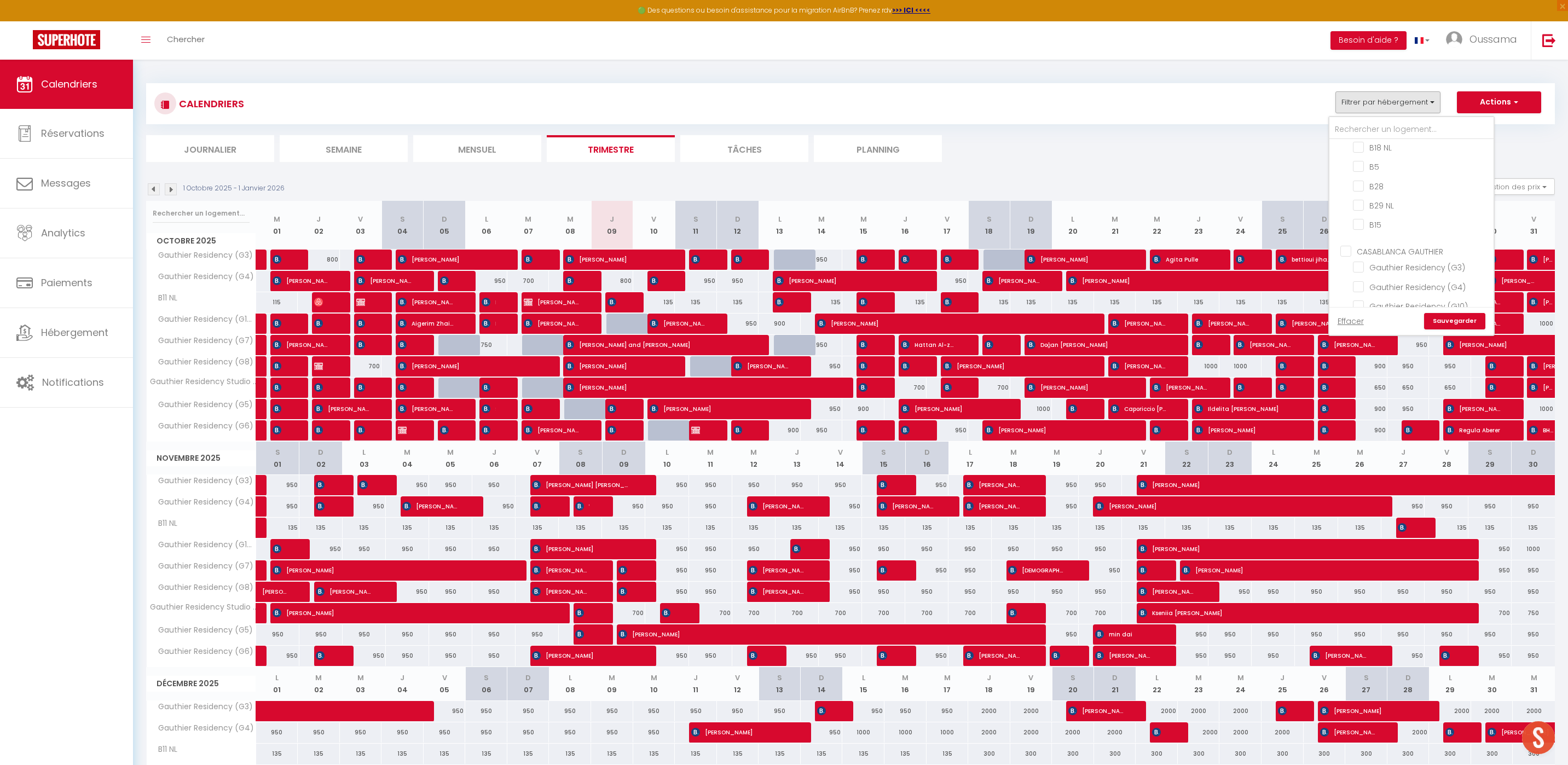
checkbox input "false"
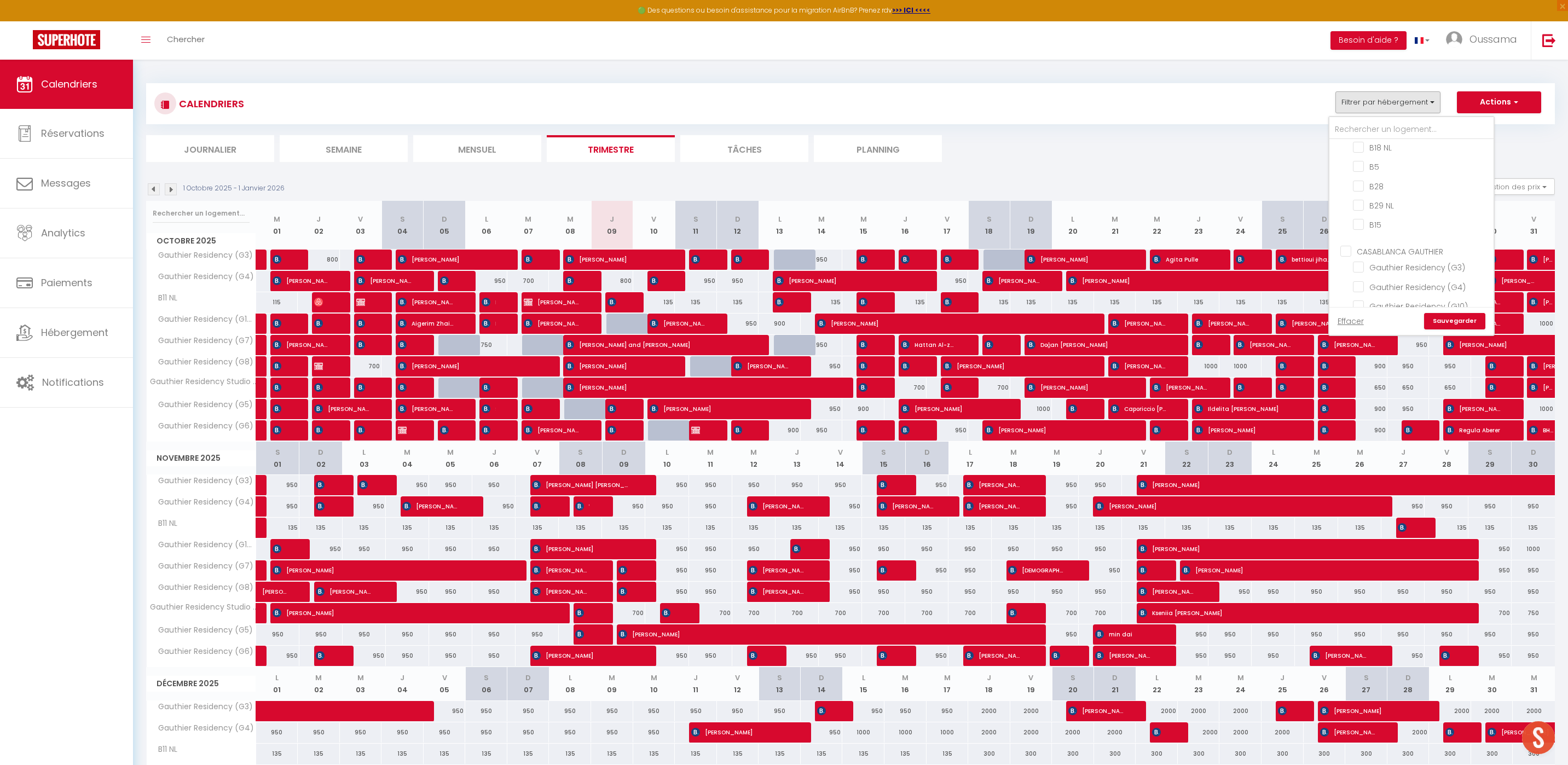
checkbox input "false"
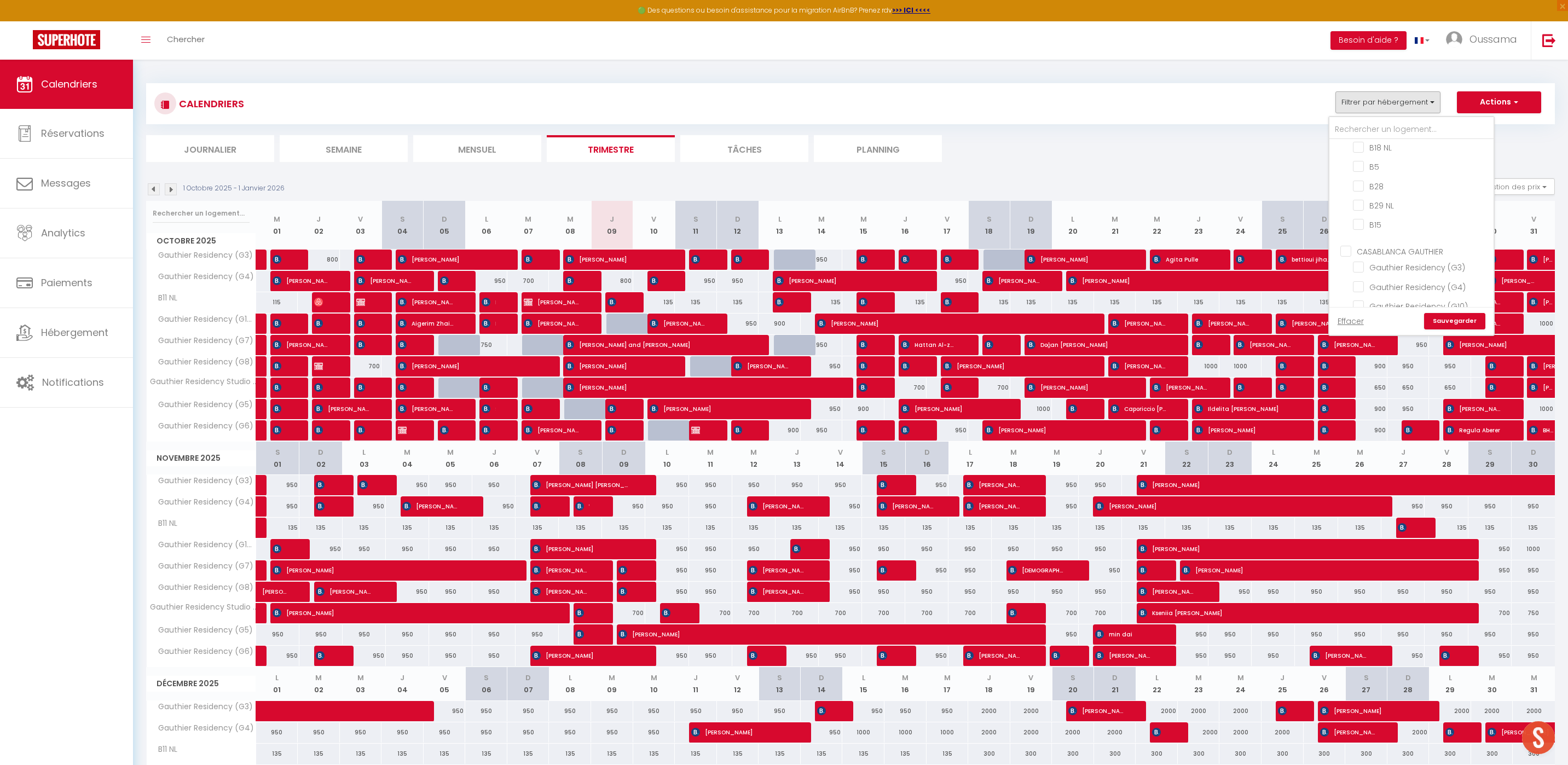
checkbox input "false"
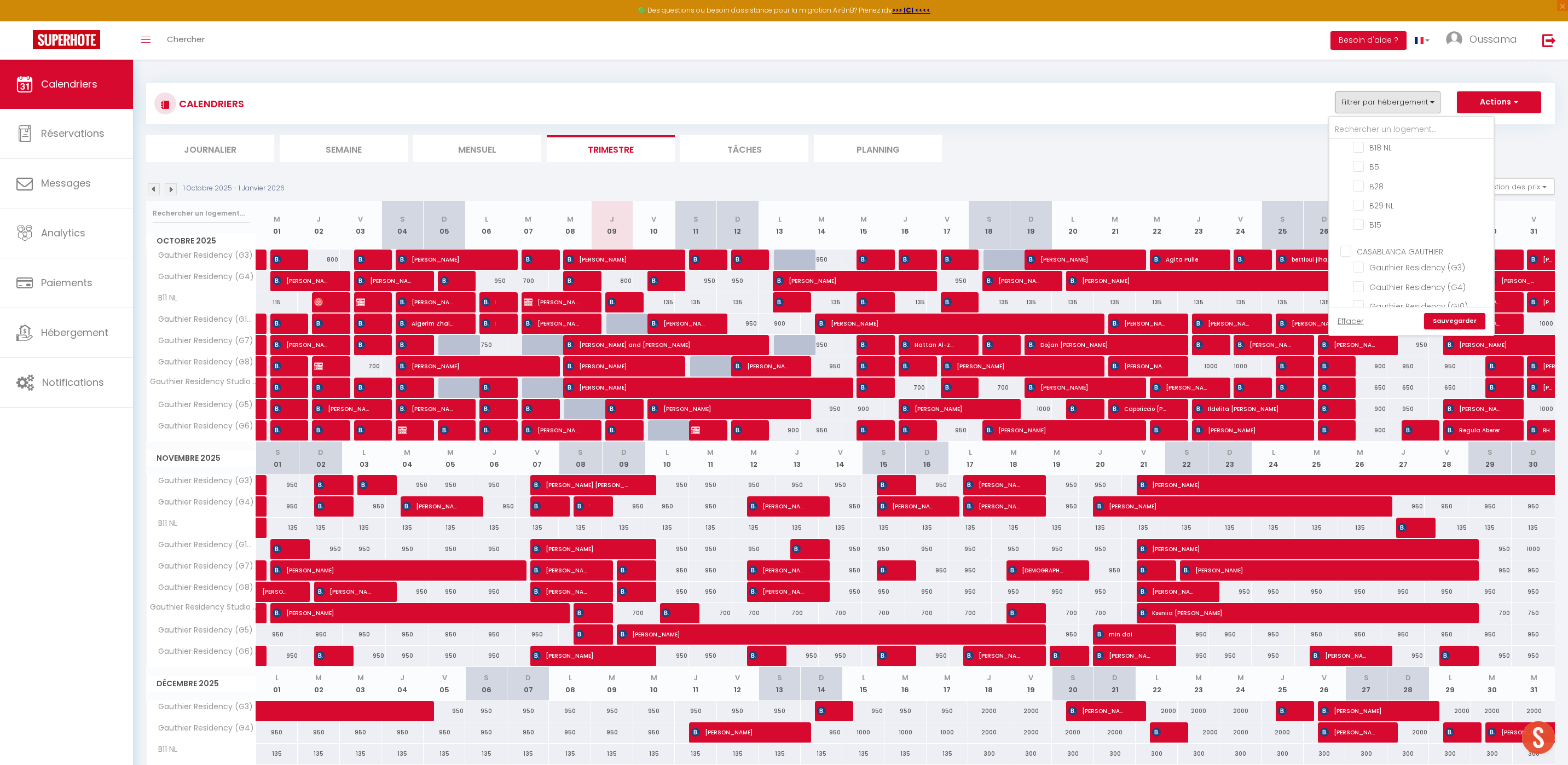
checkbox input "false"
click at [1359, 170] on input "Villa Nabil byTheCasaEdition" at bounding box center [1420, 173] width 136 height 11
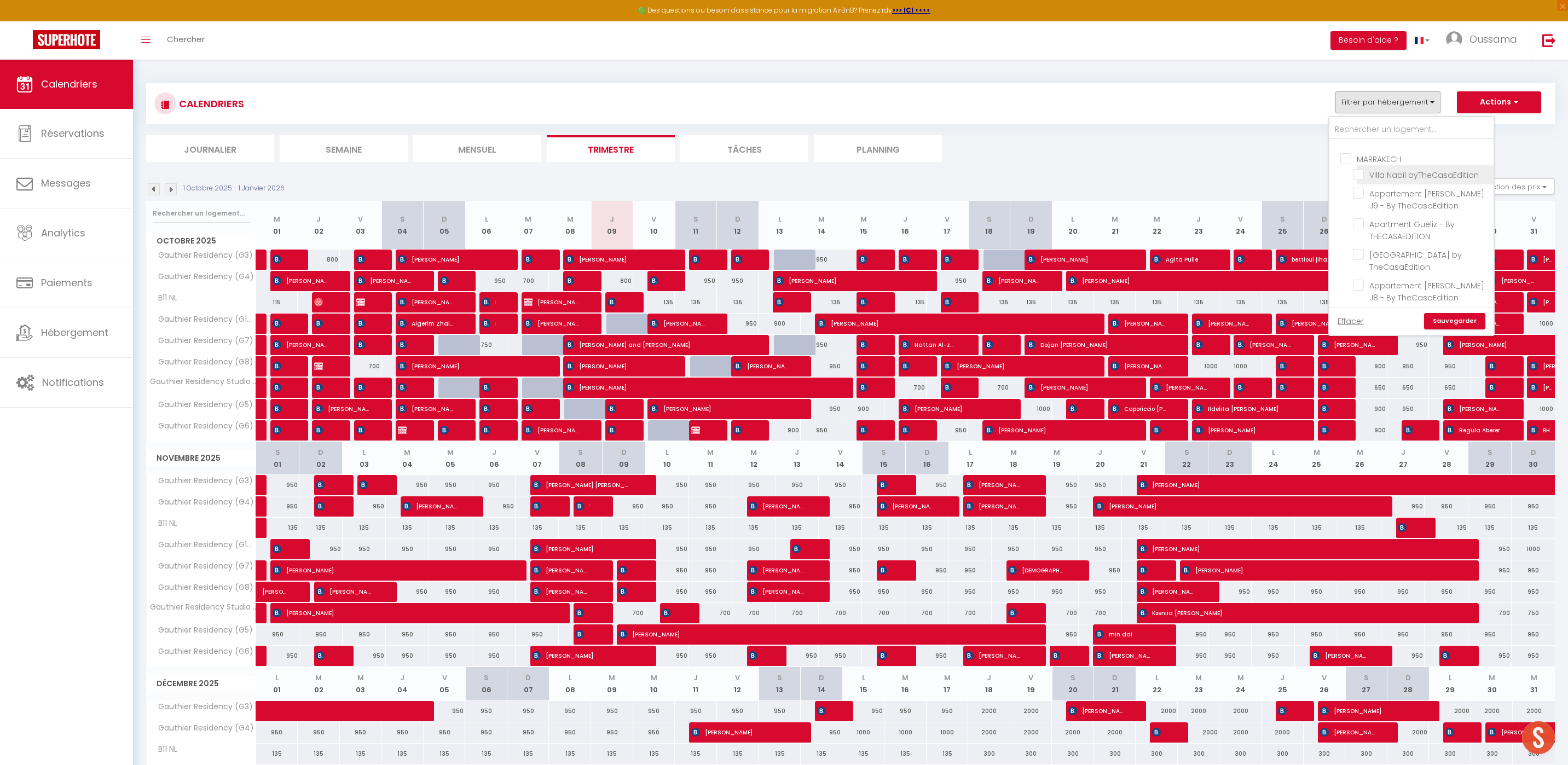
checkbox input "true"
checkbox input "false"
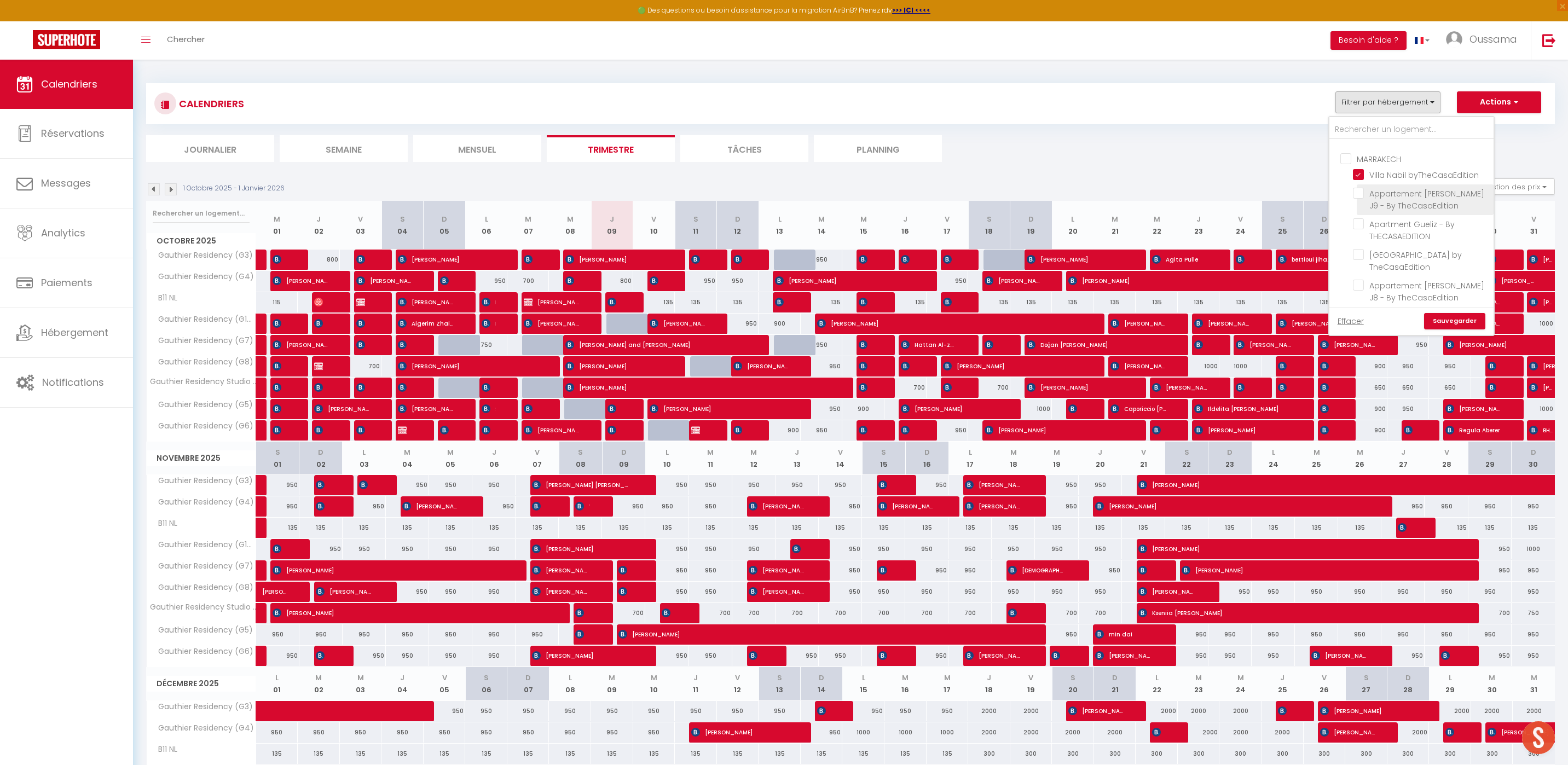
checkbox input "false"
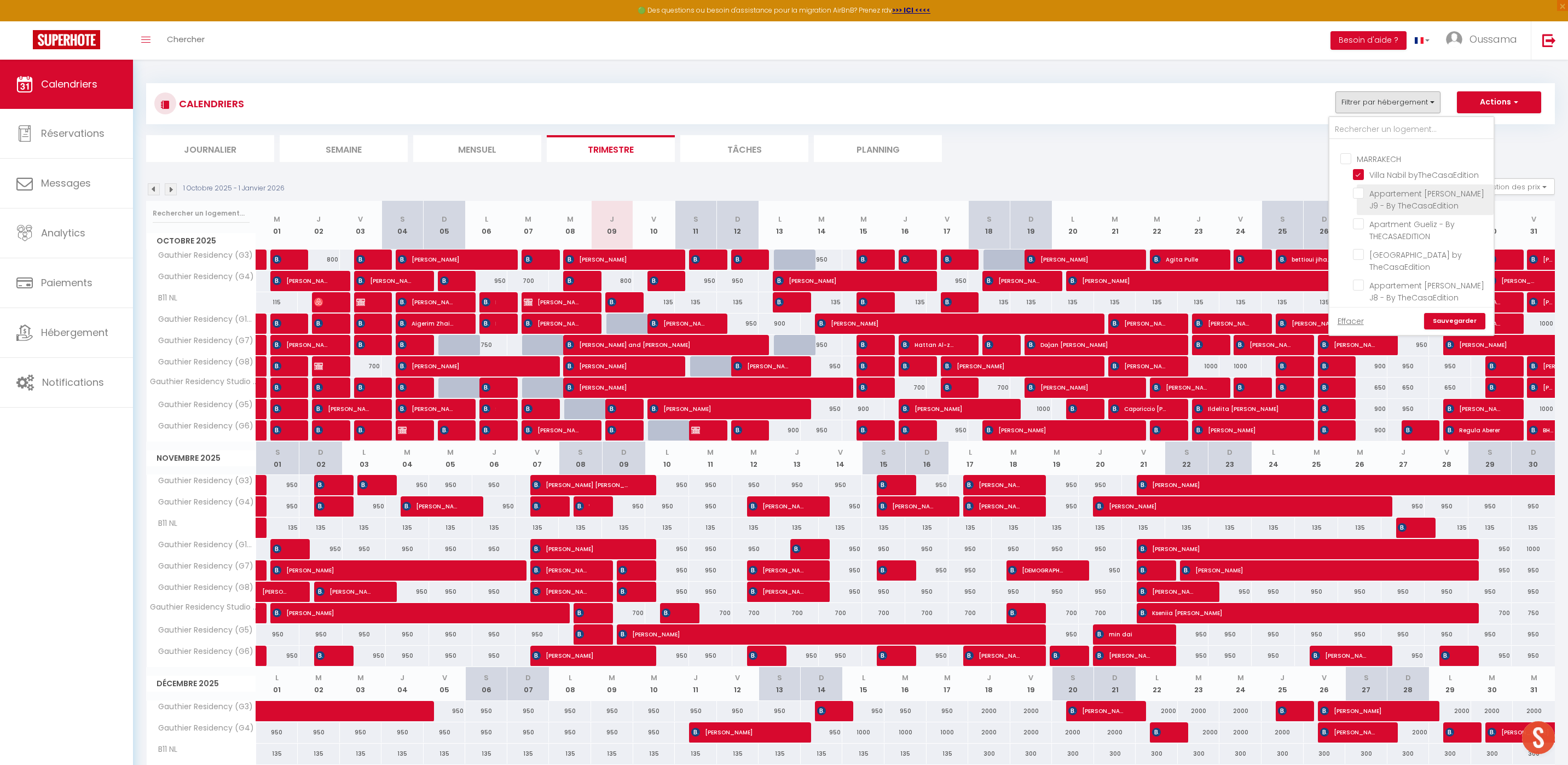
checkbox input "false"
click at [1361, 250] on input "[GEOGRAPHIC_DATA] by TheCasaEdition" at bounding box center [1420, 251] width 136 height 11
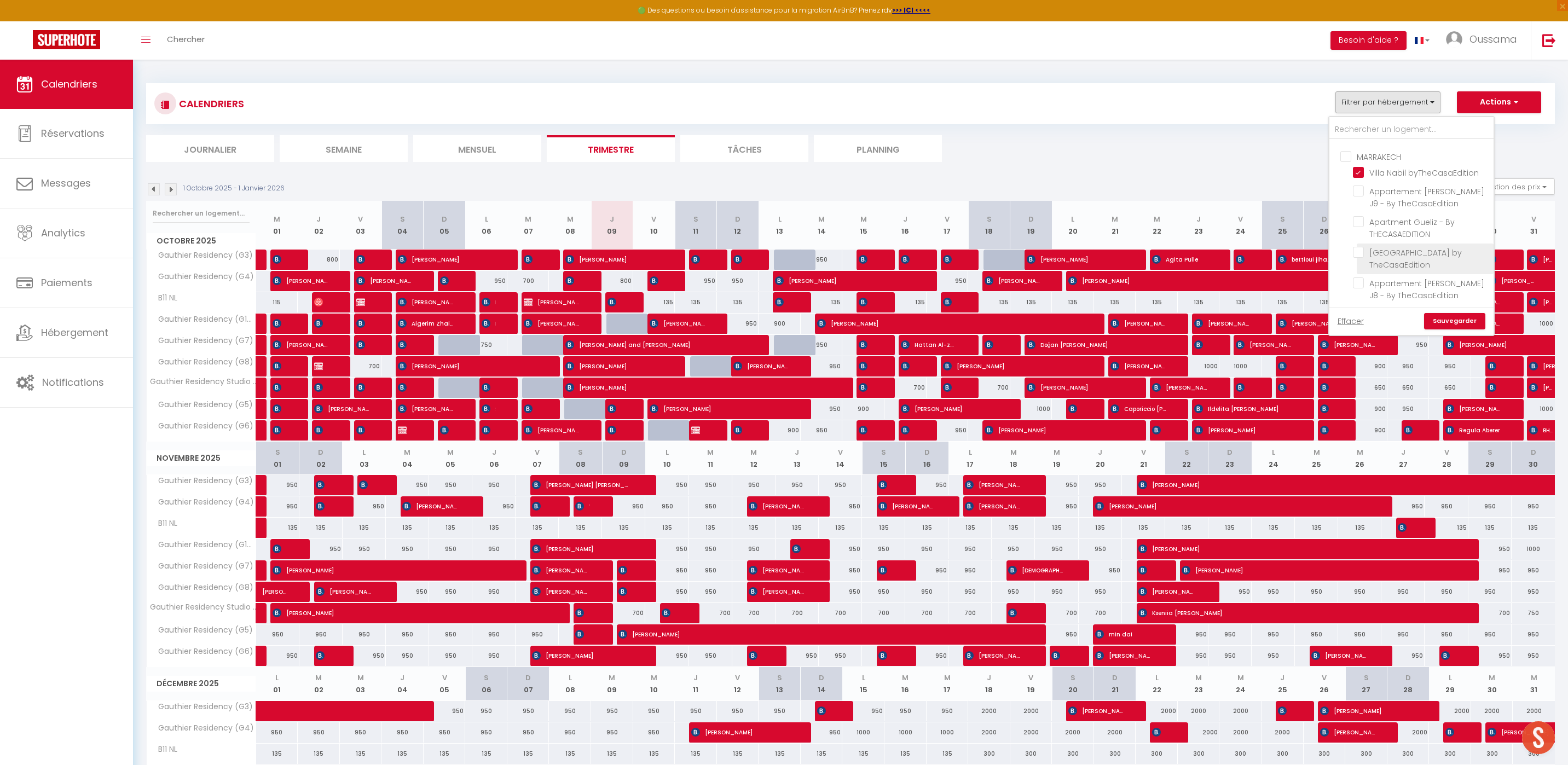
checkbox input "true"
checkbox input "false"
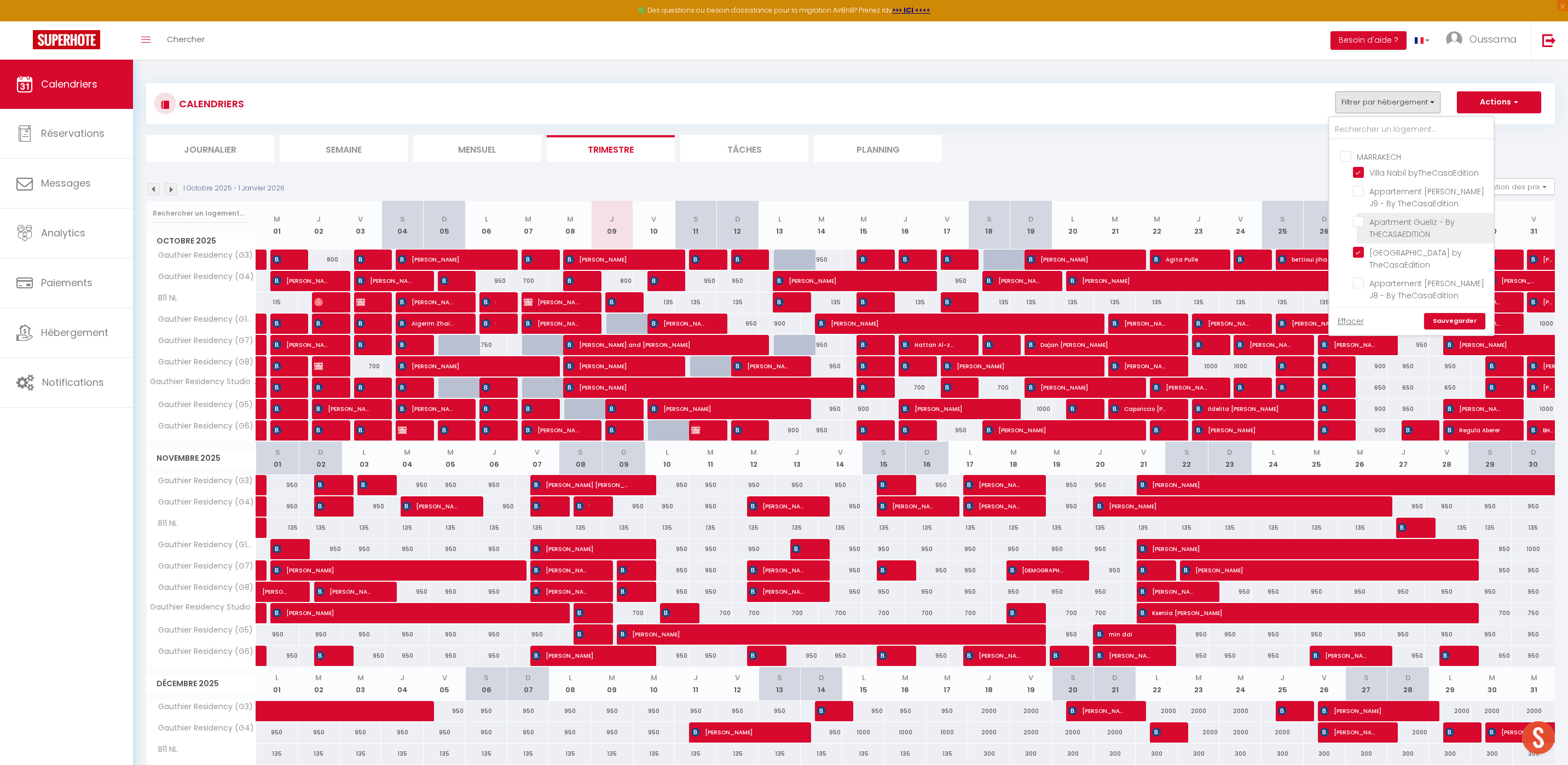
checkbox input "false"
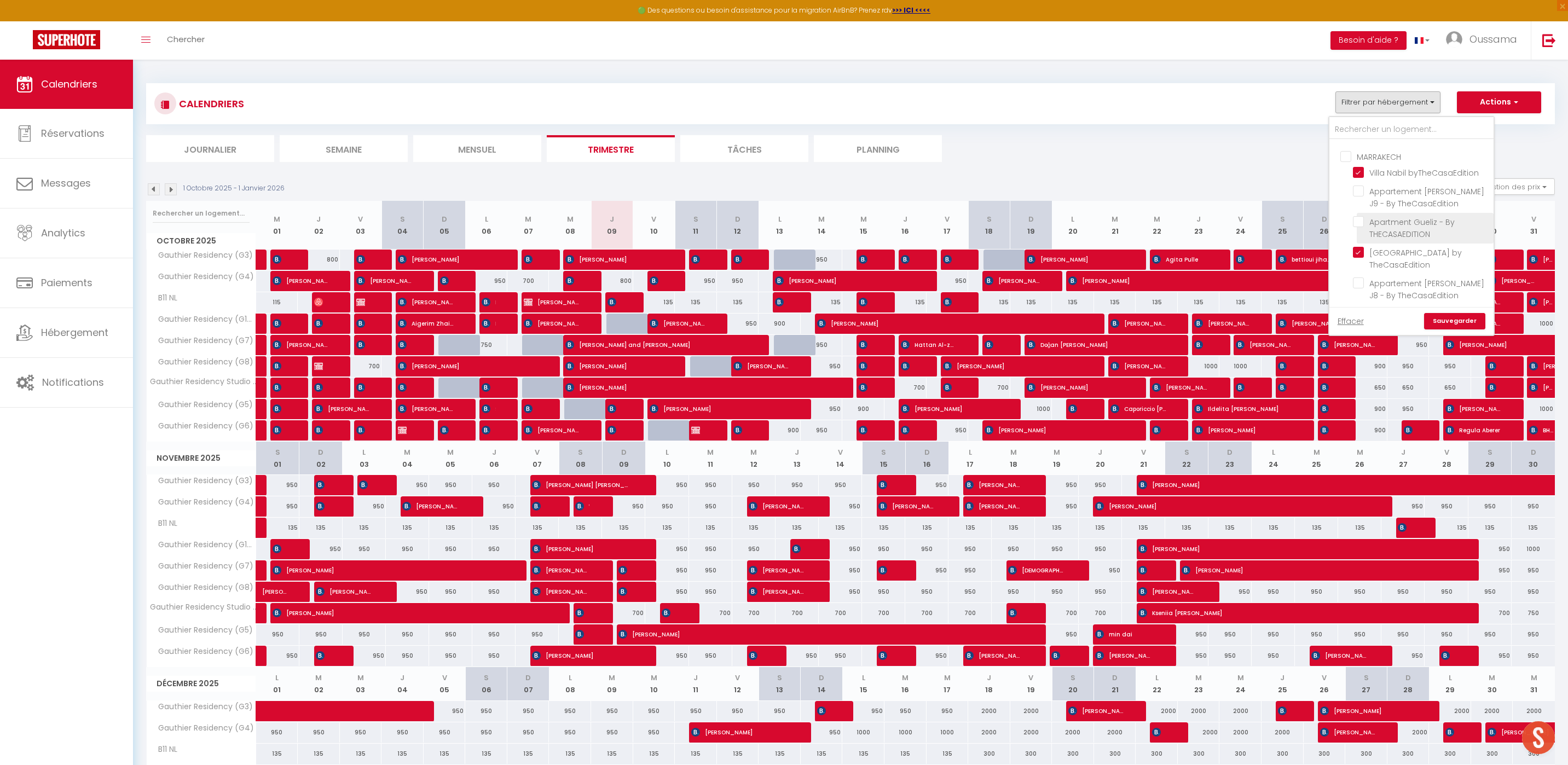
checkbox input "false"
click at [1441, 322] on link "Sauvegarder" at bounding box center [1454, 321] width 61 height 16
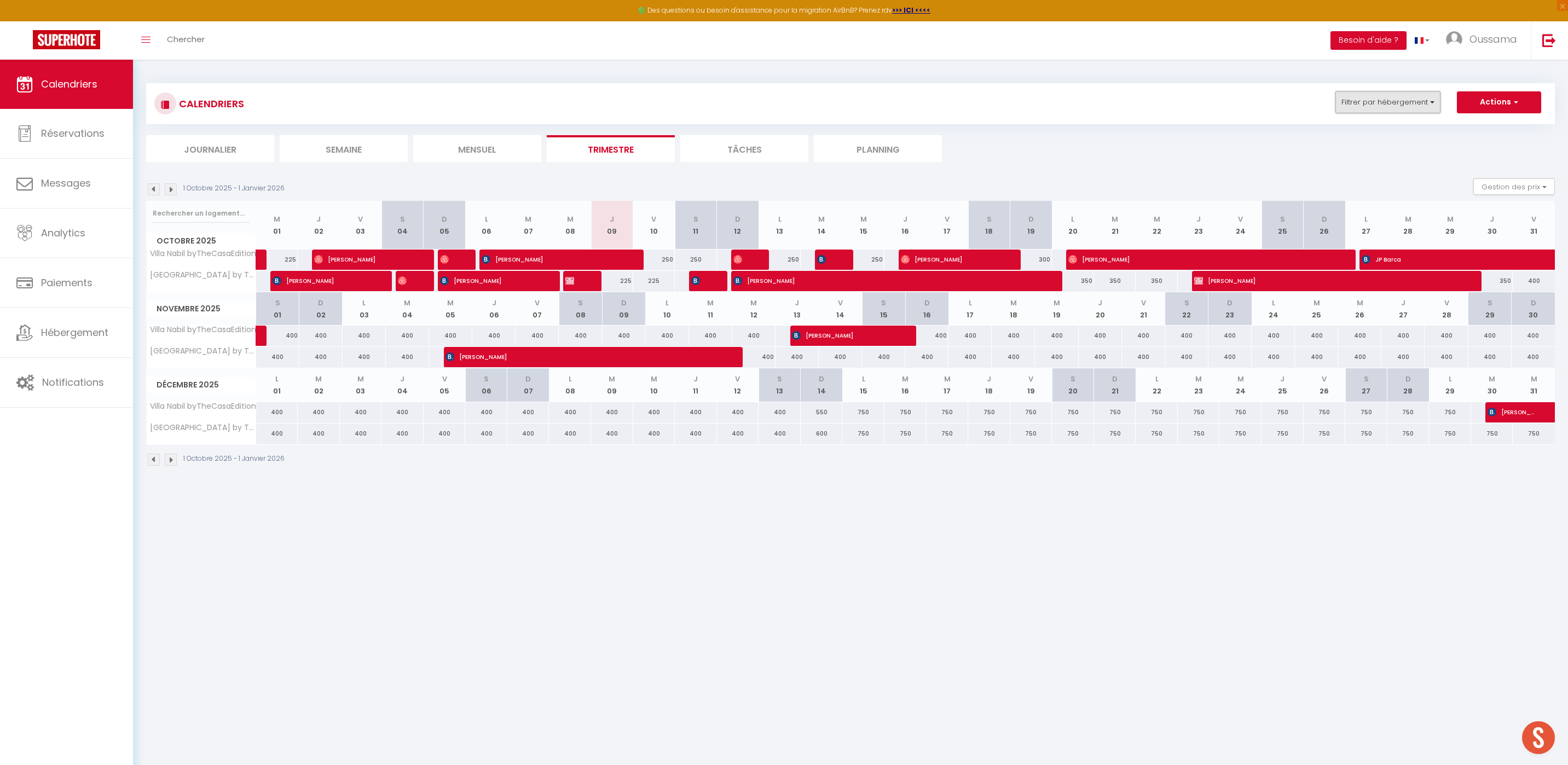
click at [1355, 105] on button "Filtrer par hébergement" at bounding box center [1388, 102] width 105 height 22
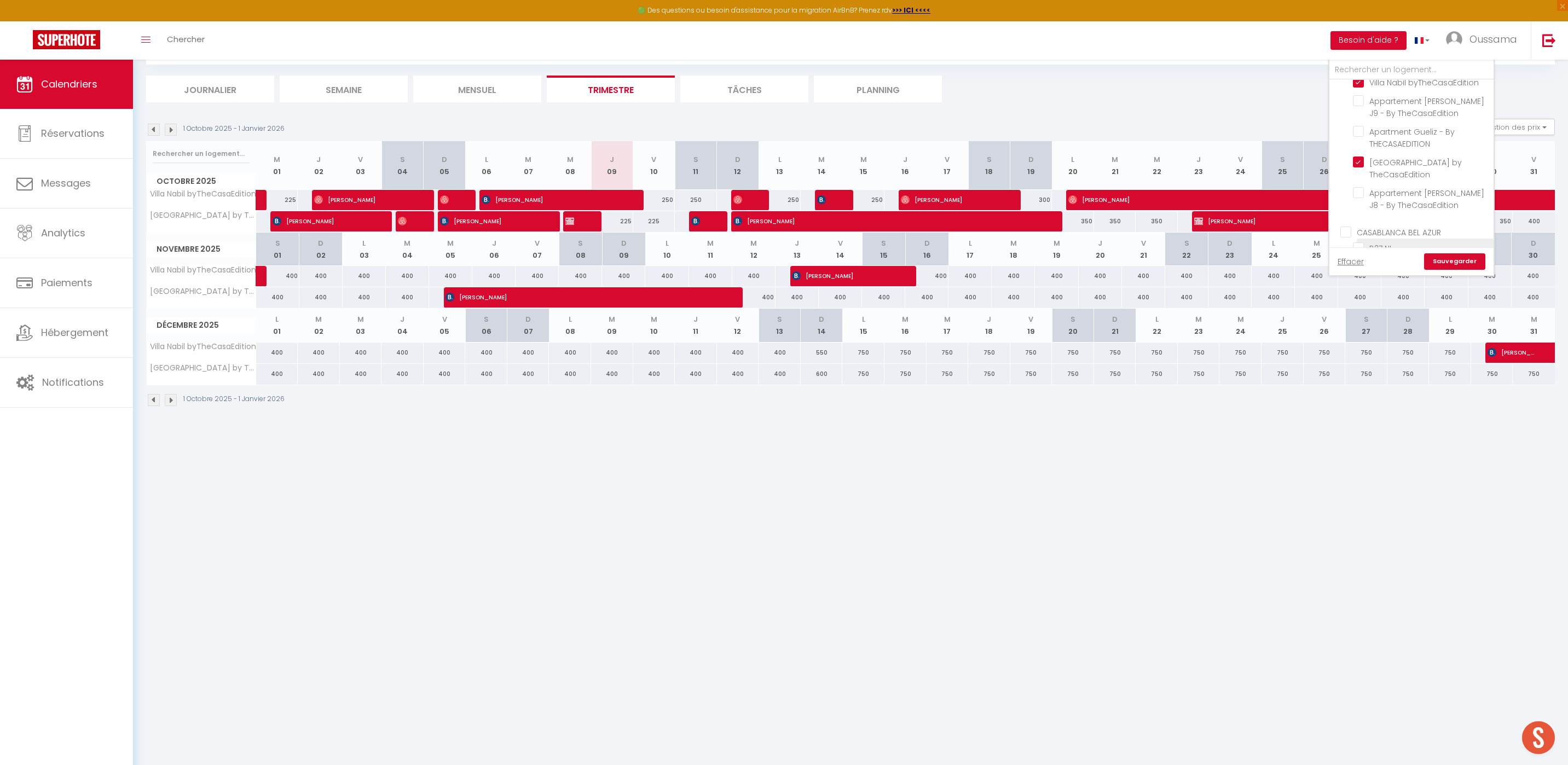
scroll to position [262, 0]
click at [1361, 173] on input "[GEOGRAPHIC_DATA] by TheCasaEdition" at bounding box center [1420, 175] width 136 height 11
checkbox input "false"
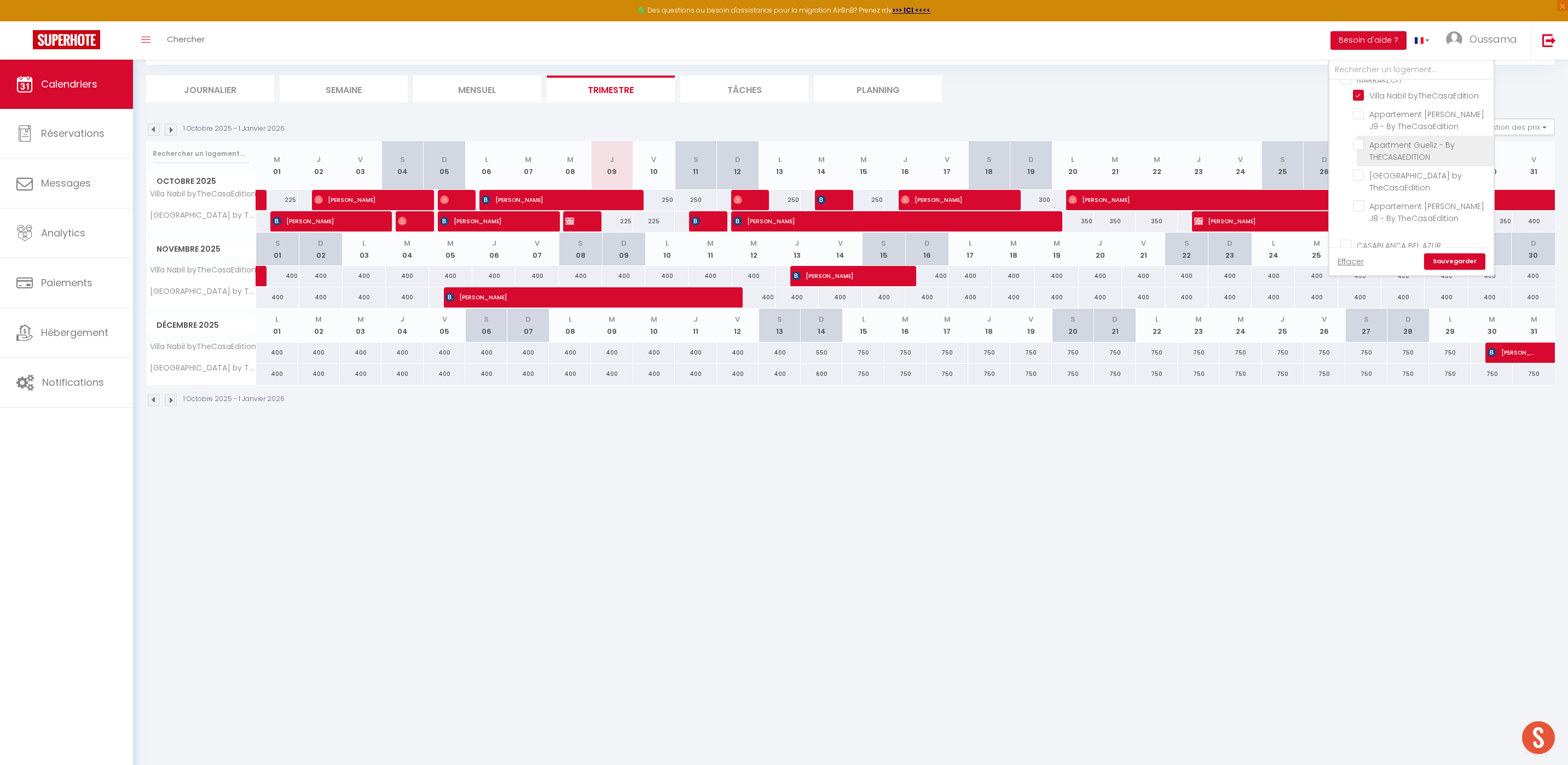
checkbox input "false"
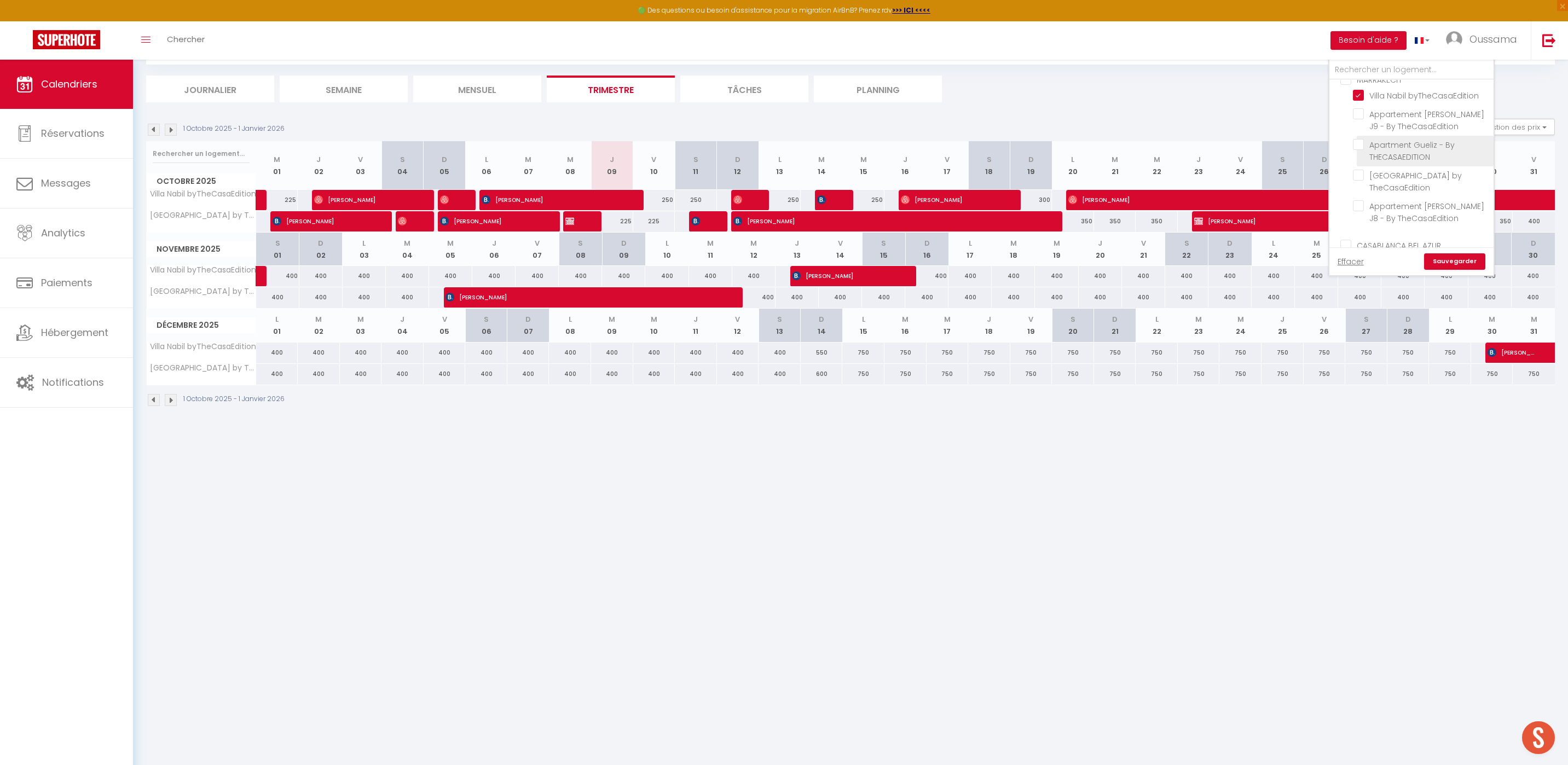
checkbox input "false"
click at [1361, 94] on input "Villa Nabil byTheCasaEdition" at bounding box center [1420, 94] width 136 height 11
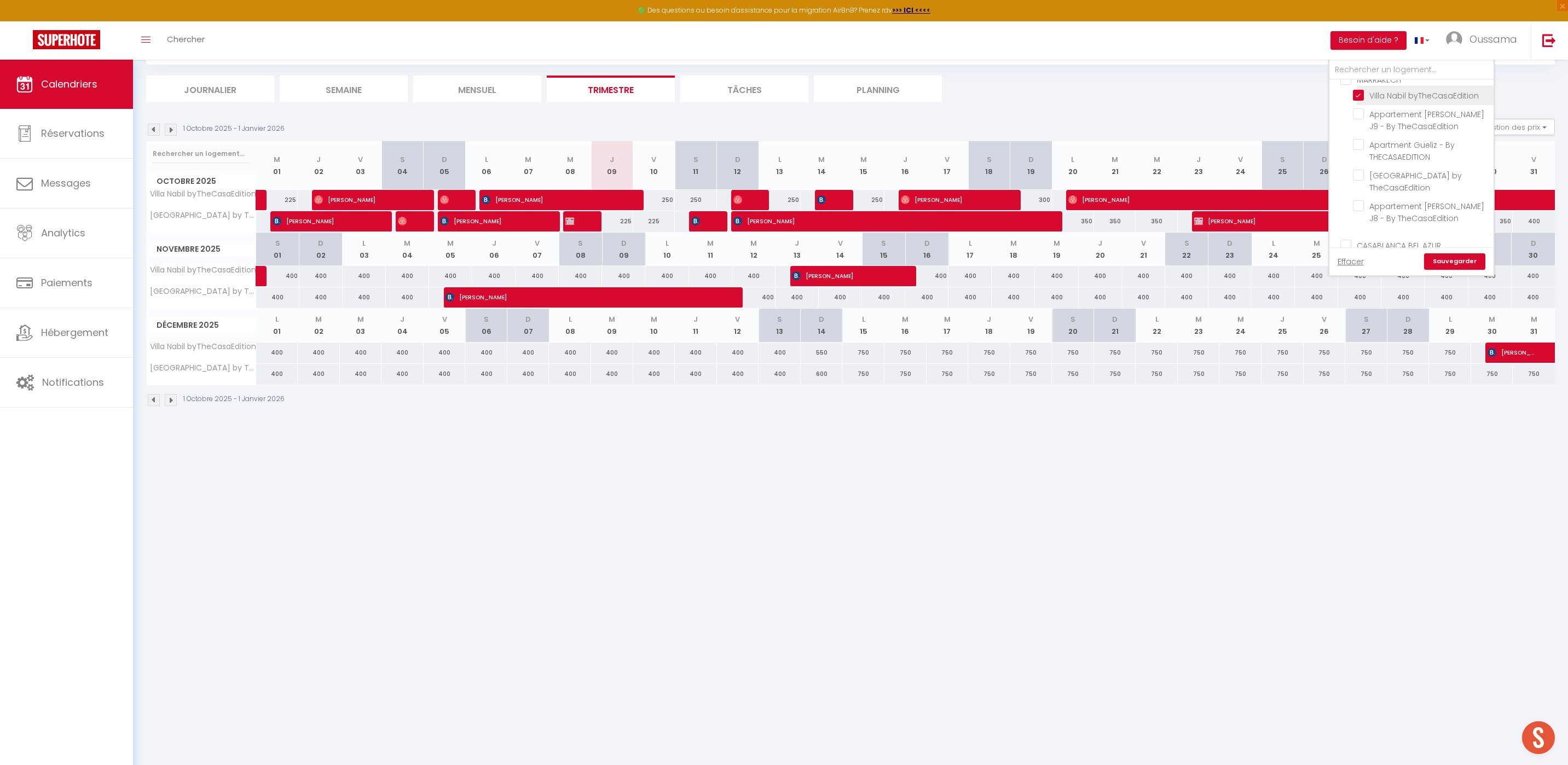
checkbox input "false"
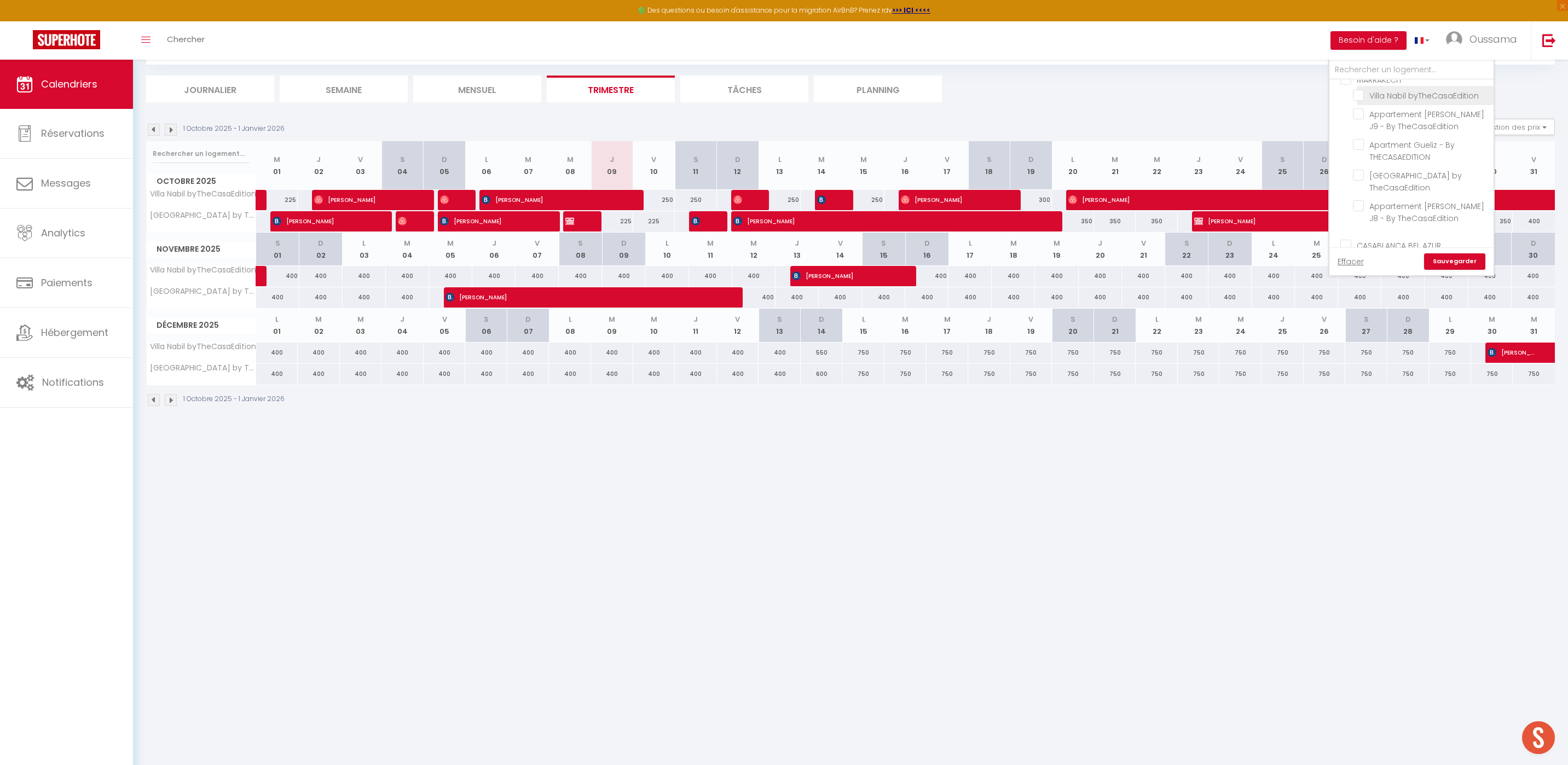
checkbox input "false"
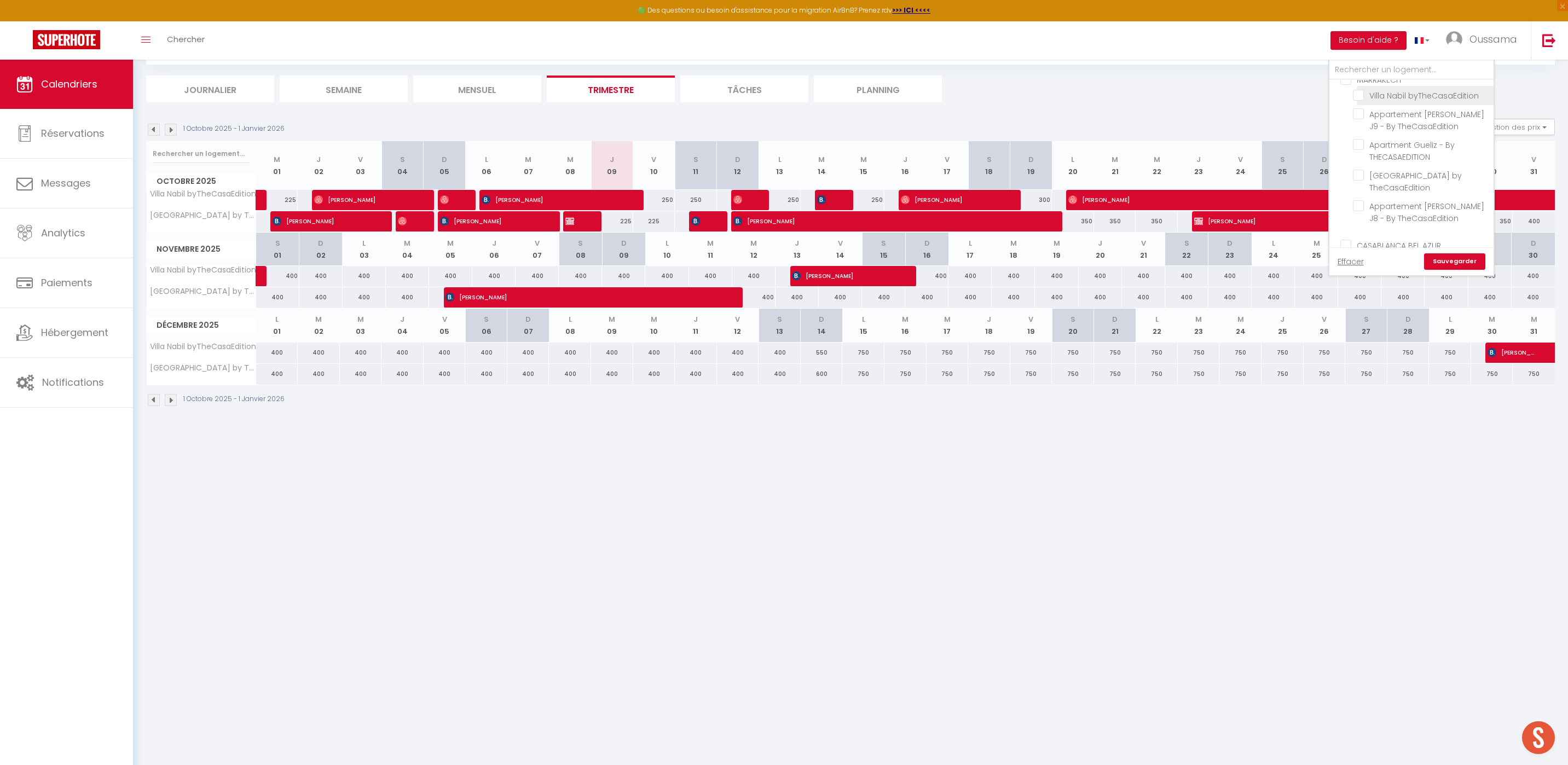
checkbox input "false"
click at [1349, 120] on input "CASABLANCA BEL AZUR" at bounding box center [1422, 118] width 164 height 11
checkbox input "true"
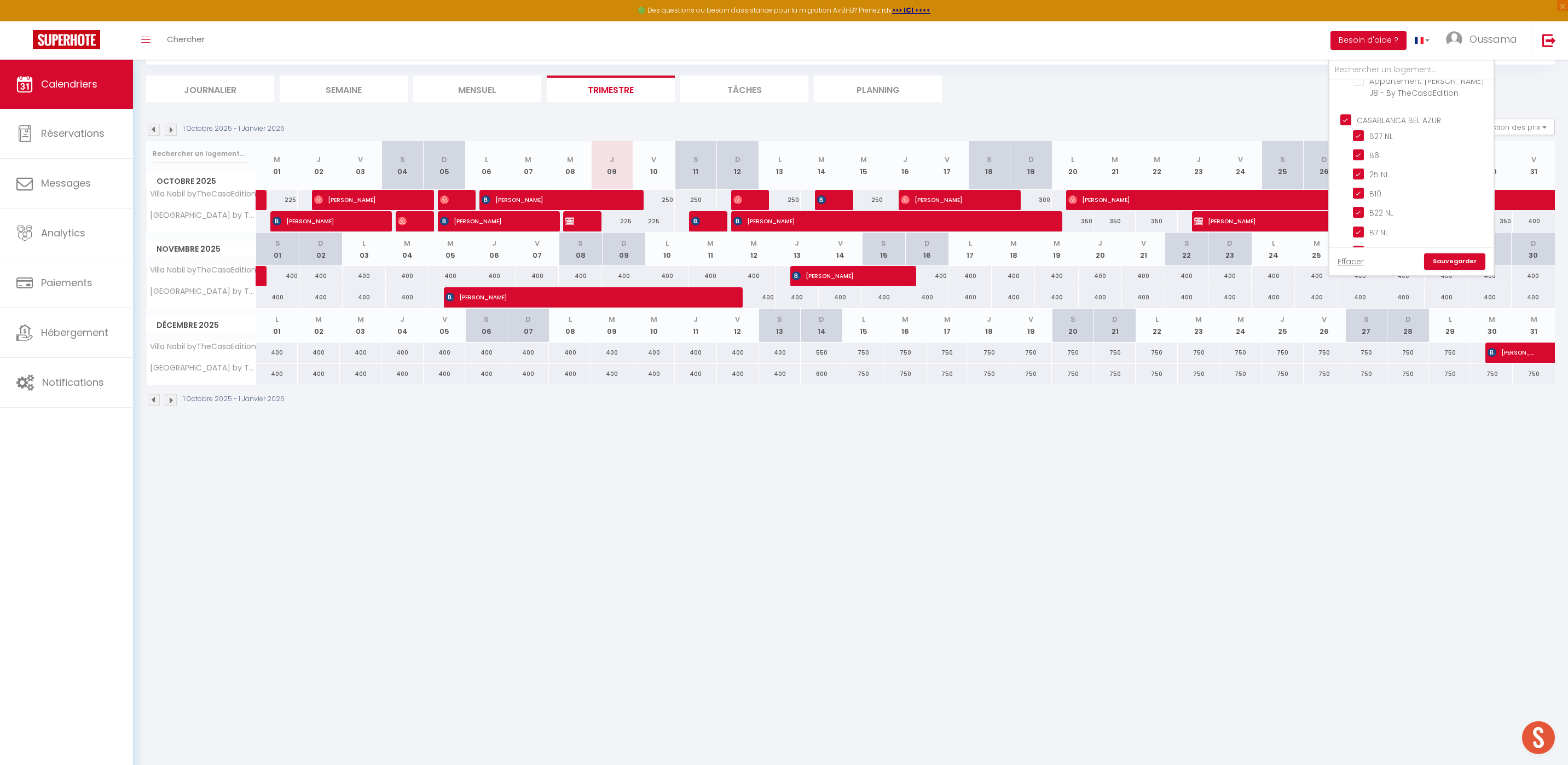
checkbox input "false"
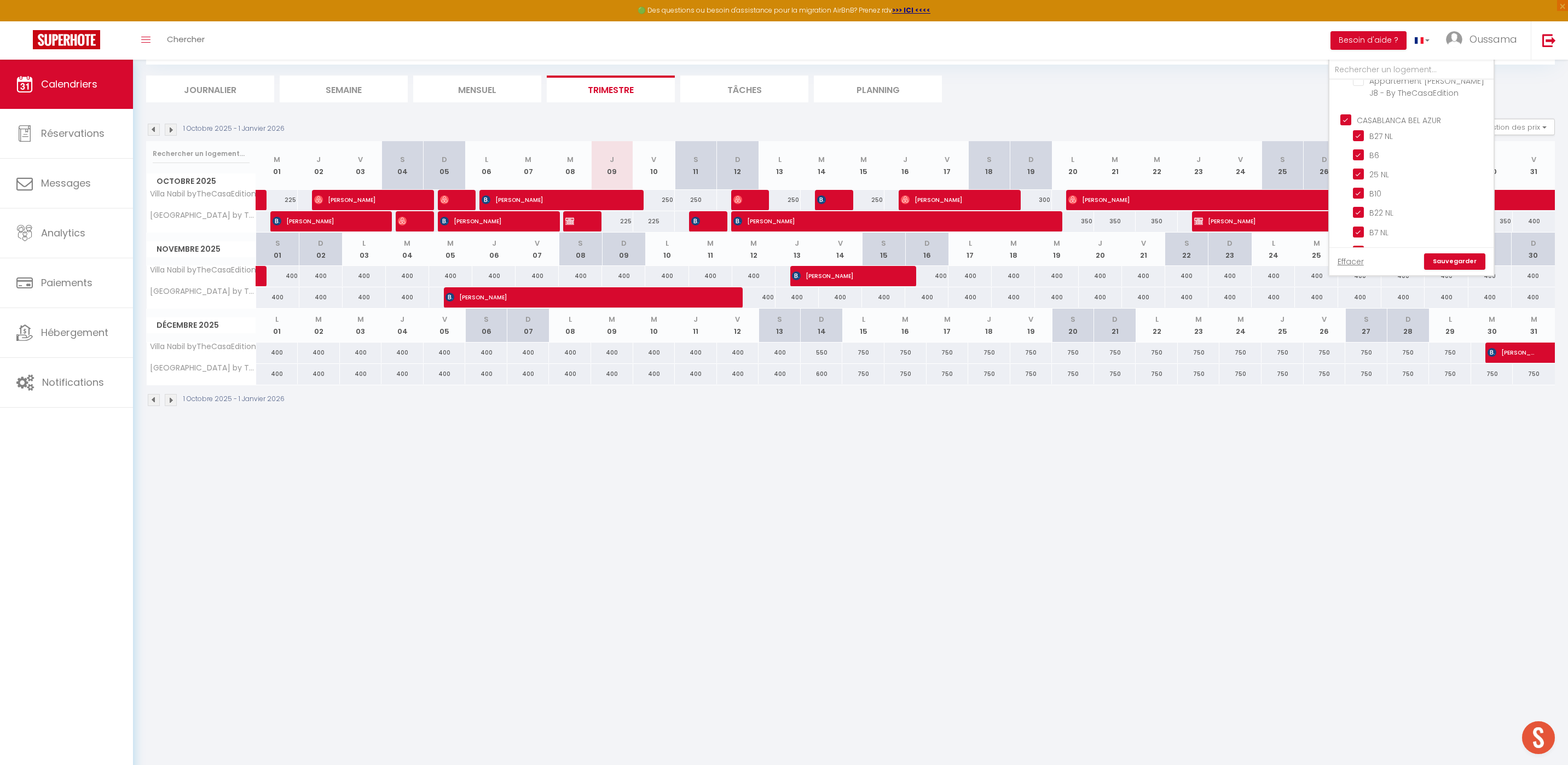
checkbox input "false"
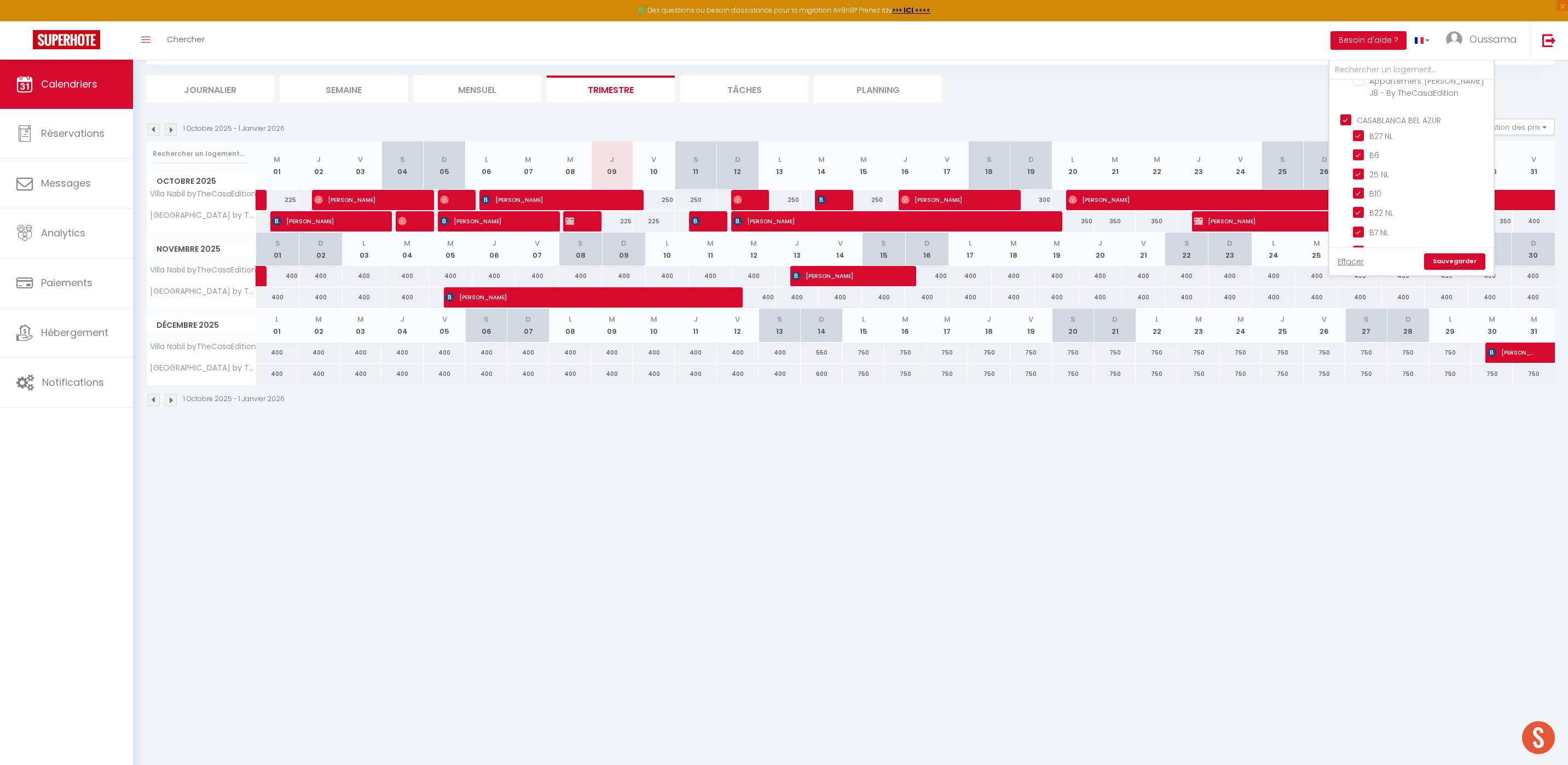
checkbox input "true"
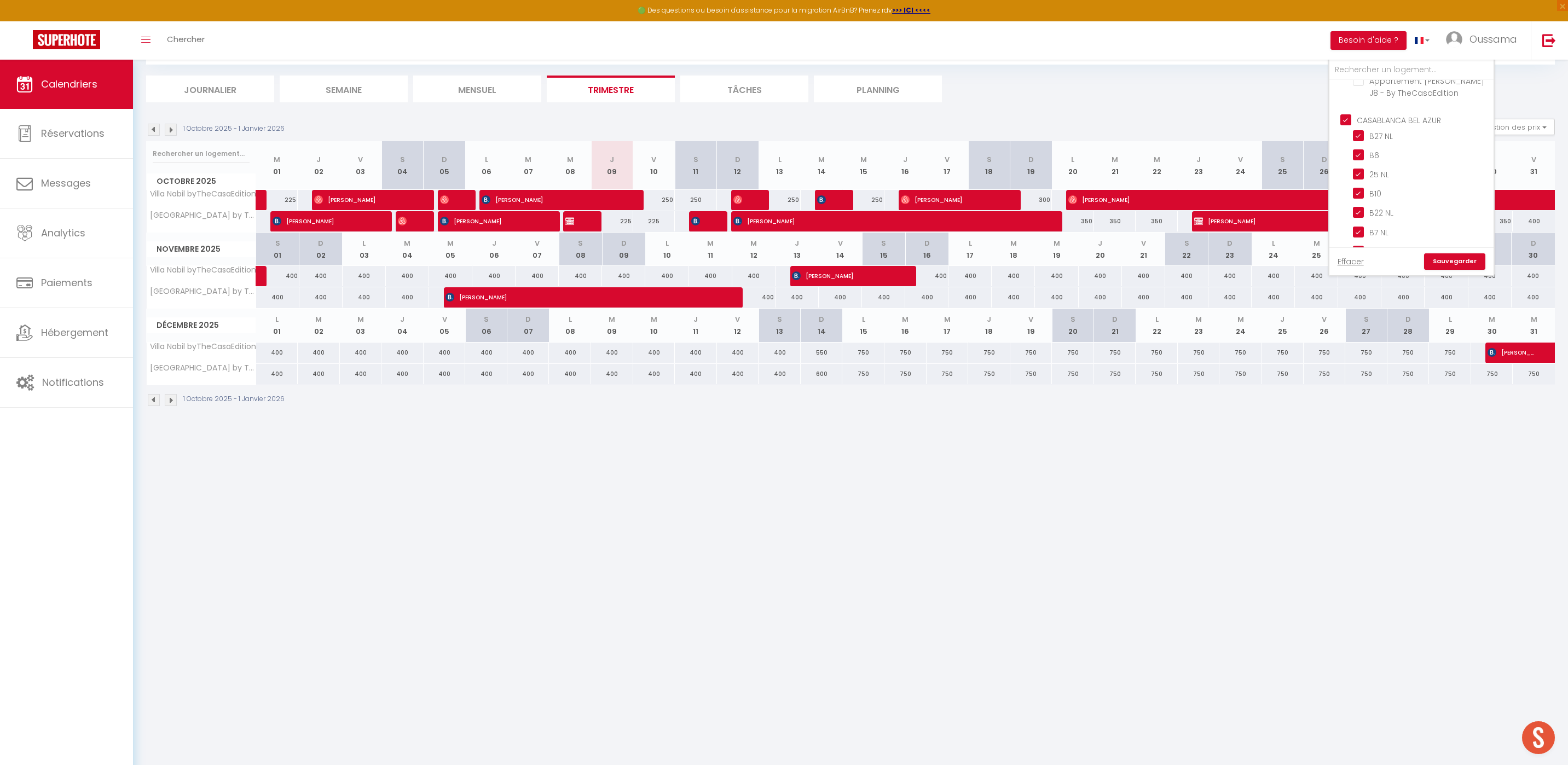
checkbox input "true"
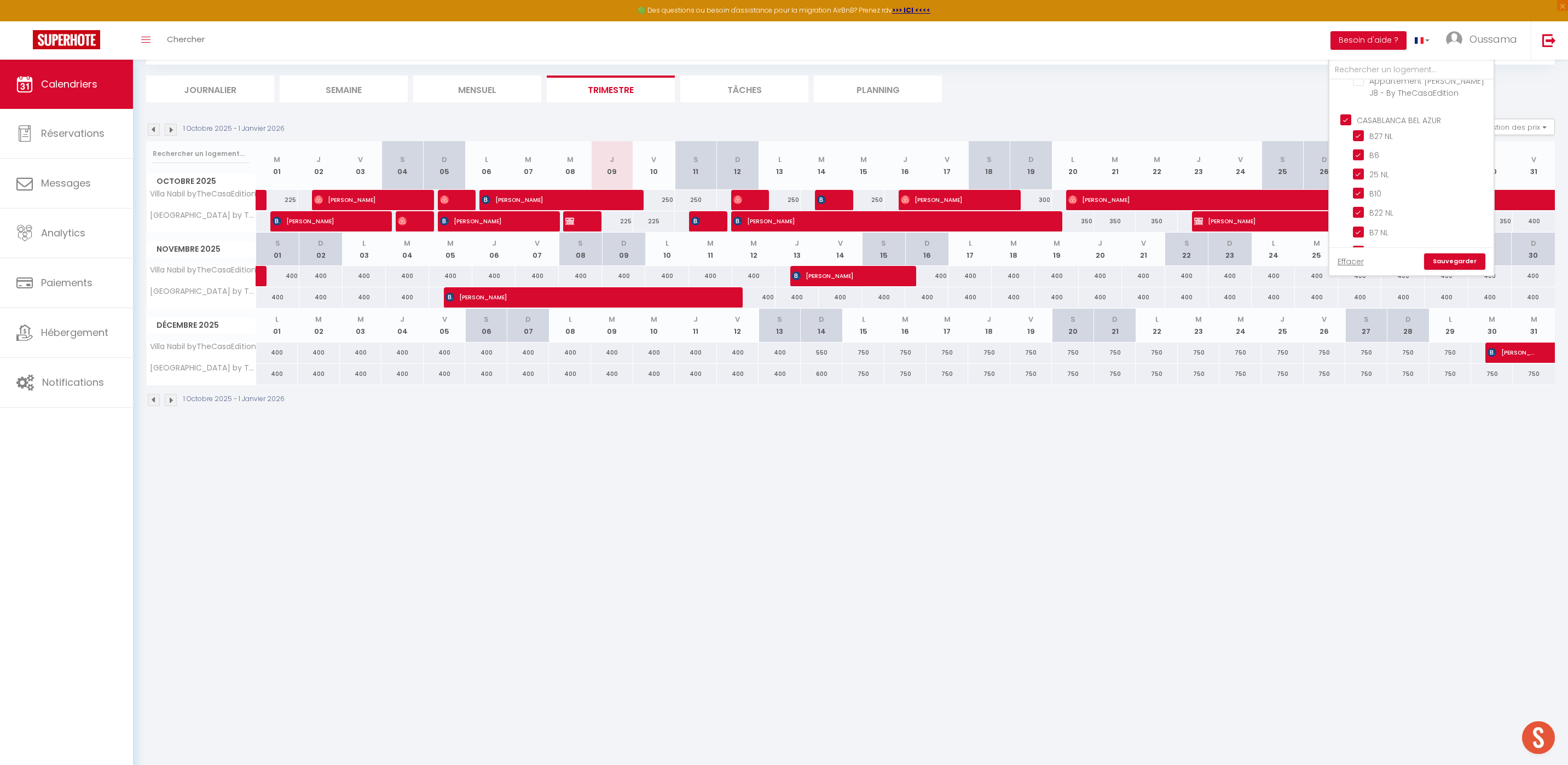
checkbox input "true"
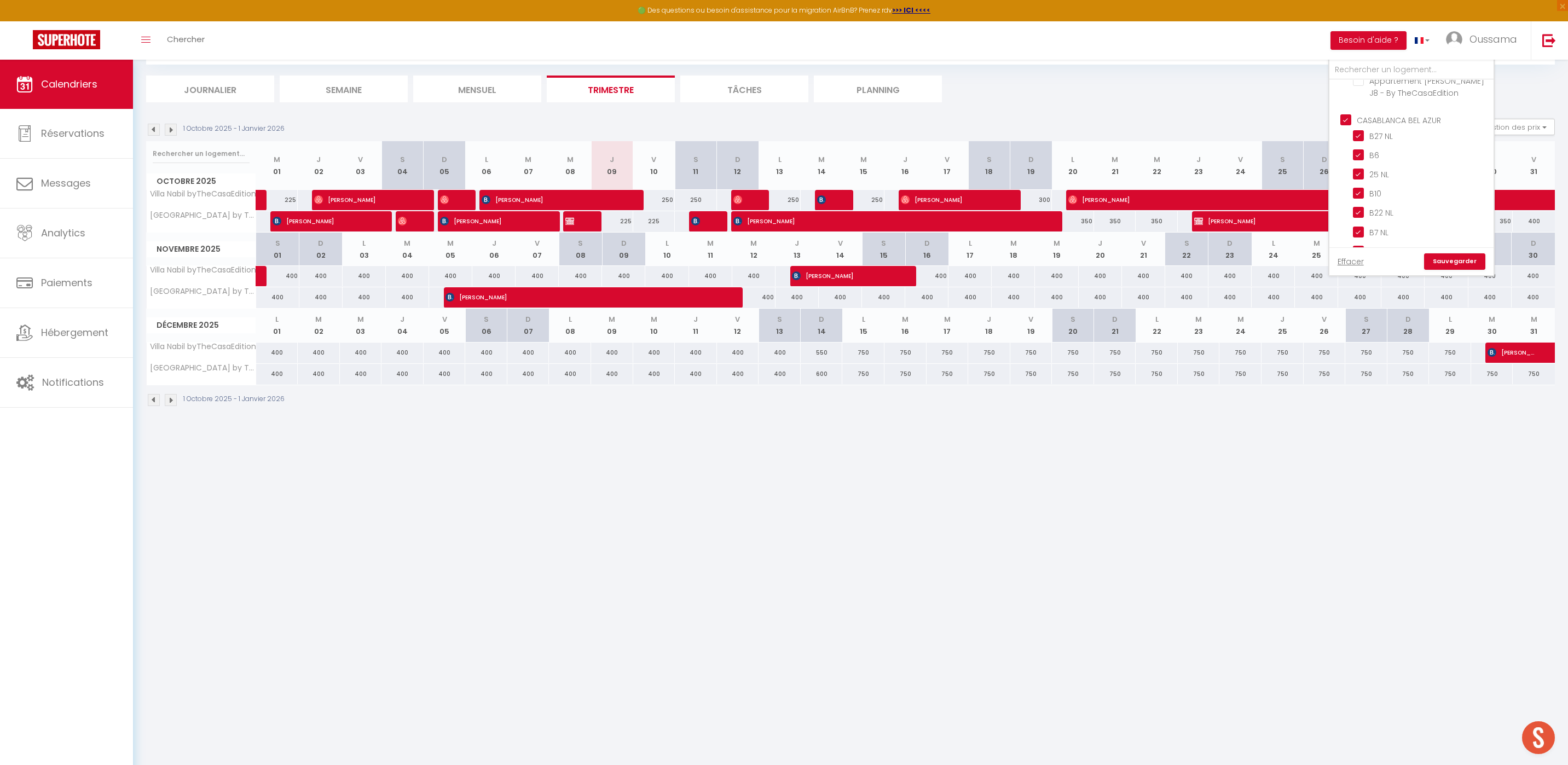
checkbox input "true"
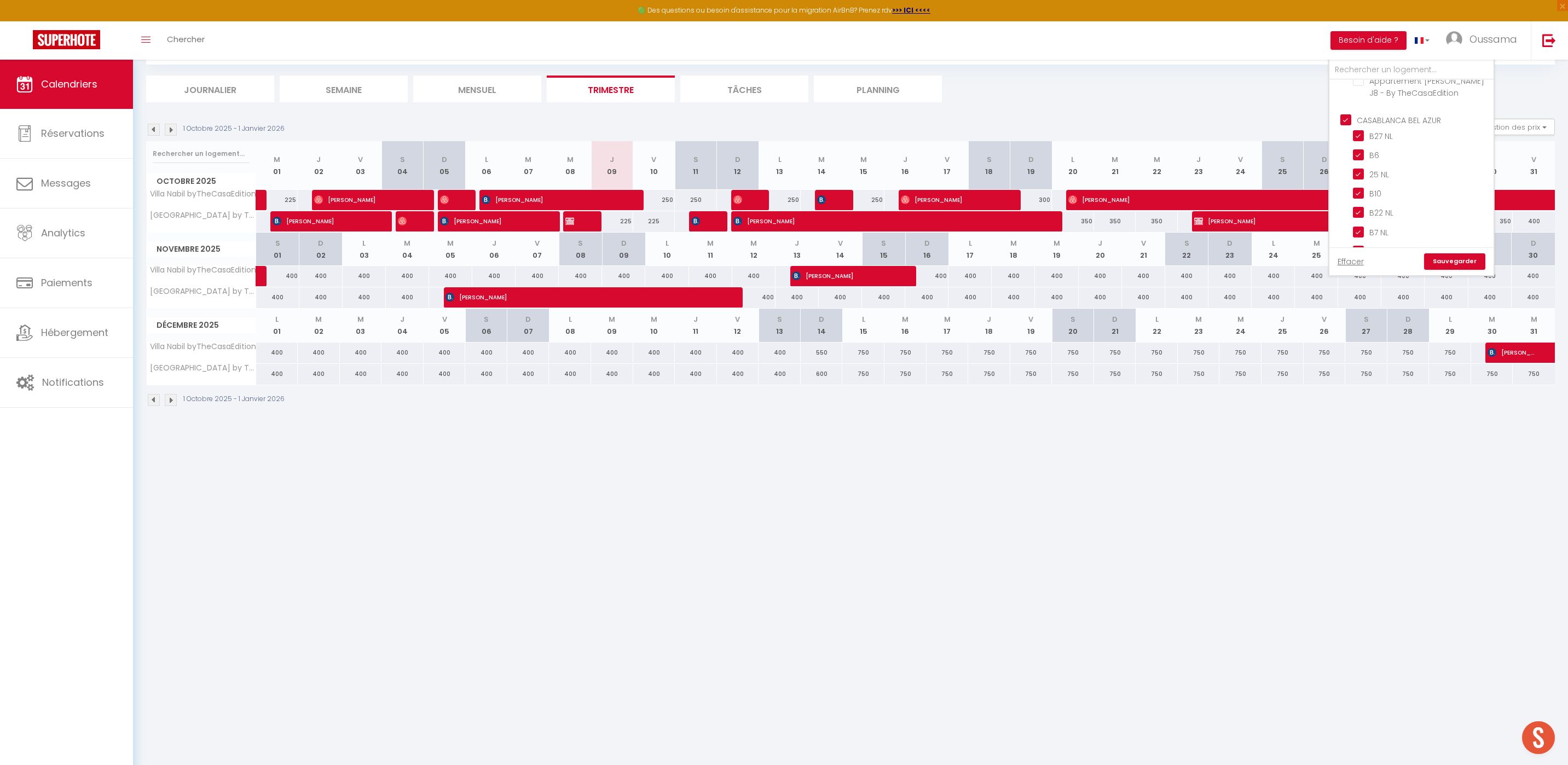
checkbox input "false"
click at [1351, 157] on input "CASABLANCA GAUTHIER" at bounding box center [1422, 162] width 164 height 11
checkbox input "true"
checkbox input "false"
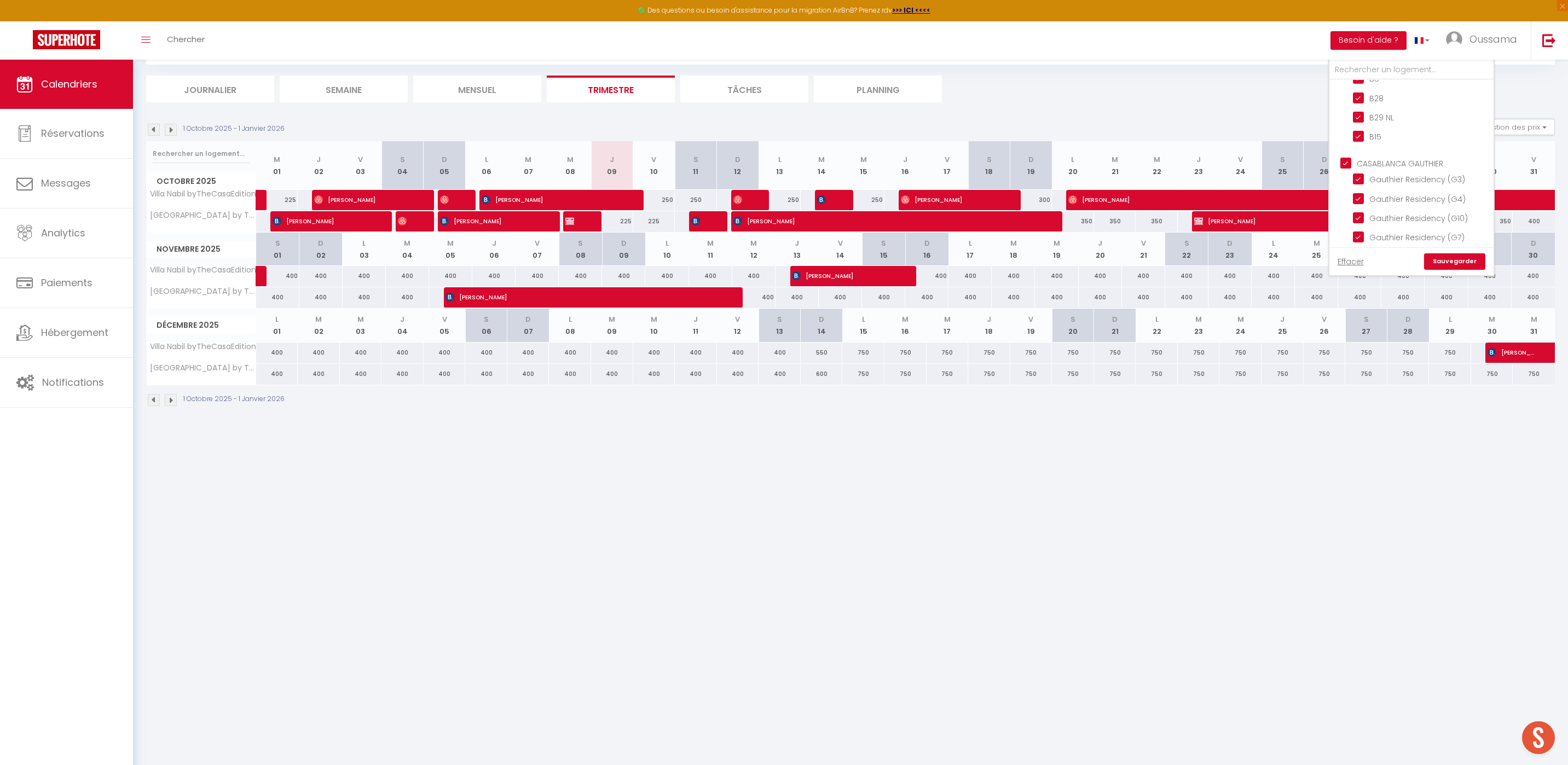
checkbox input "false"
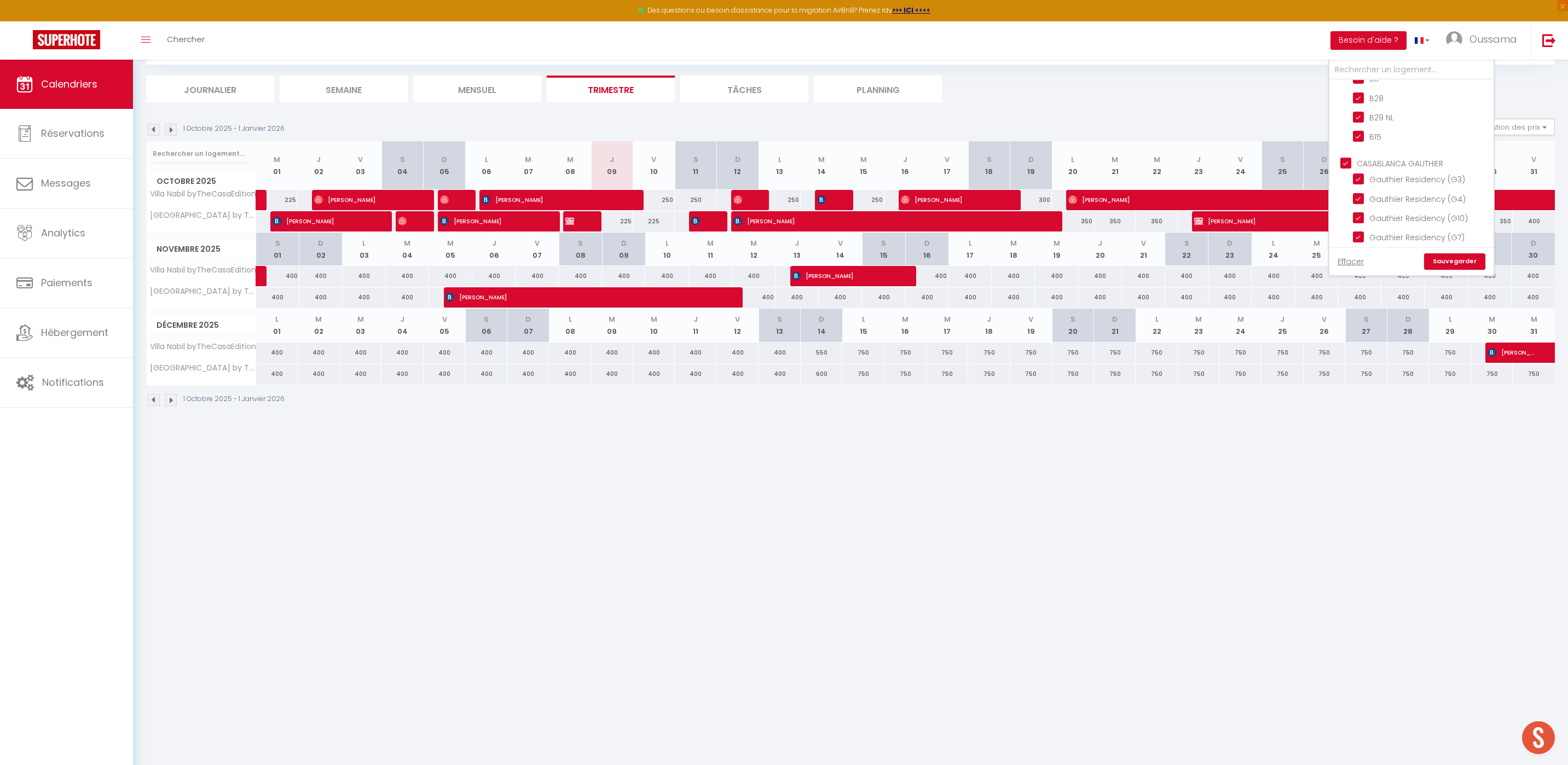
checkbox input "false"
checkbox input "true"
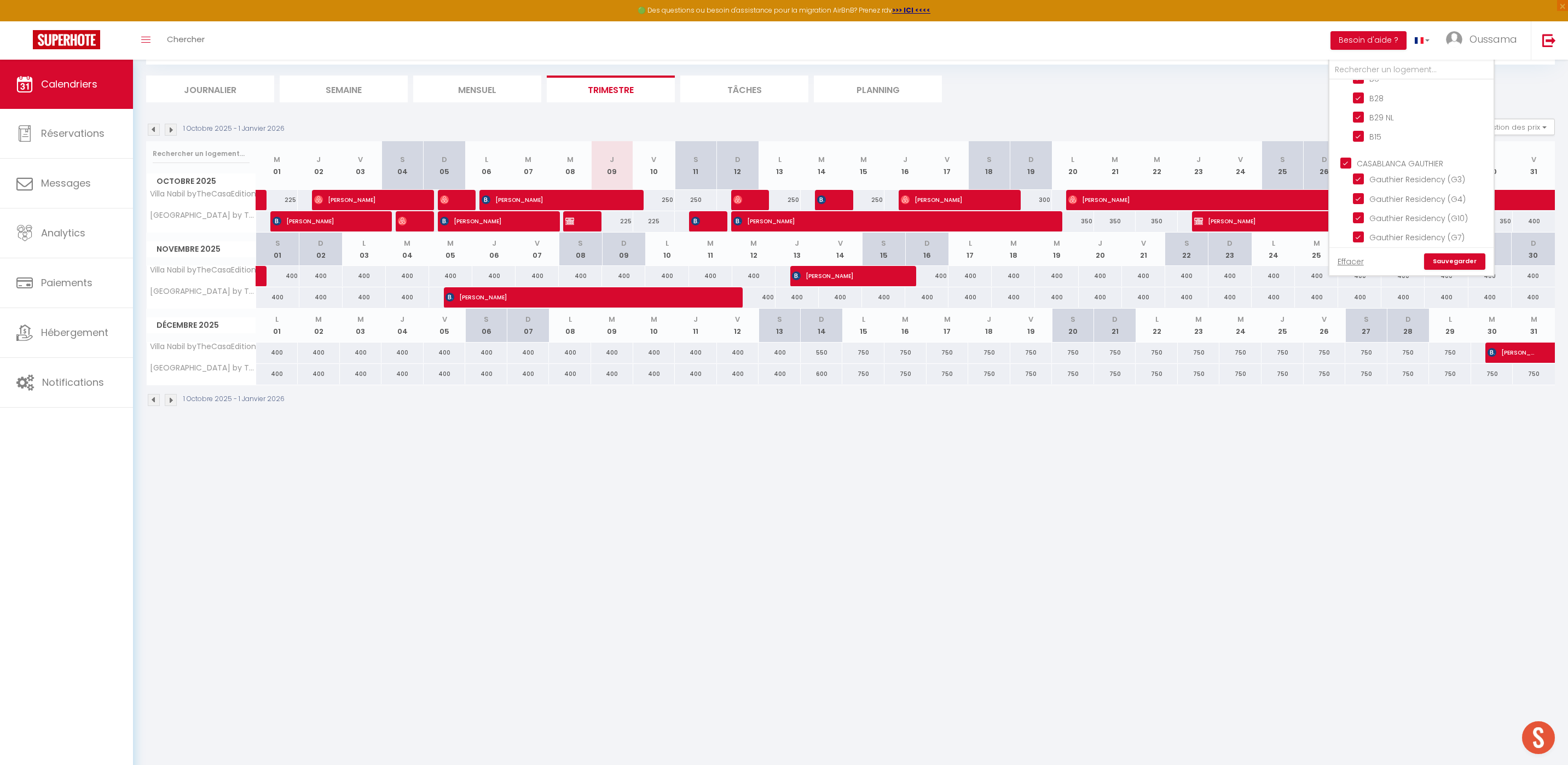
checkbox input "true"
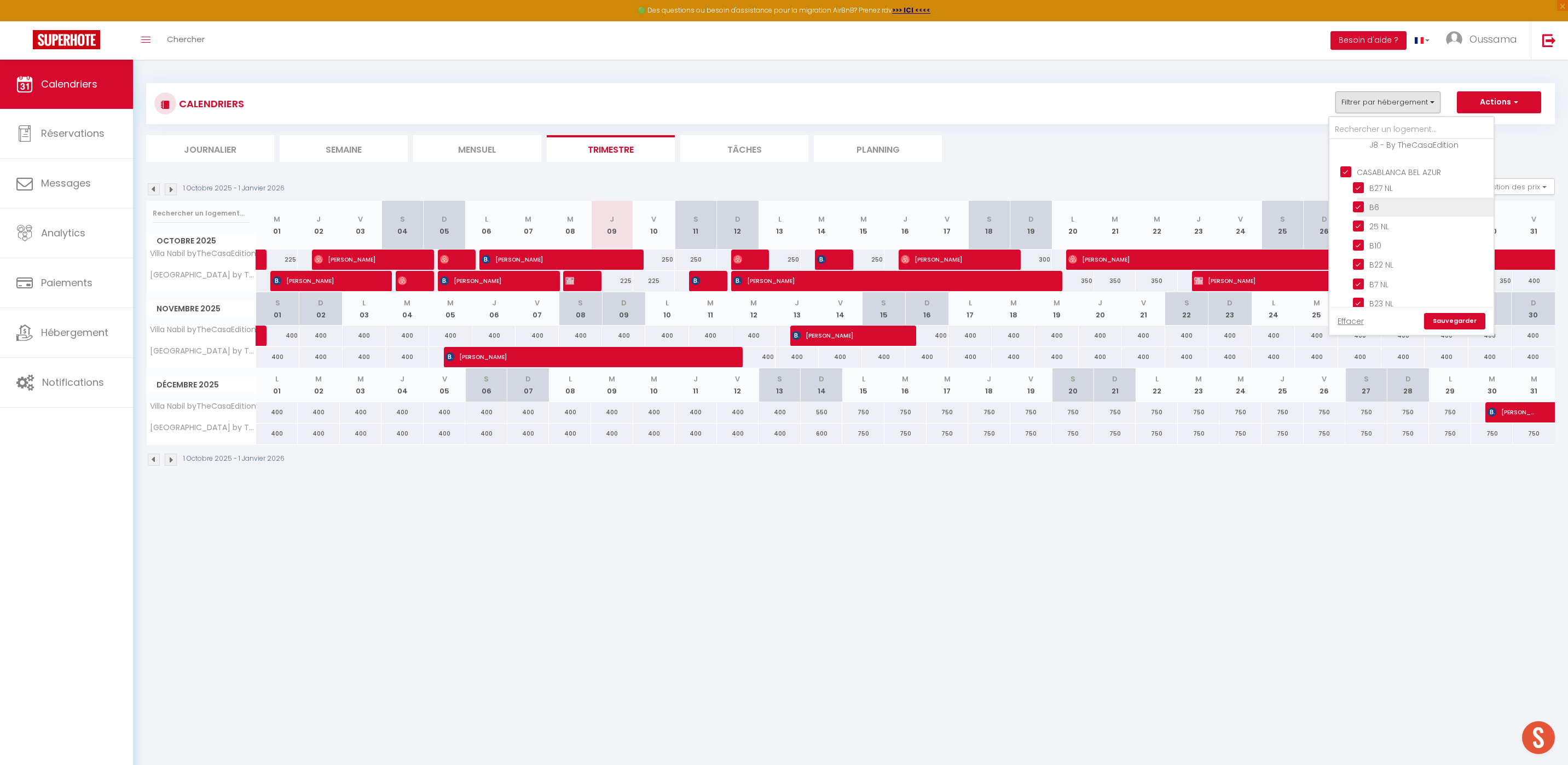
scroll to position [393, 0]
click at [1350, 168] on input "CASABLANCA BEL AZUR" at bounding box center [1422, 172] width 164 height 11
click at [1459, 318] on link "Sauvegarder" at bounding box center [1454, 321] width 61 height 16
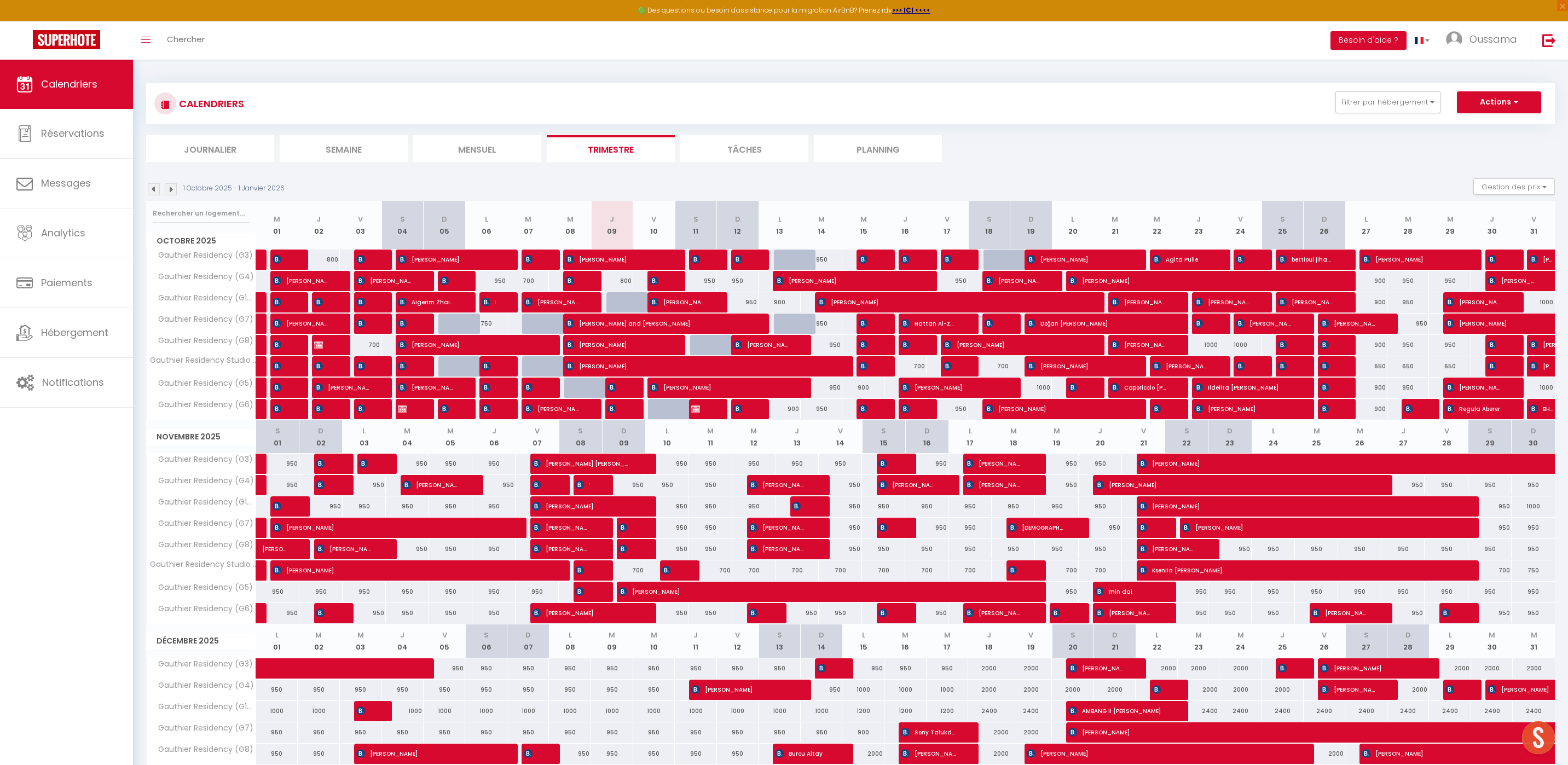
click at [487, 153] on li "Mensuel" at bounding box center [477, 148] width 128 height 27
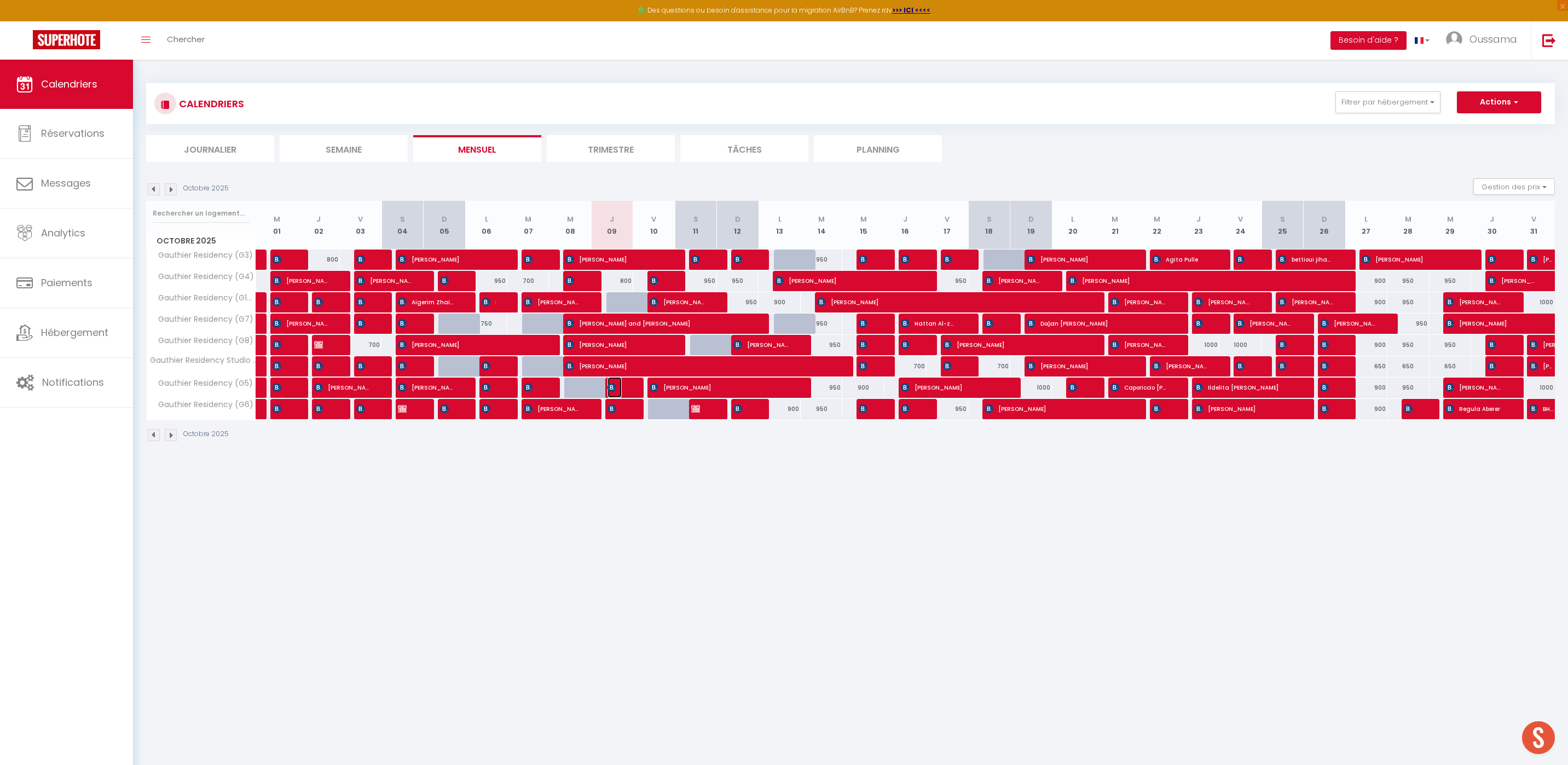
click at [611, 387] on img at bounding box center [612, 387] width 9 height 9
